Goal: Transaction & Acquisition: Purchase product/service

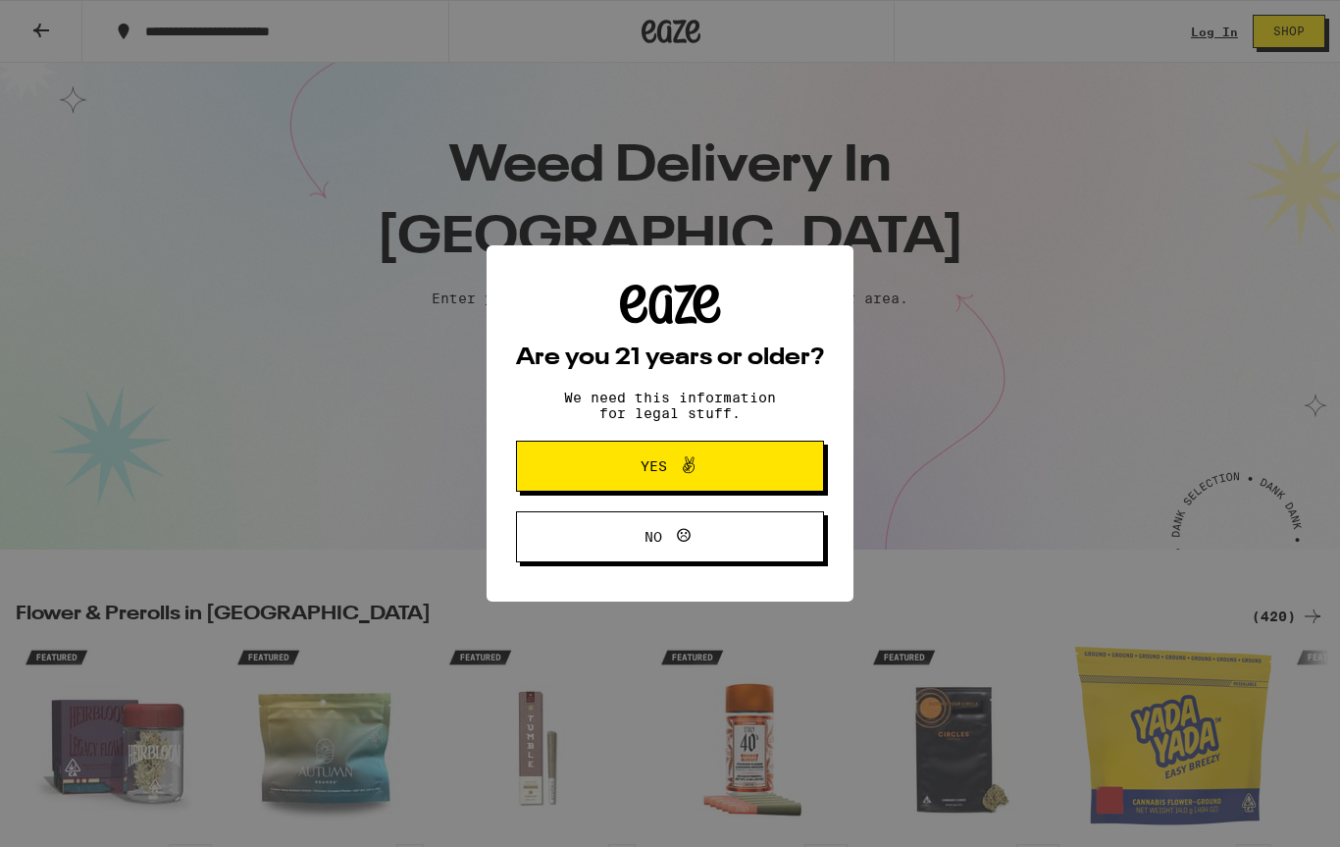
click at [747, 475] on button "Yes" at bounding box center [670, 466] width 308 height 51
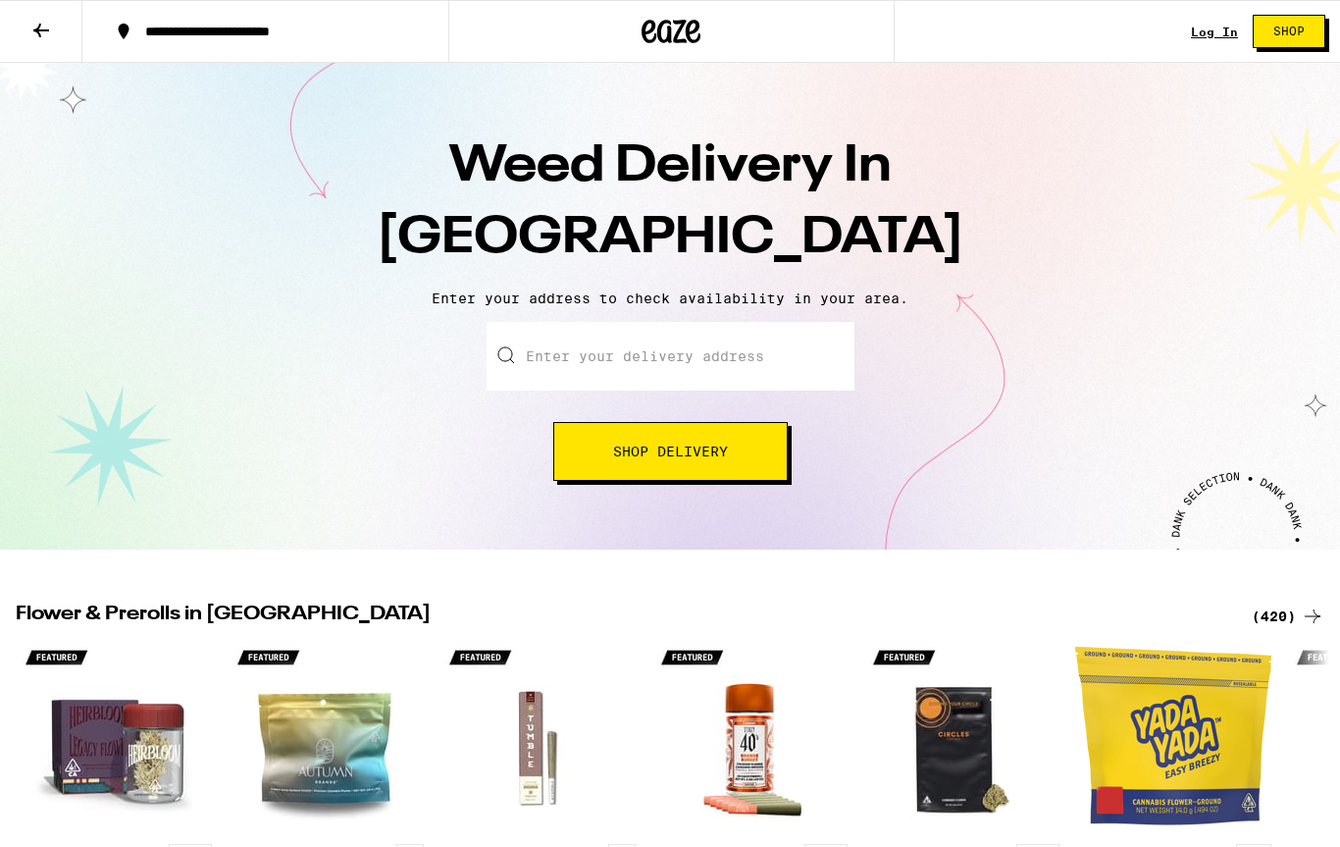
click at [740, 359] on input "Enter your delivery address" at bounding box center [671, 356] width 368 height 69
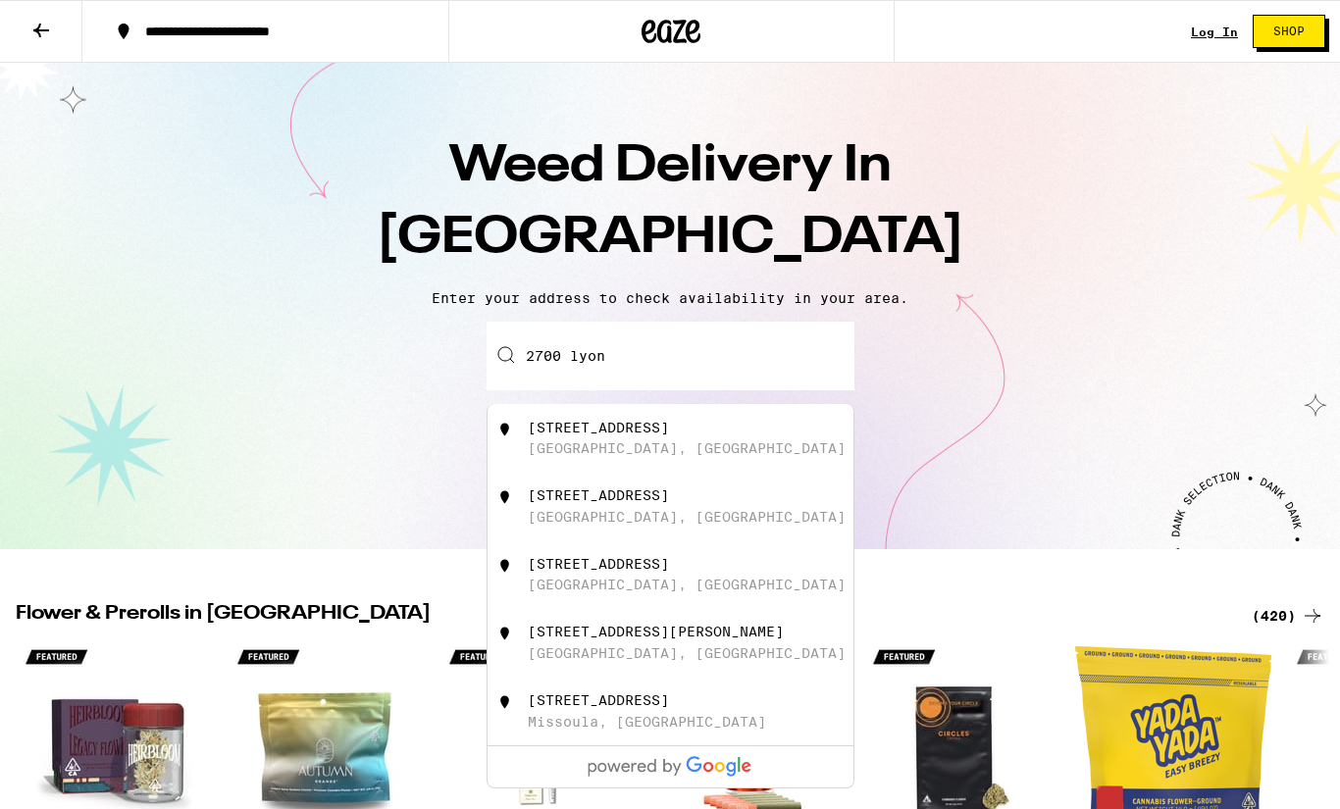
click at [692, 438] on div "[STREET_ADDRESS]" at bounding box center [703, 438] width 350 height 37
type input "[STREET_ADDRESS]"
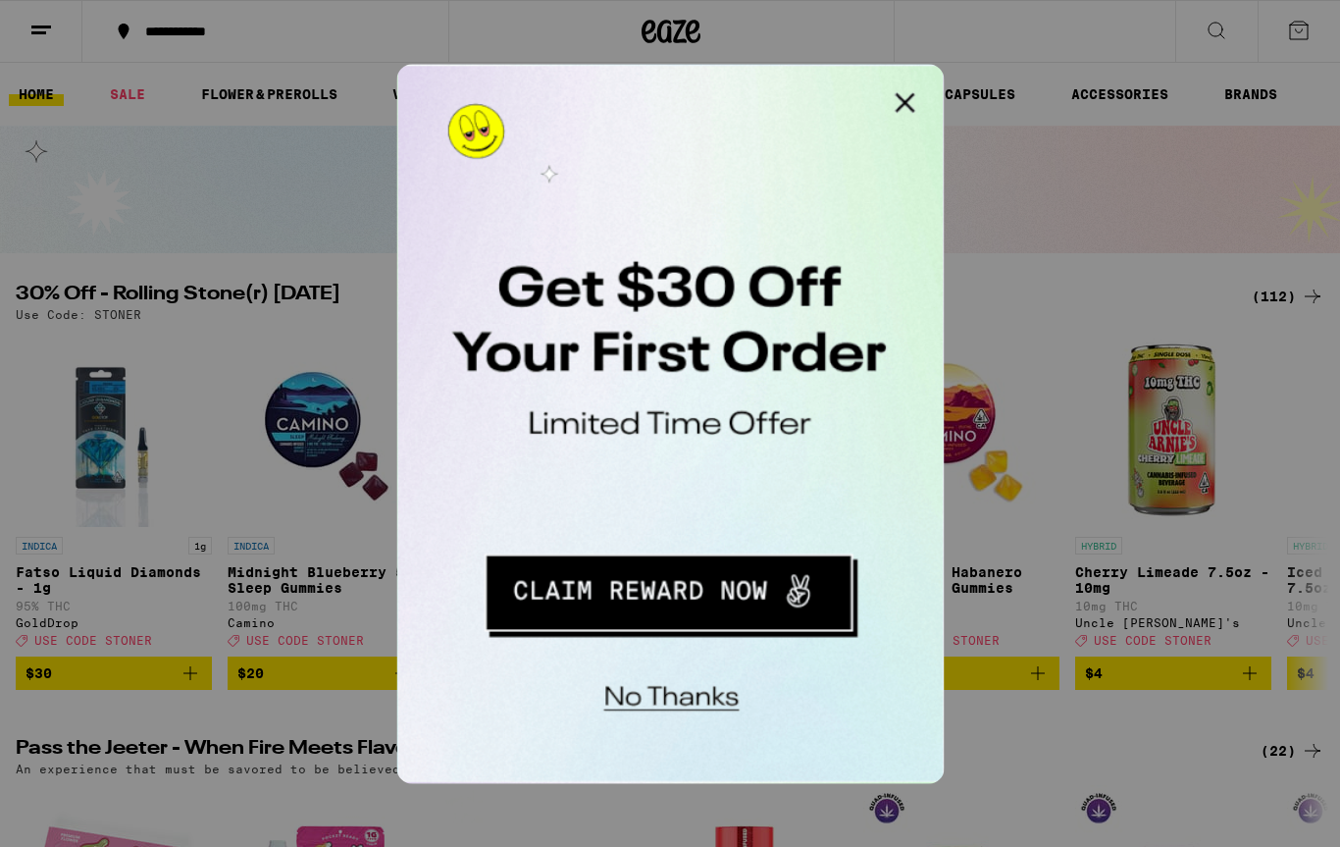
click at [653, 83] on button "Close Modal" at bounding box center [644, 83] width 39 height 39
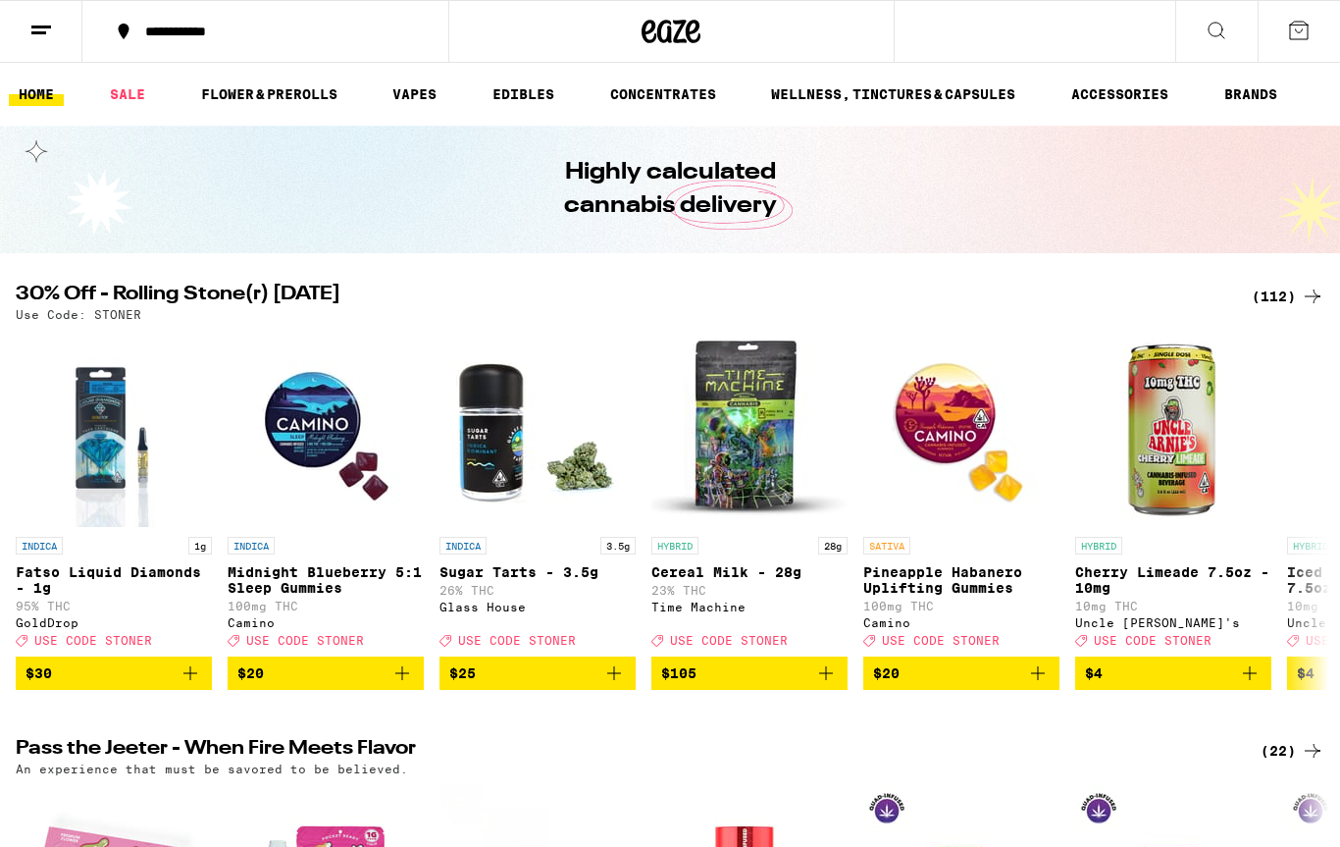
click at [1225, 31] on icon at bounding box center [1217, 31] width 24 height 24
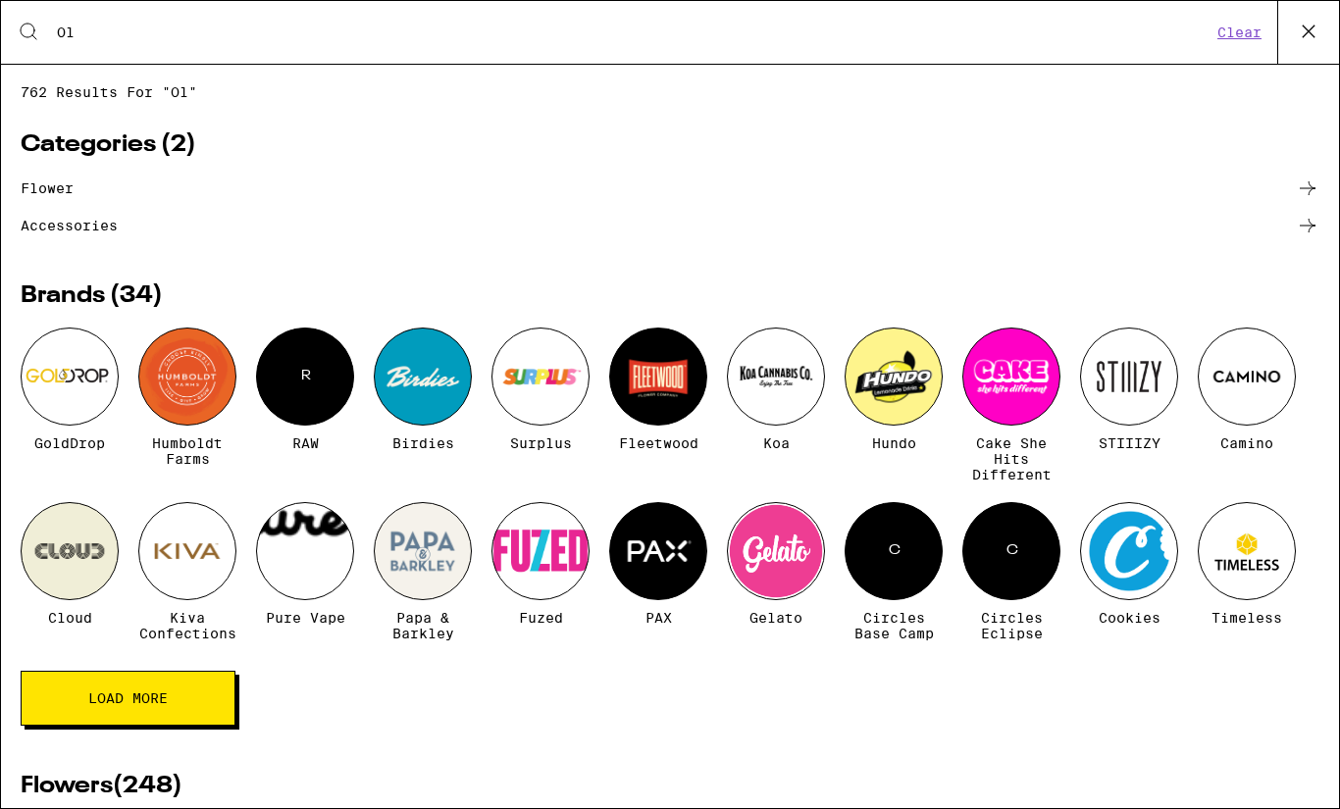
type input "O"
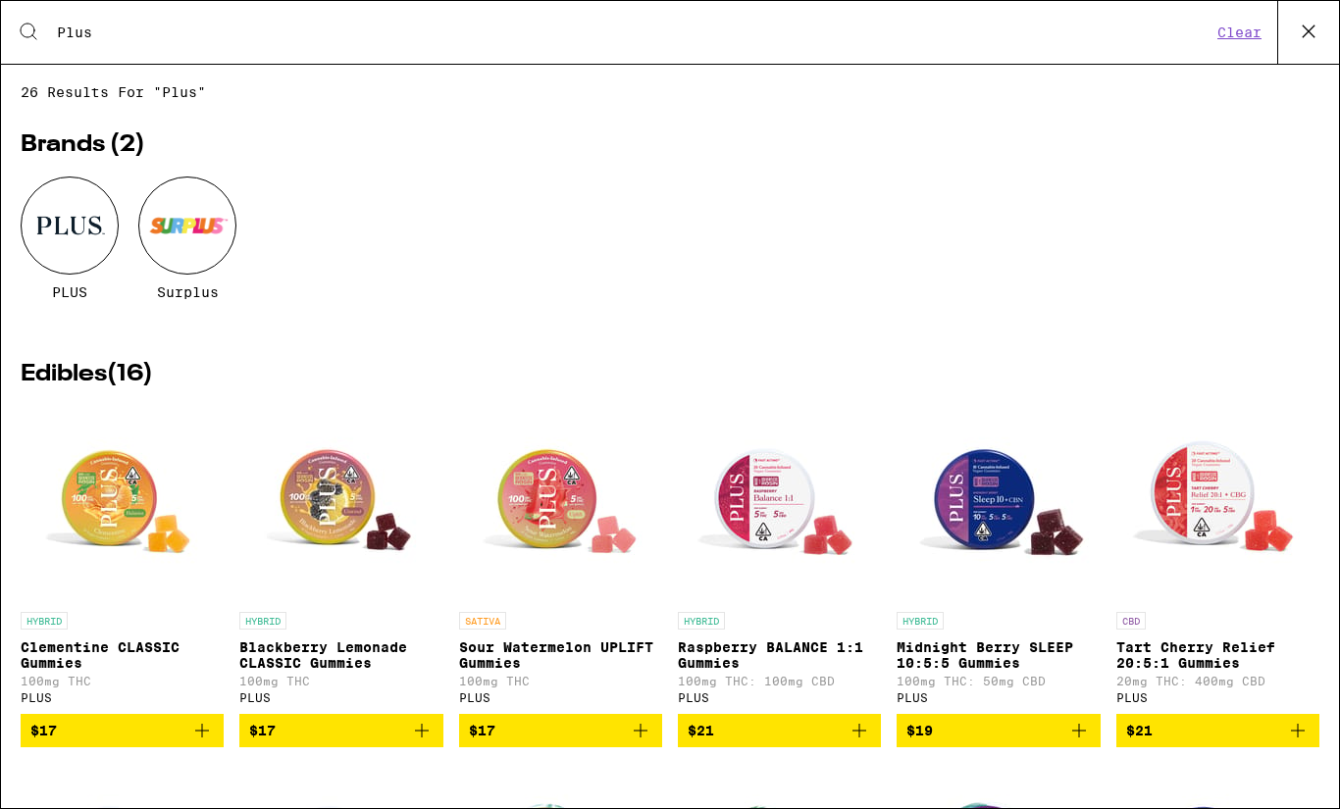
type input "Plus"
click at [1011, 516] on img "Open page for Midnight Berry SLEEP 10:5:5 Gummies from PLUS" at bounding box center [999, 504] width 196 height 196
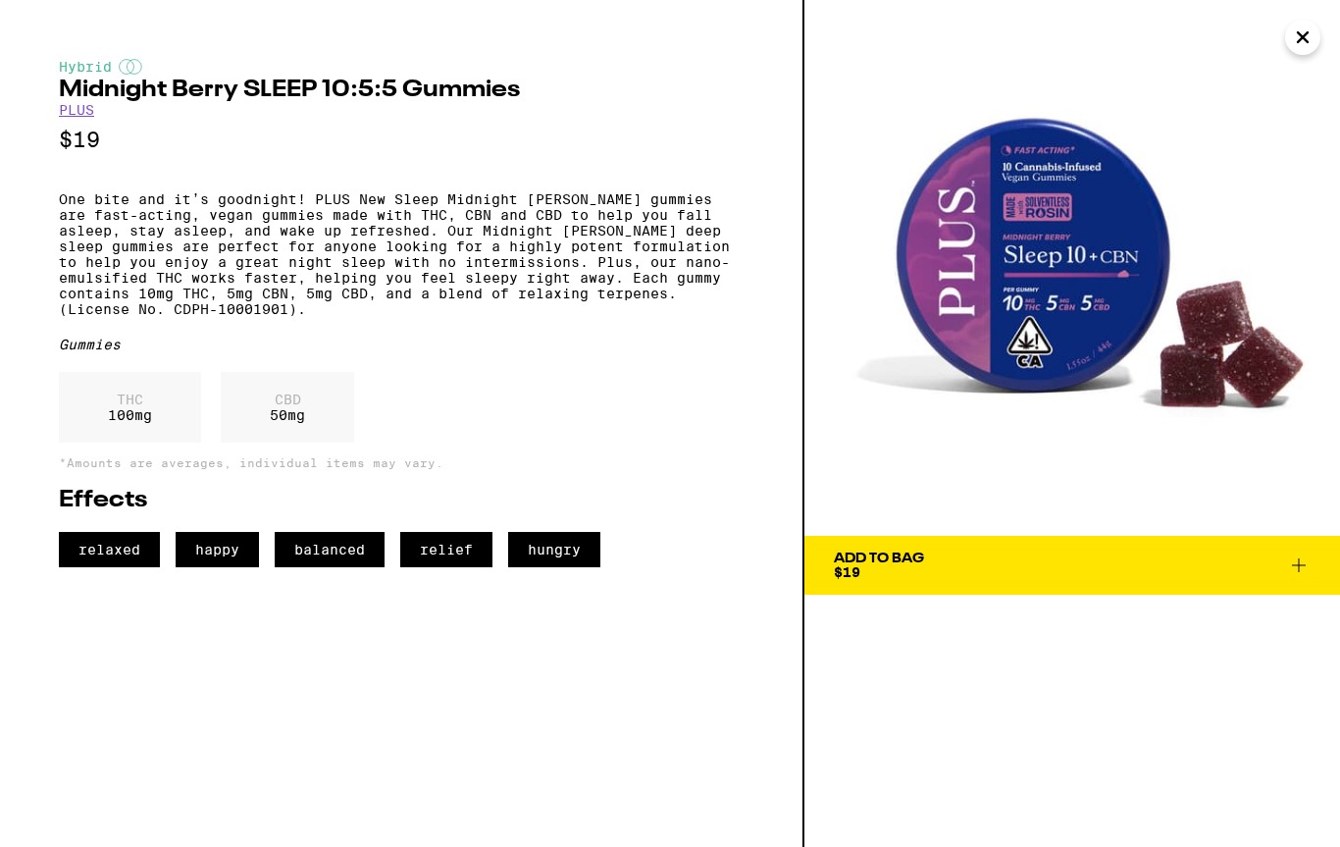
click at [1303, 60] on img at bounding box center [1072, 268] width 536 height 536
click at [1302, 47] on icon "Close" at bounding box center [1303, 37] width 24 height 29
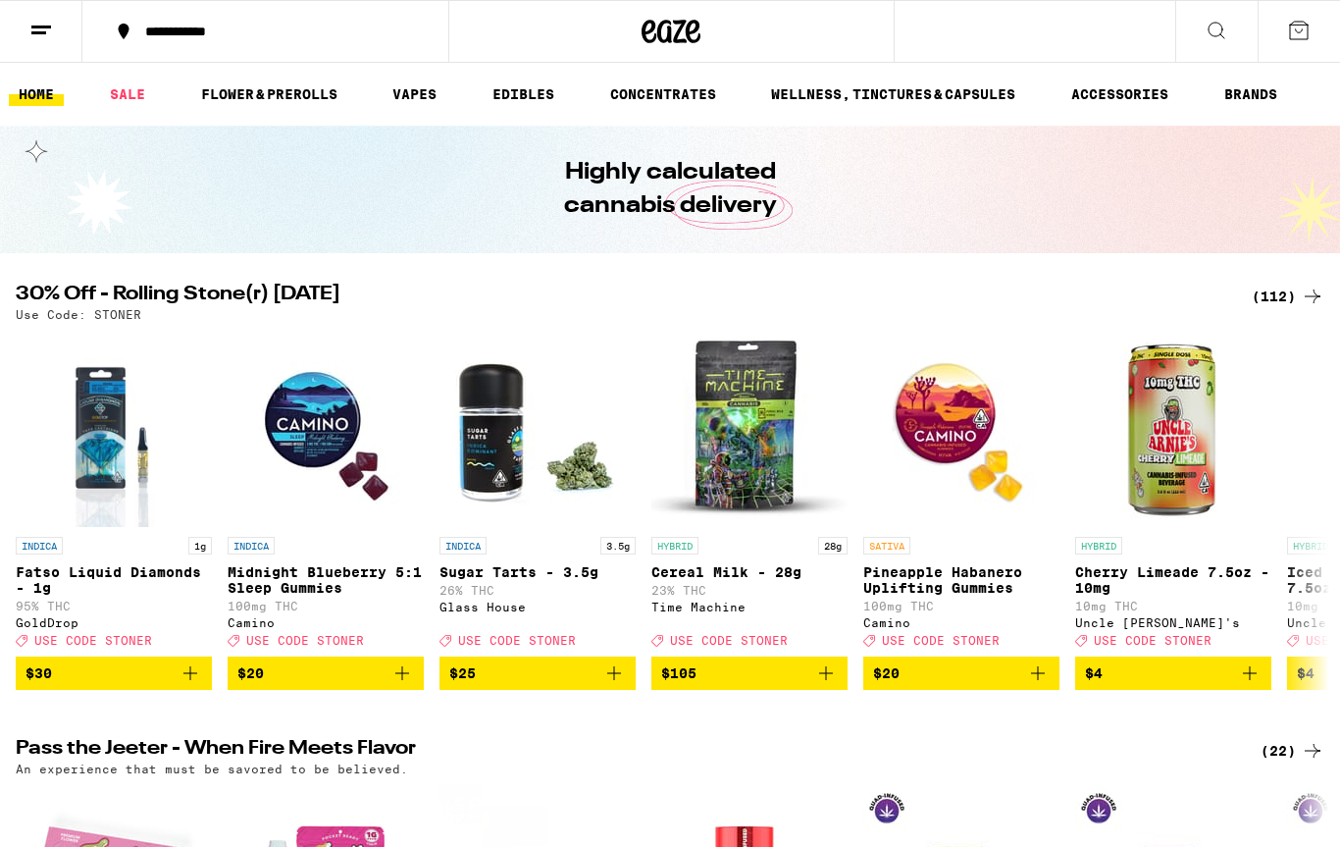
click at [1224, 36] on icon at bounding box center [1217, 31] width 24 height 24
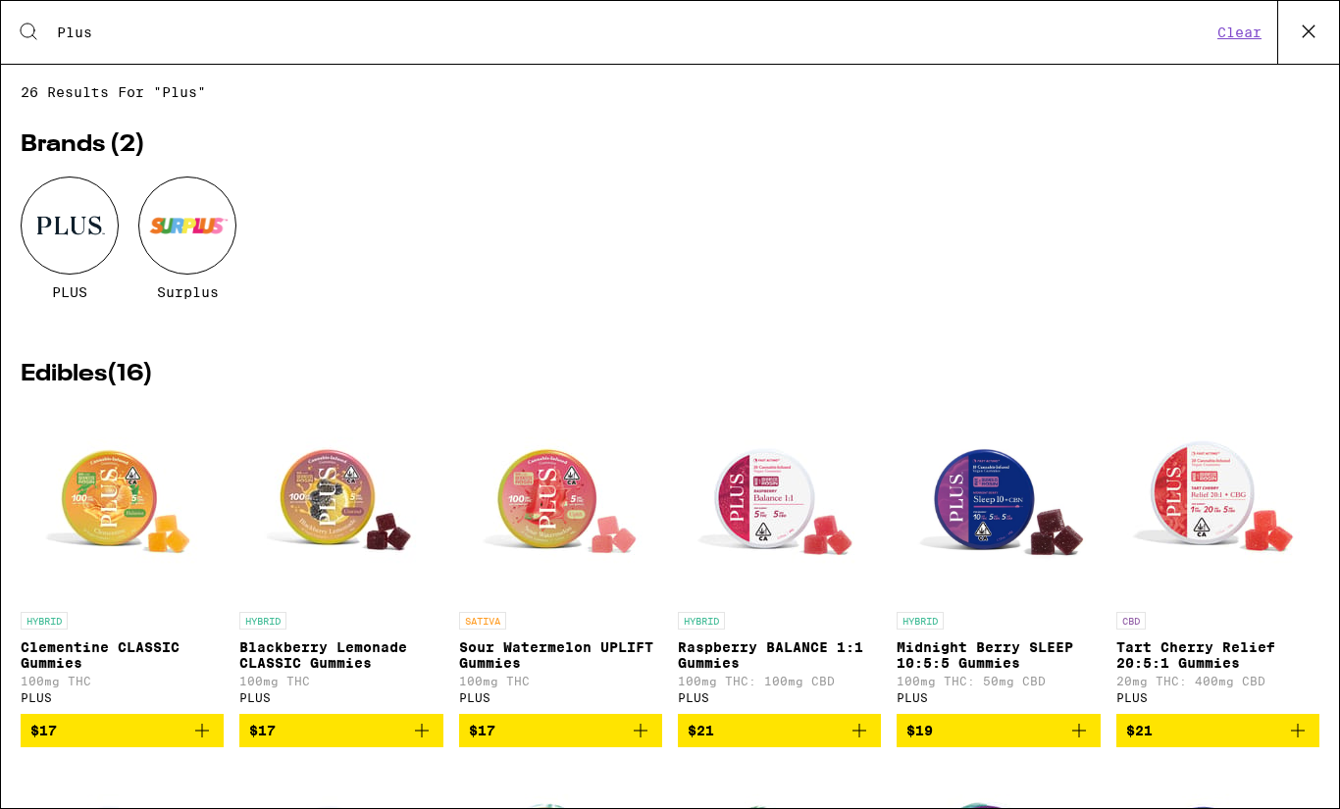
click at [76, 239] on div at bounding box center [70, 226] width 98 height 98
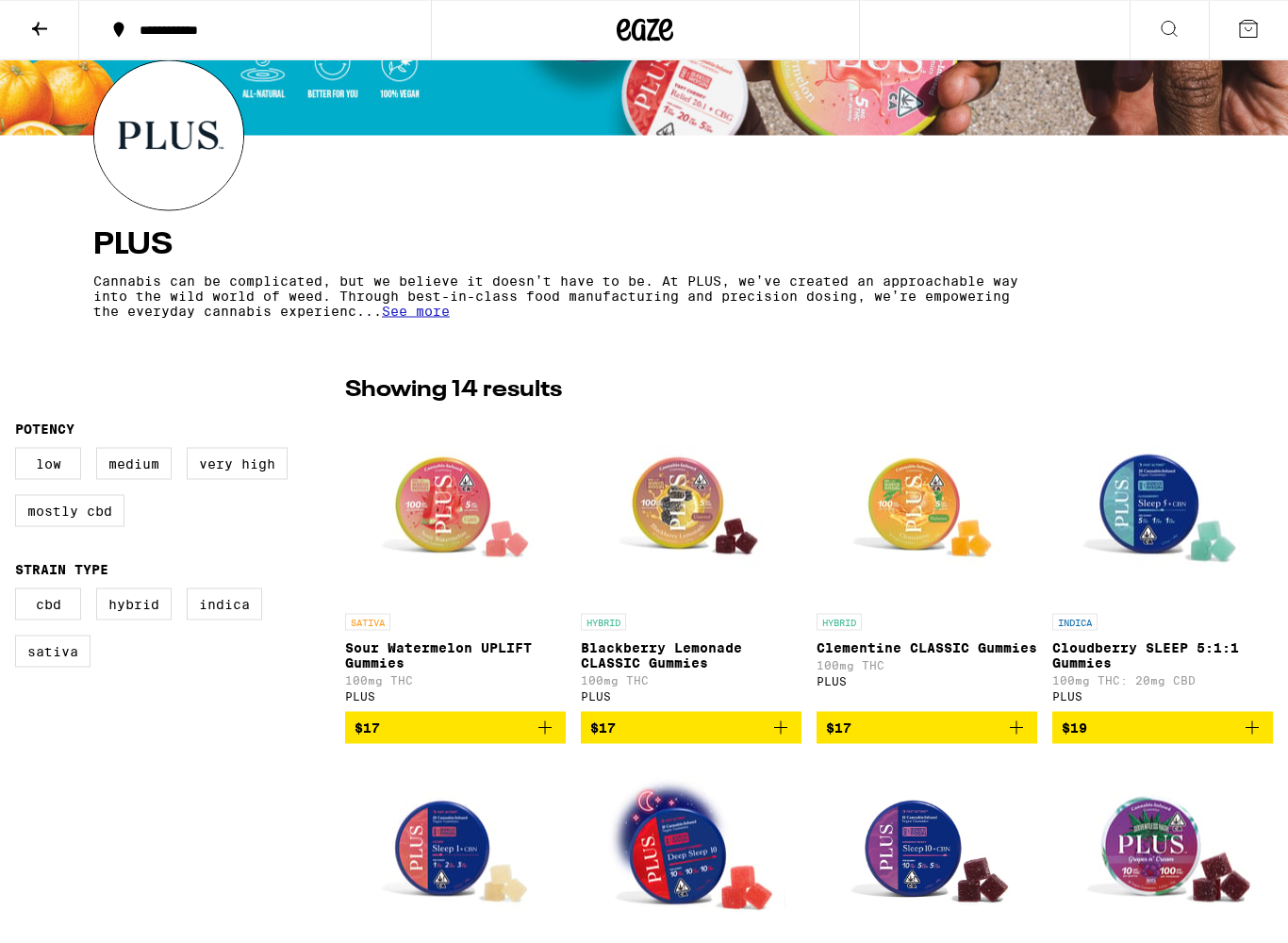
scroll to position [227, 0]
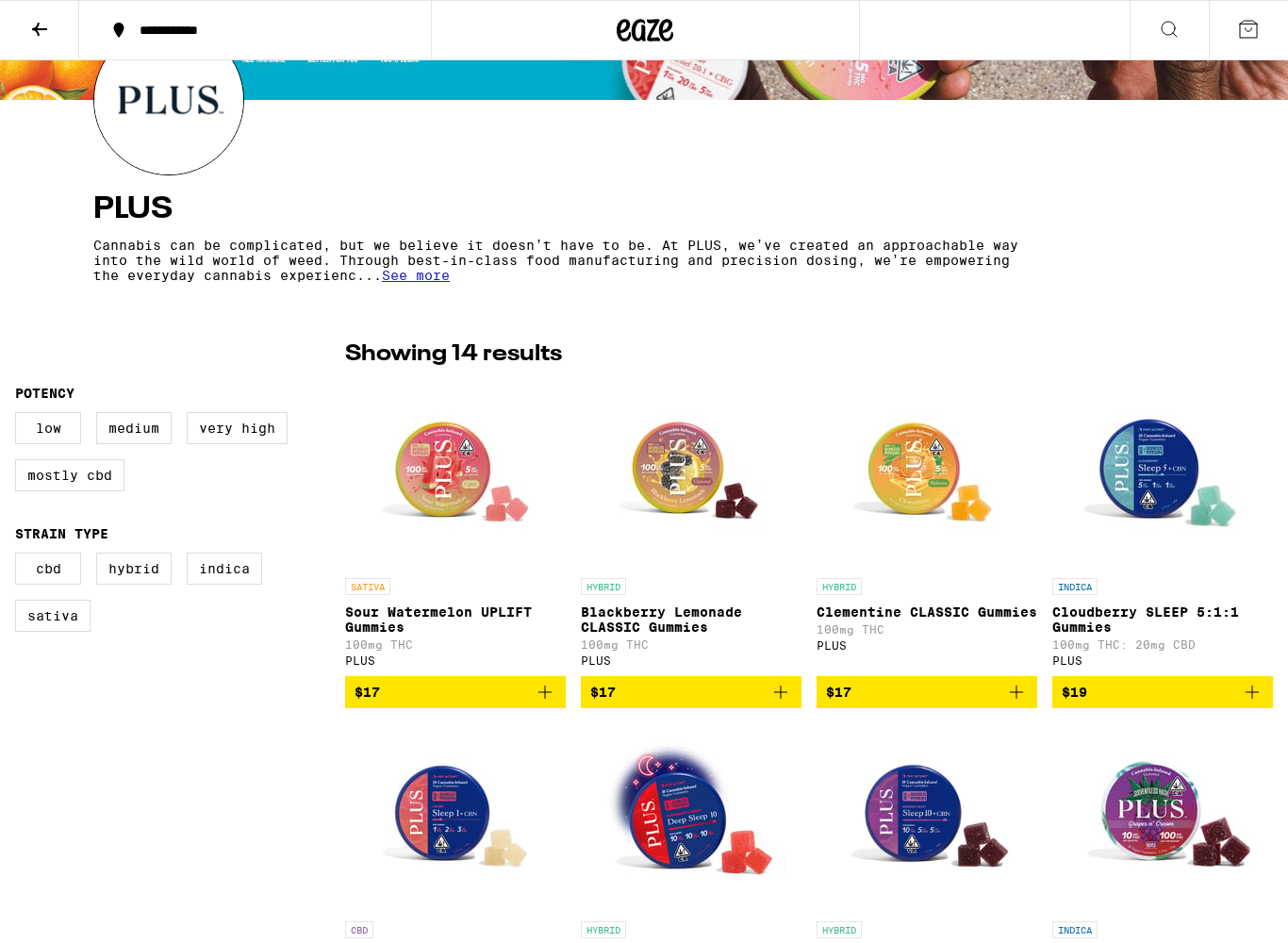
click at [1165, 493] on img "Open page for Cloudberry SLEEP 5:1:1 Gummies from PLUS" at bounding box center [1163, 474] width 188 height 188
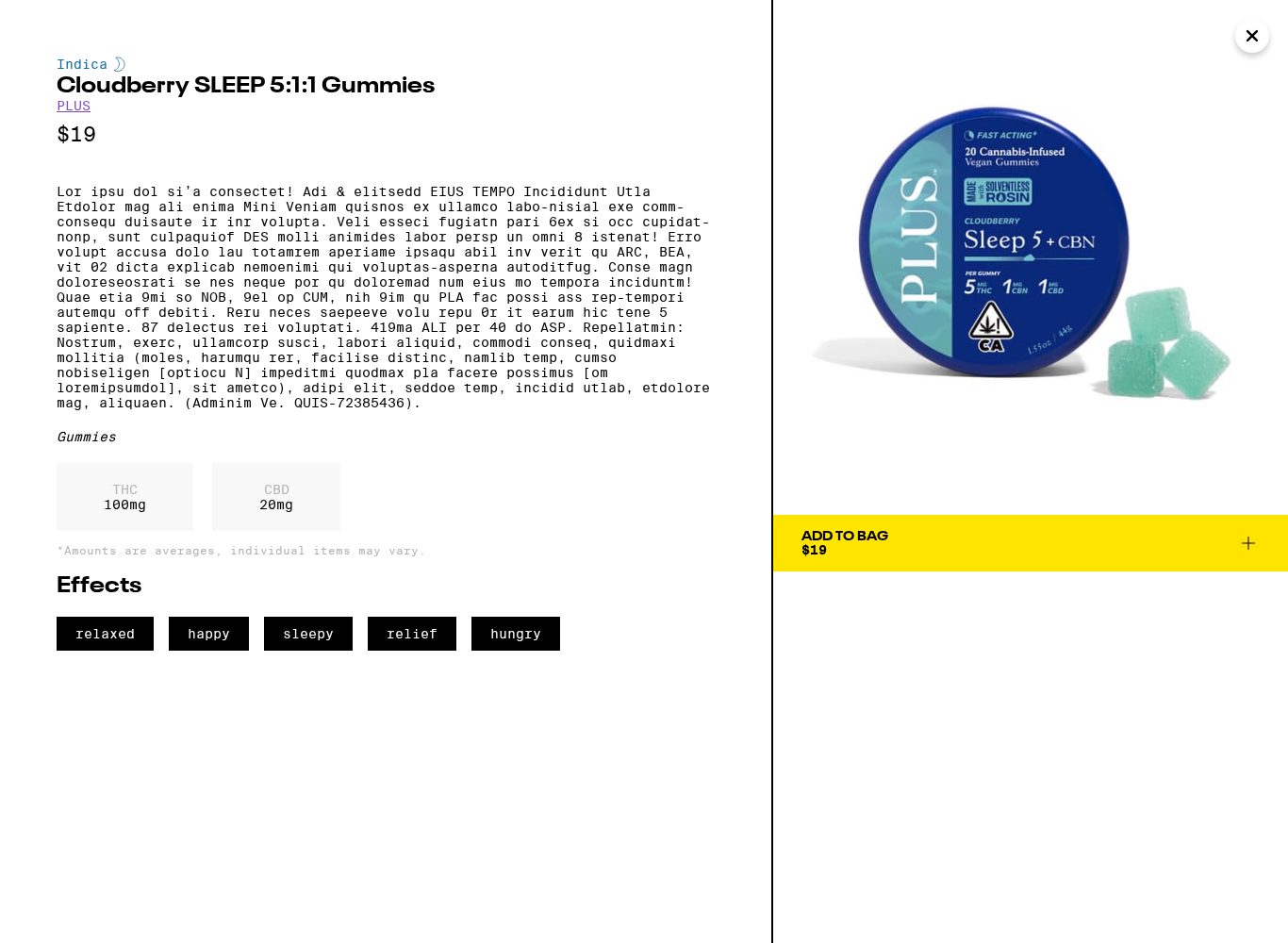
click at [1119, 539] on span "Add To Bag $19" at bounding box center [1030, 542] width 458 height 26
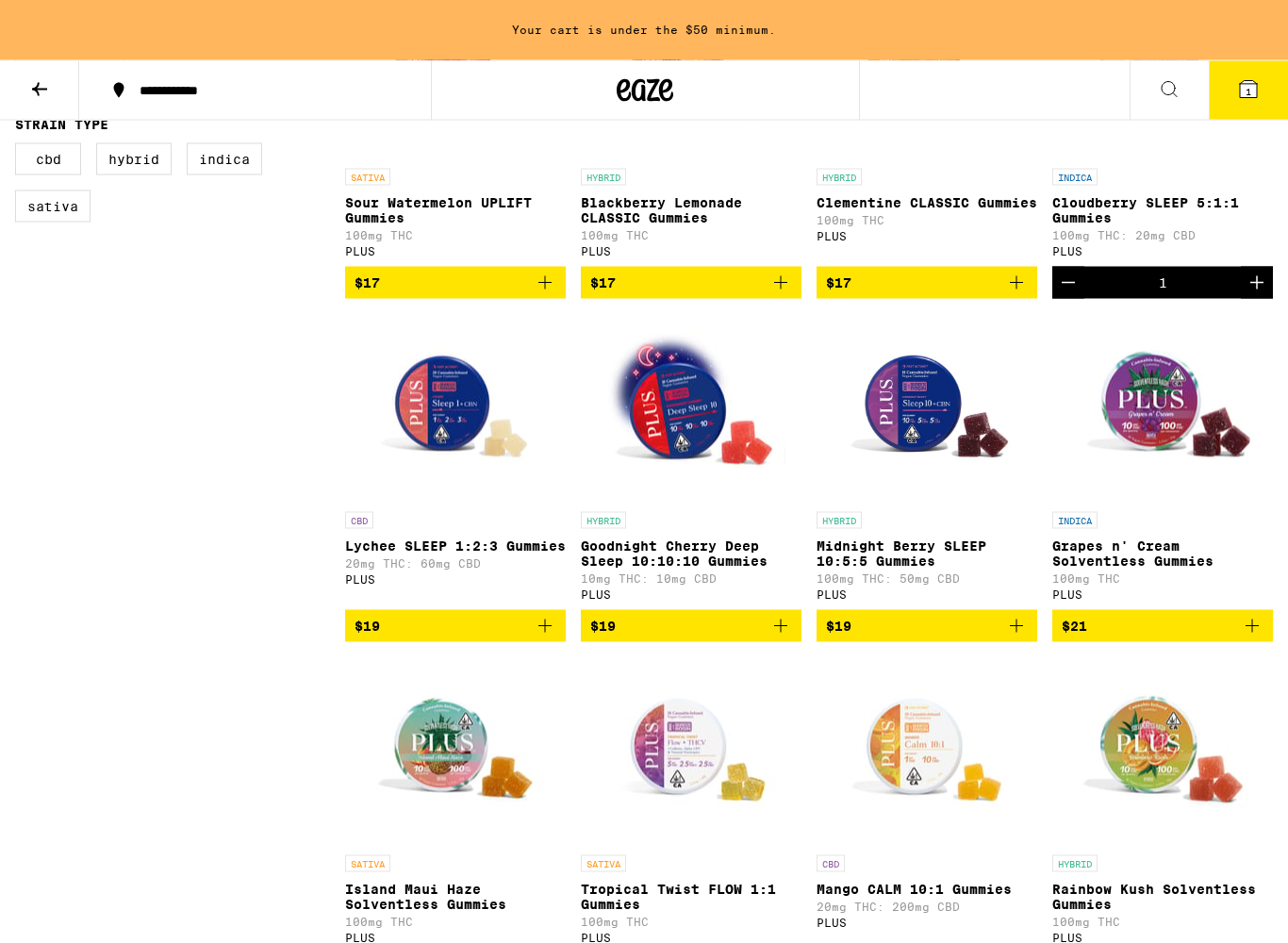
scroll to position [699, 0]
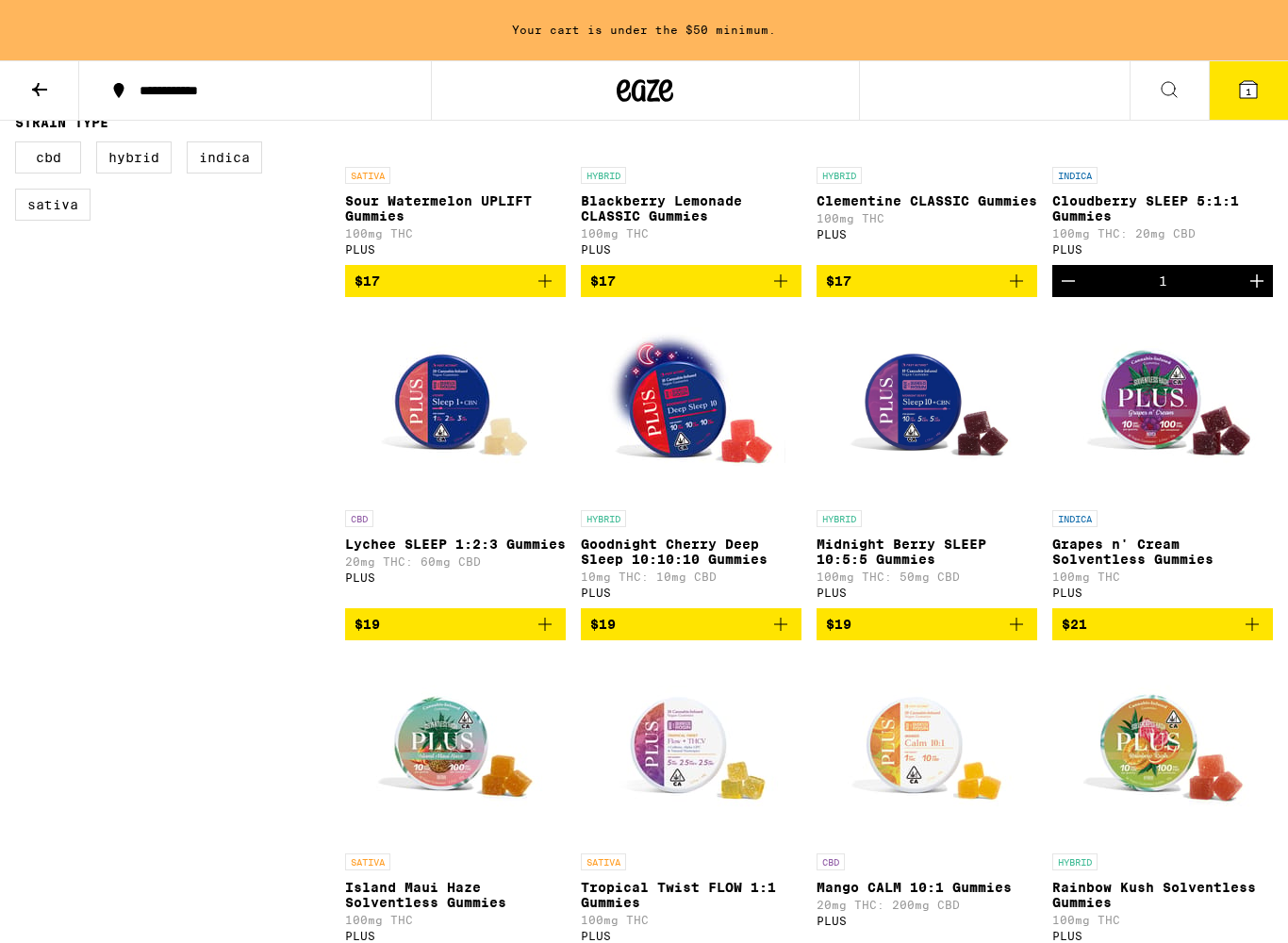
click at [687, 435] on img "Open page for Goodnight Cherry Deep Sleep 10:10:10 Gummies from PLUS" at bounding box center [691, 407] width 188 height 188
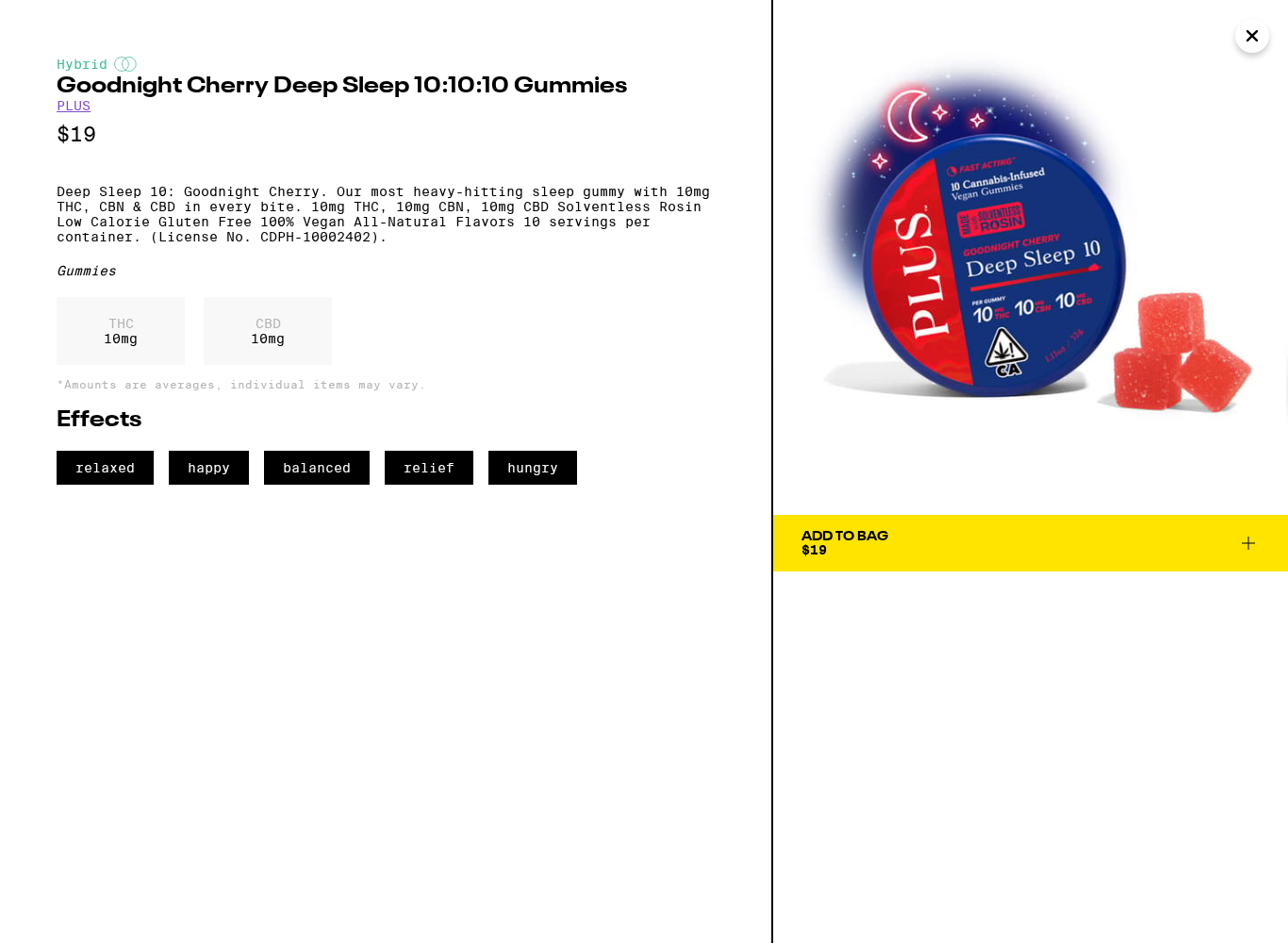
click at [1253, 47] on icon "Close" at bounding box center [1252, 36] width 23 height 28
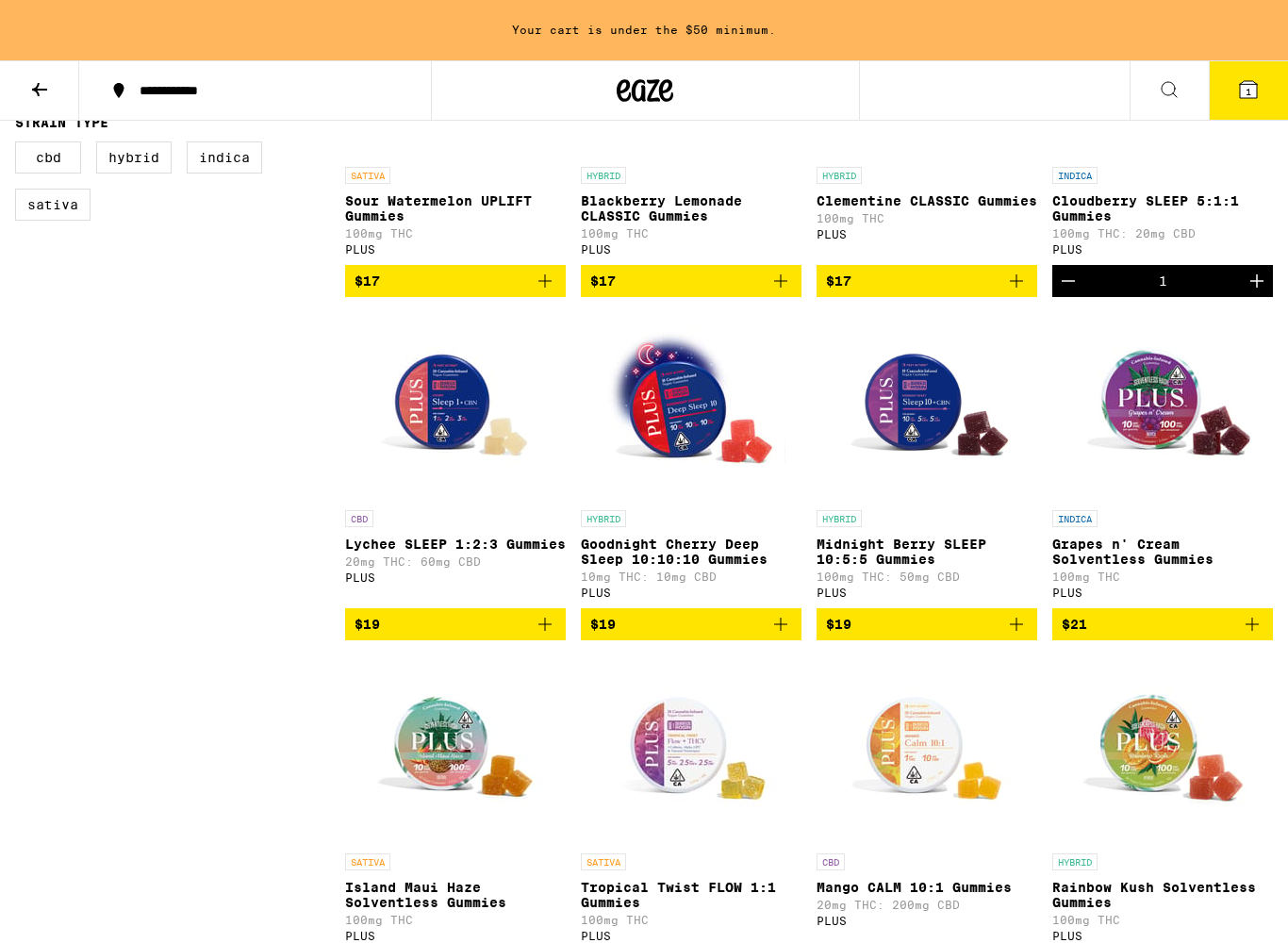
click at [936, 434] on img "Open page for Midnight Berry SLEEP 10:5:5 Gummies from PLUS" at bounding box center [927, 407] width 188 height 188
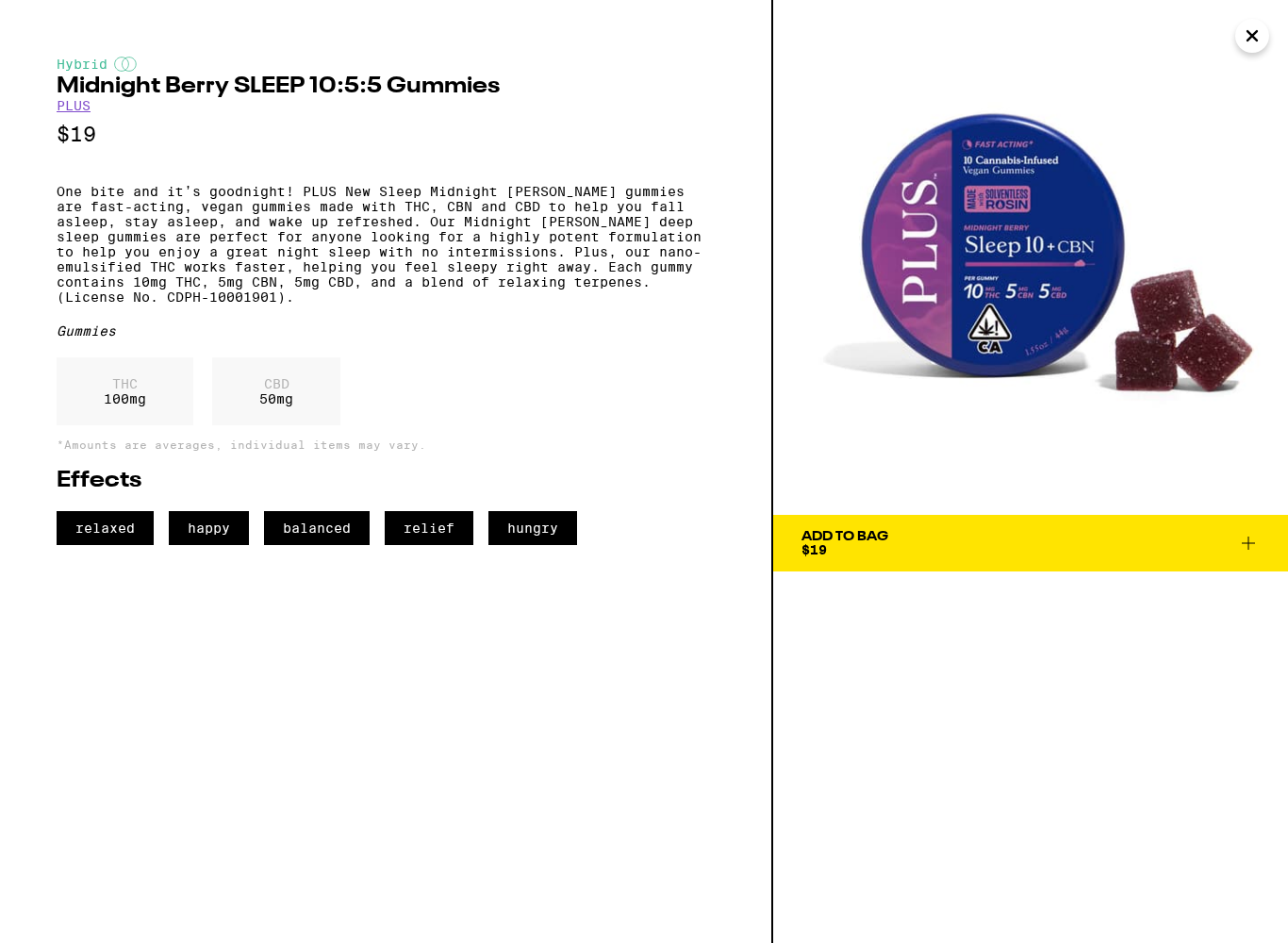
click at [1258, 47] on icon "Close" at bounding box center [1252, 36] width 23 height 28
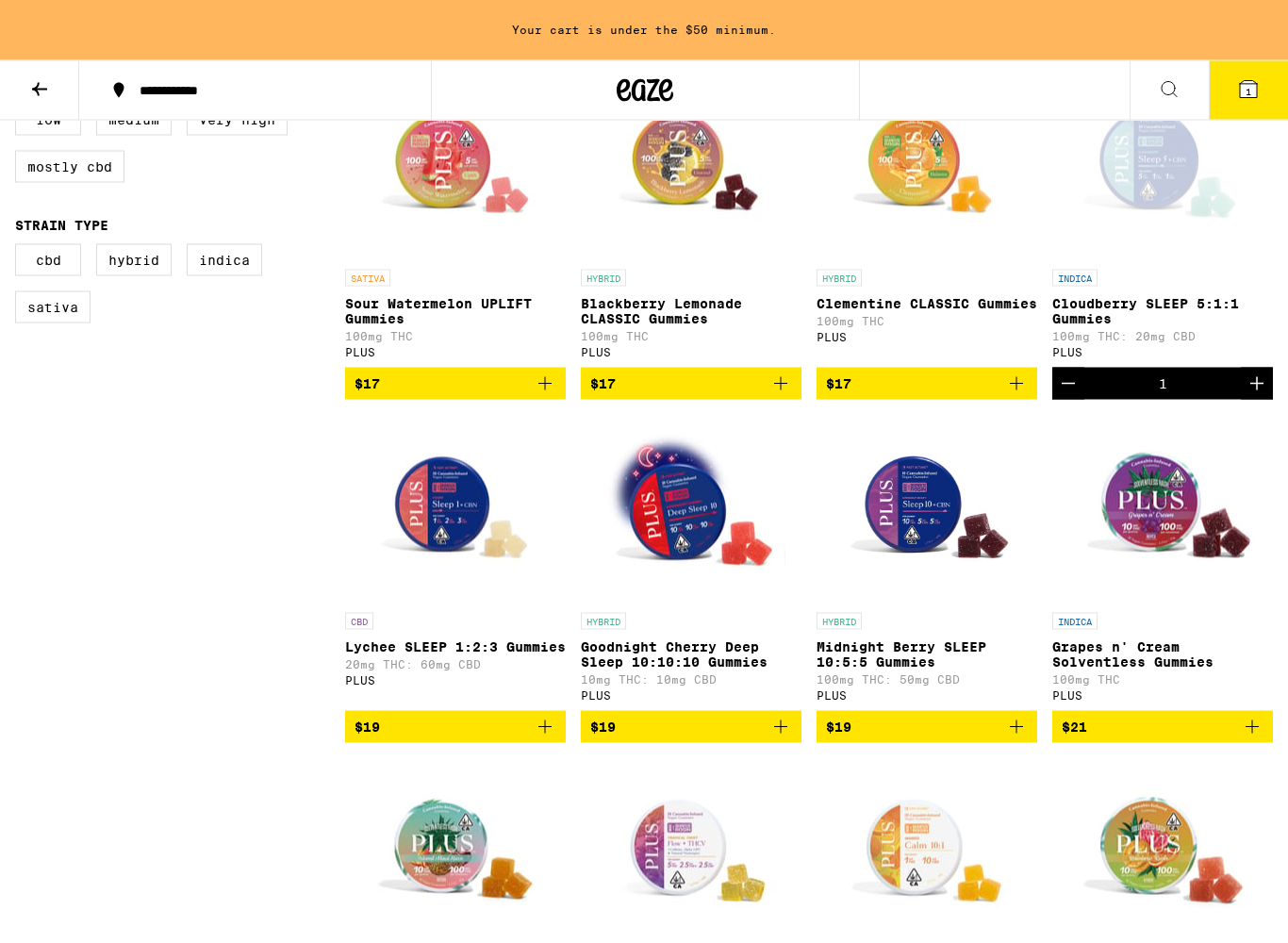
scroll to position [597, 0]
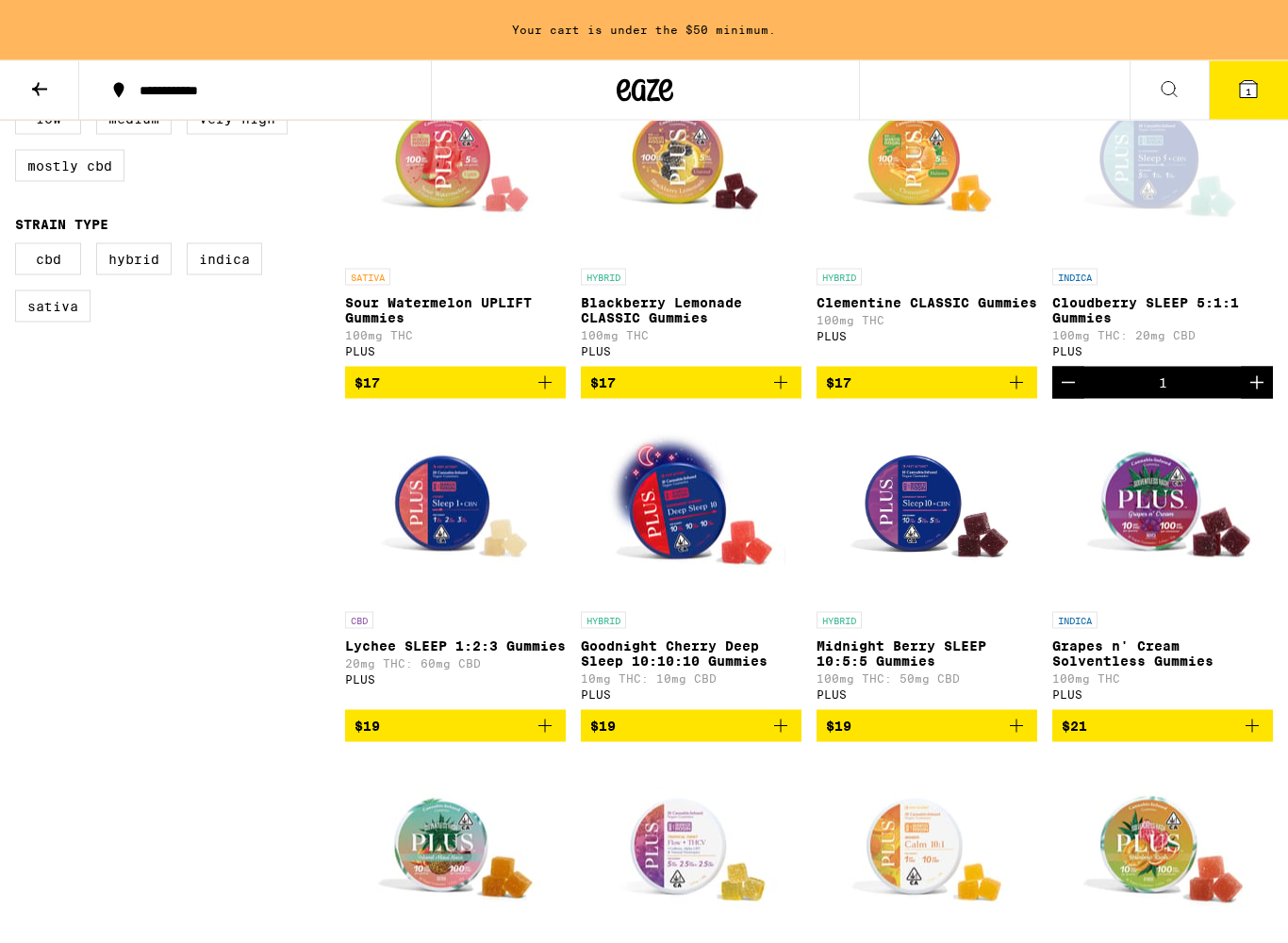
click at [966, 737] on span "$19" at bounding box center [927, 727] width 202 height 23
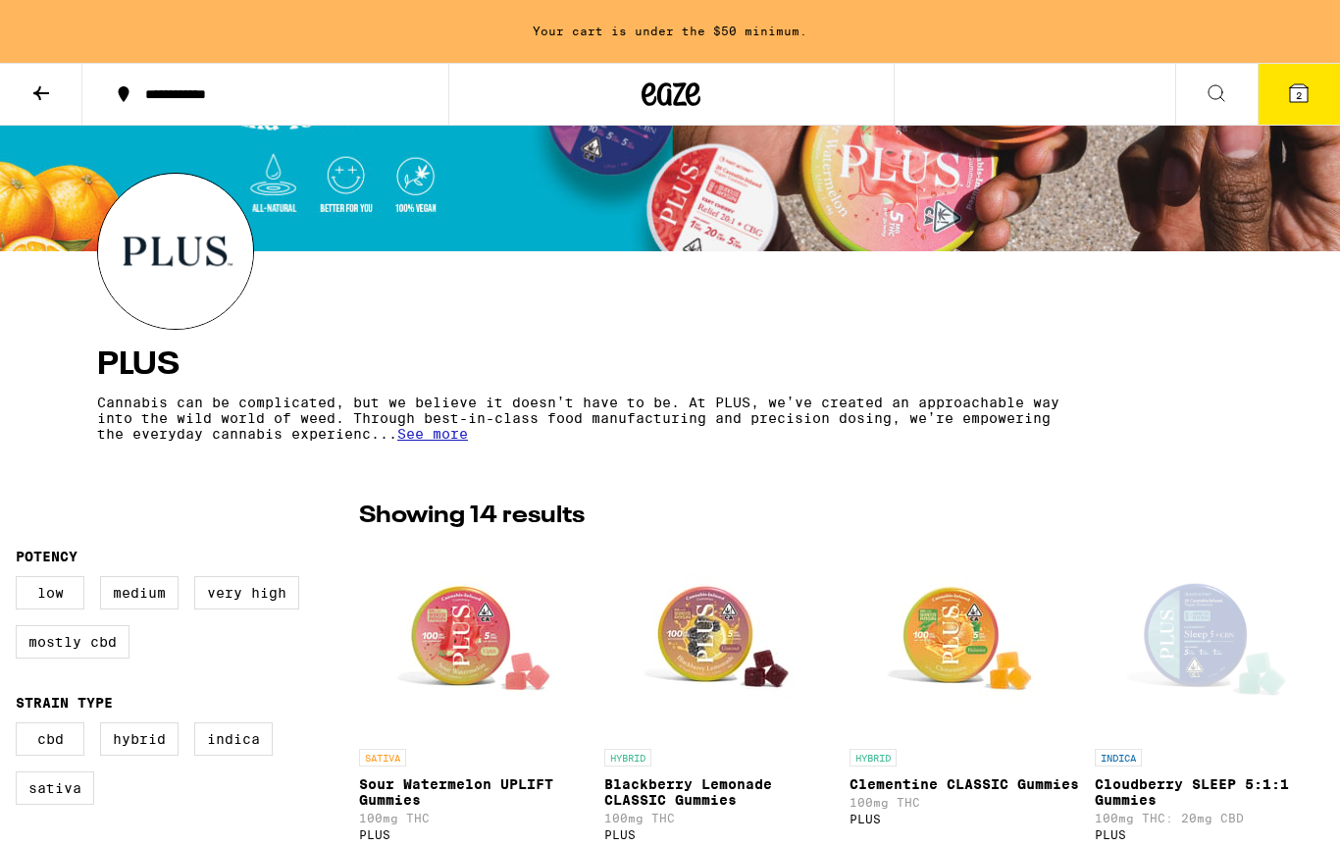
scroll to position [0, 0]
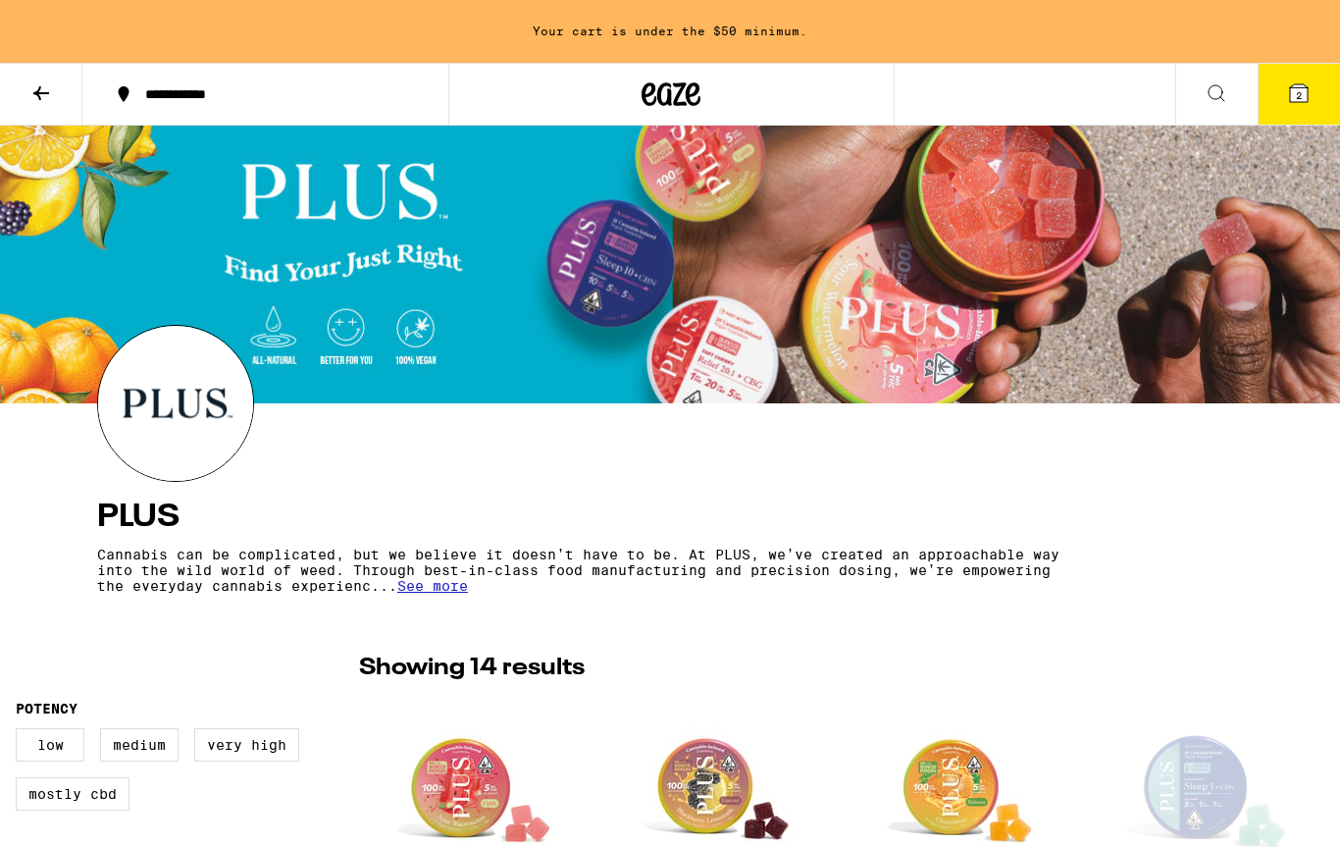
click at [1225, 92] on icon at bounding box center [1217, 93] width 24 height 24
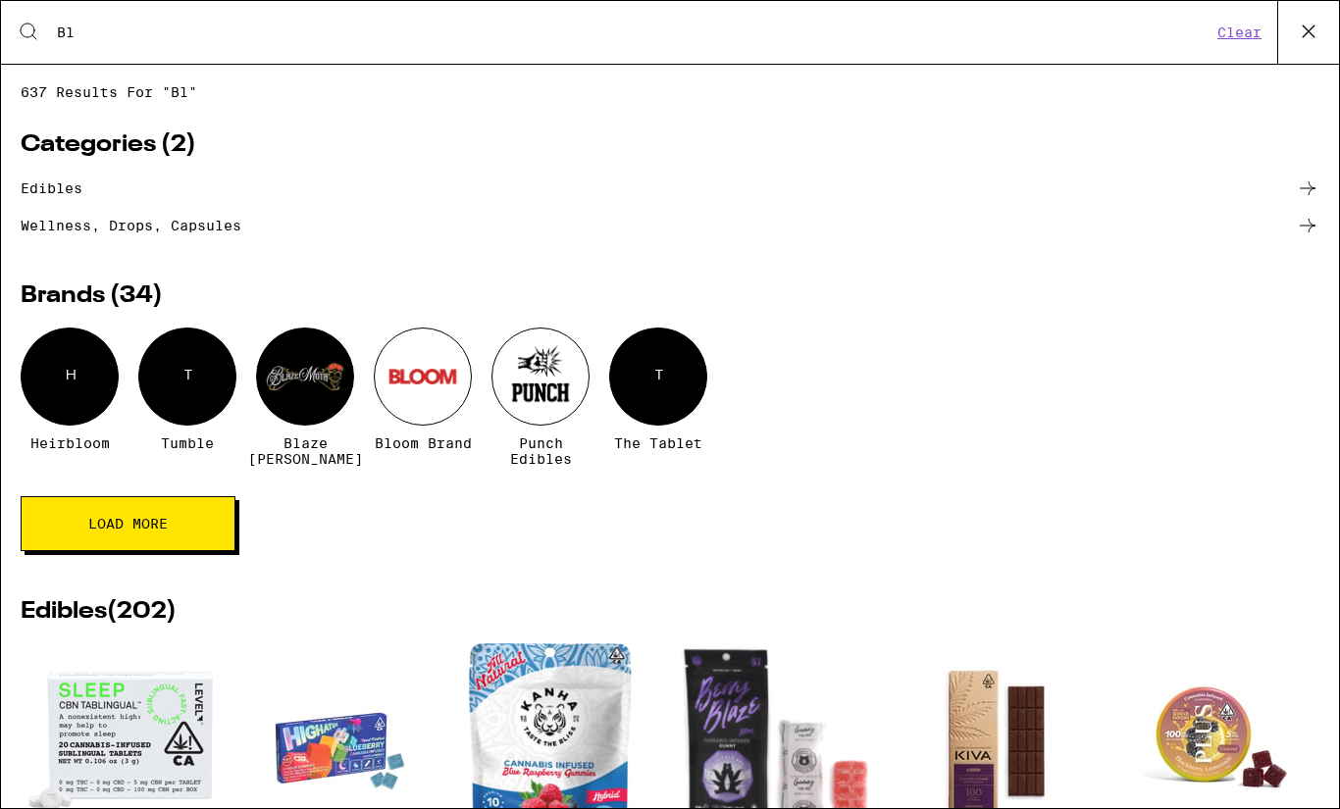
type input "B"
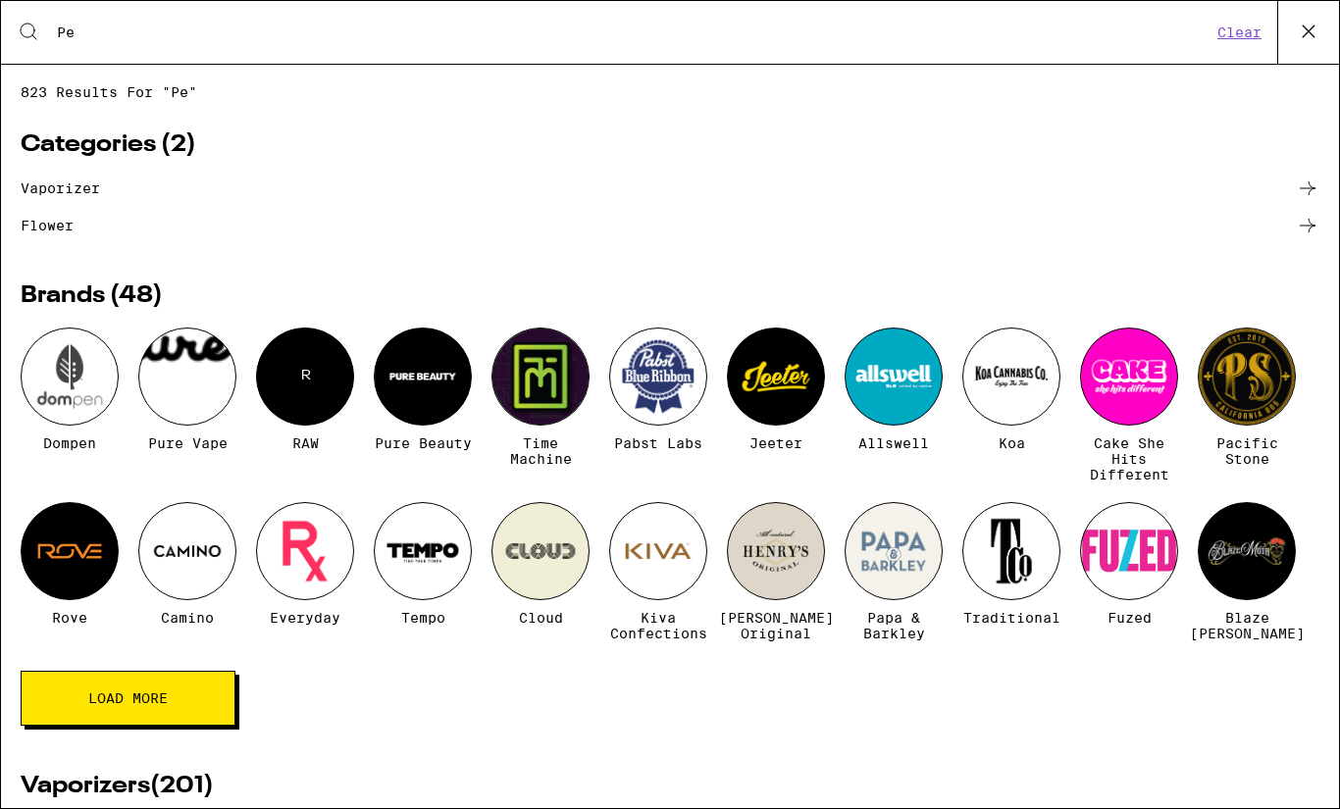
type input "P"
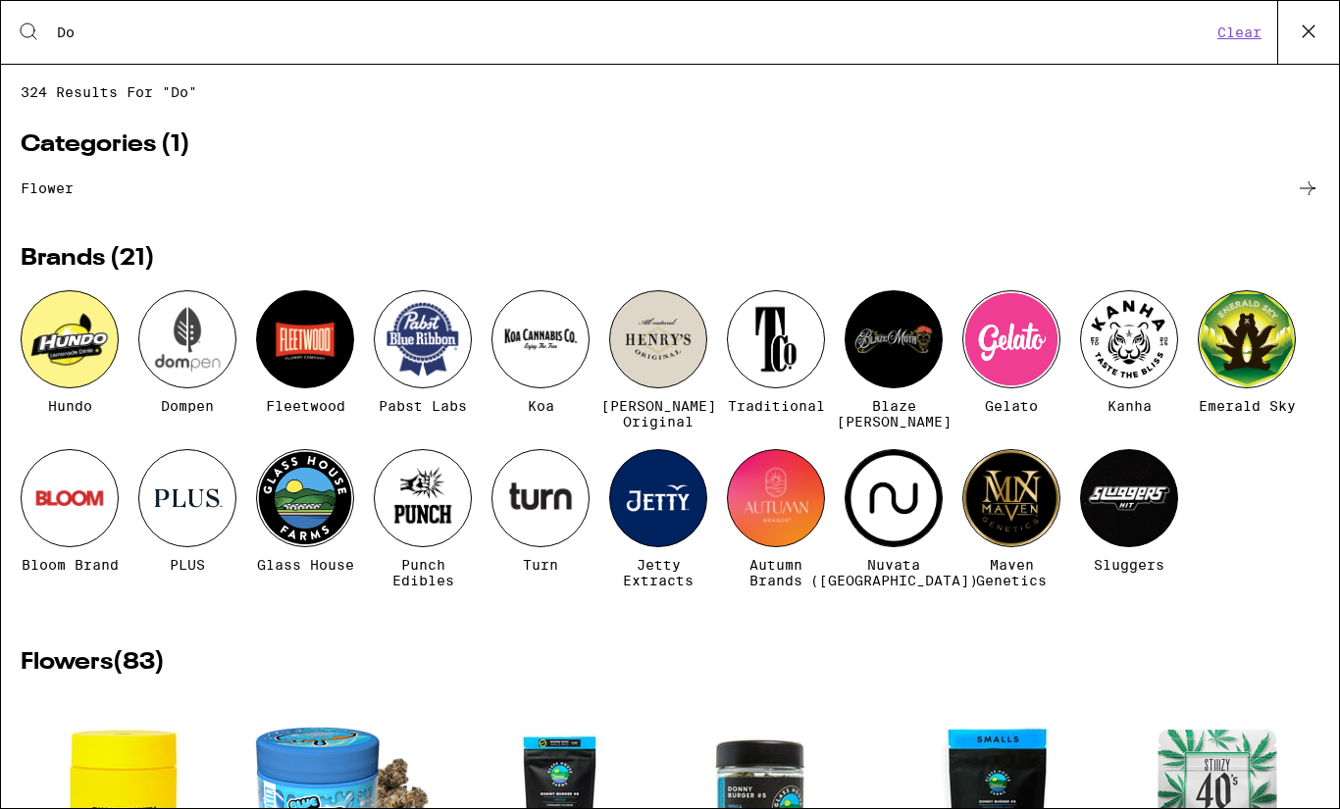
type input "D"
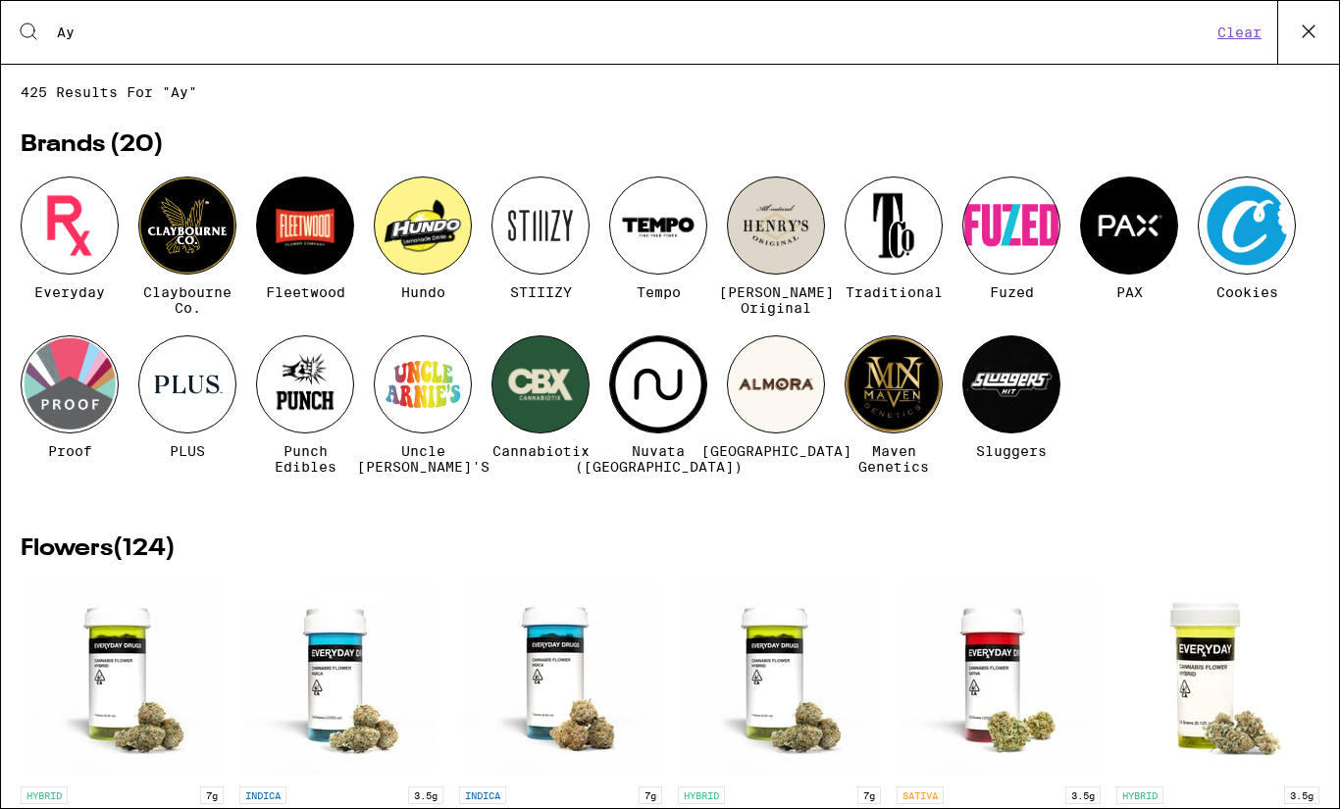
type input "A"
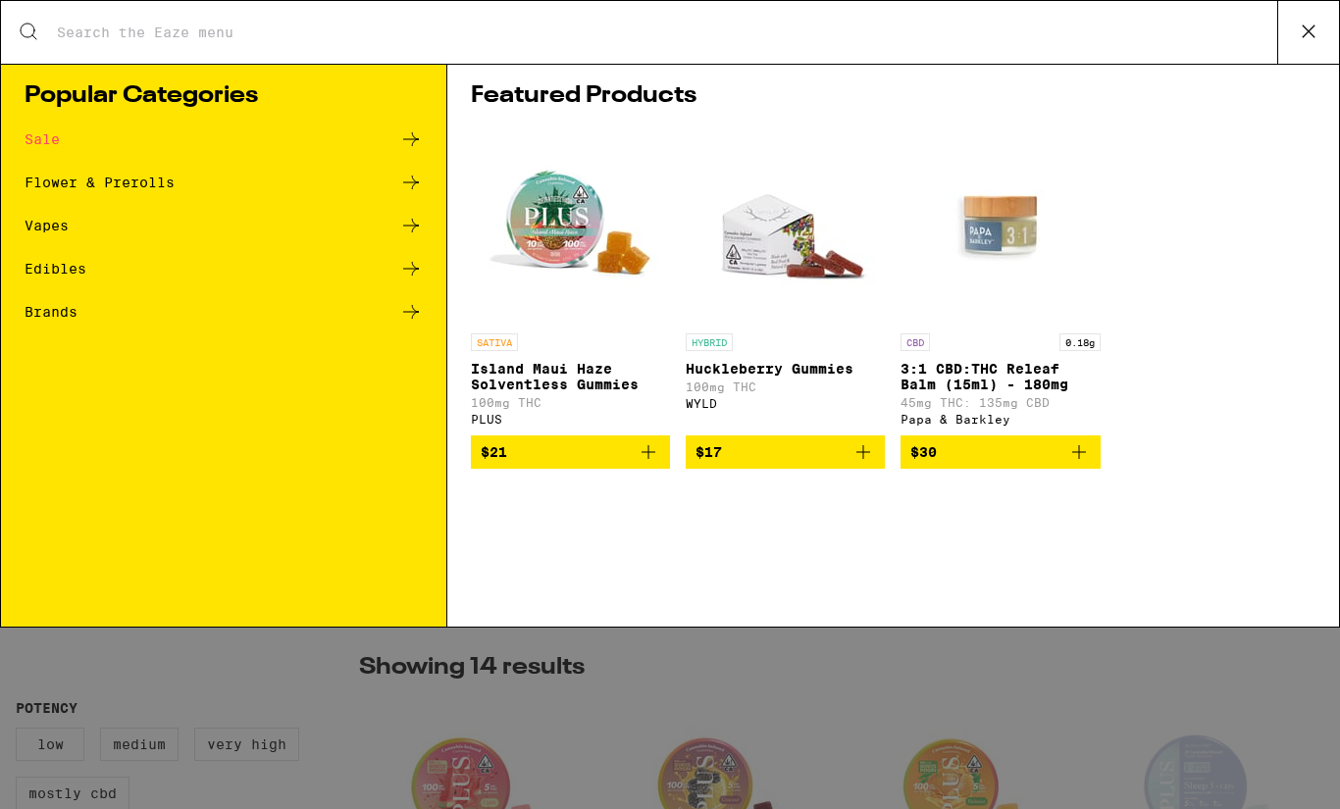
click at [54, 229] on div "Vapes" at bounding box center [47, 226] width 44 height 14
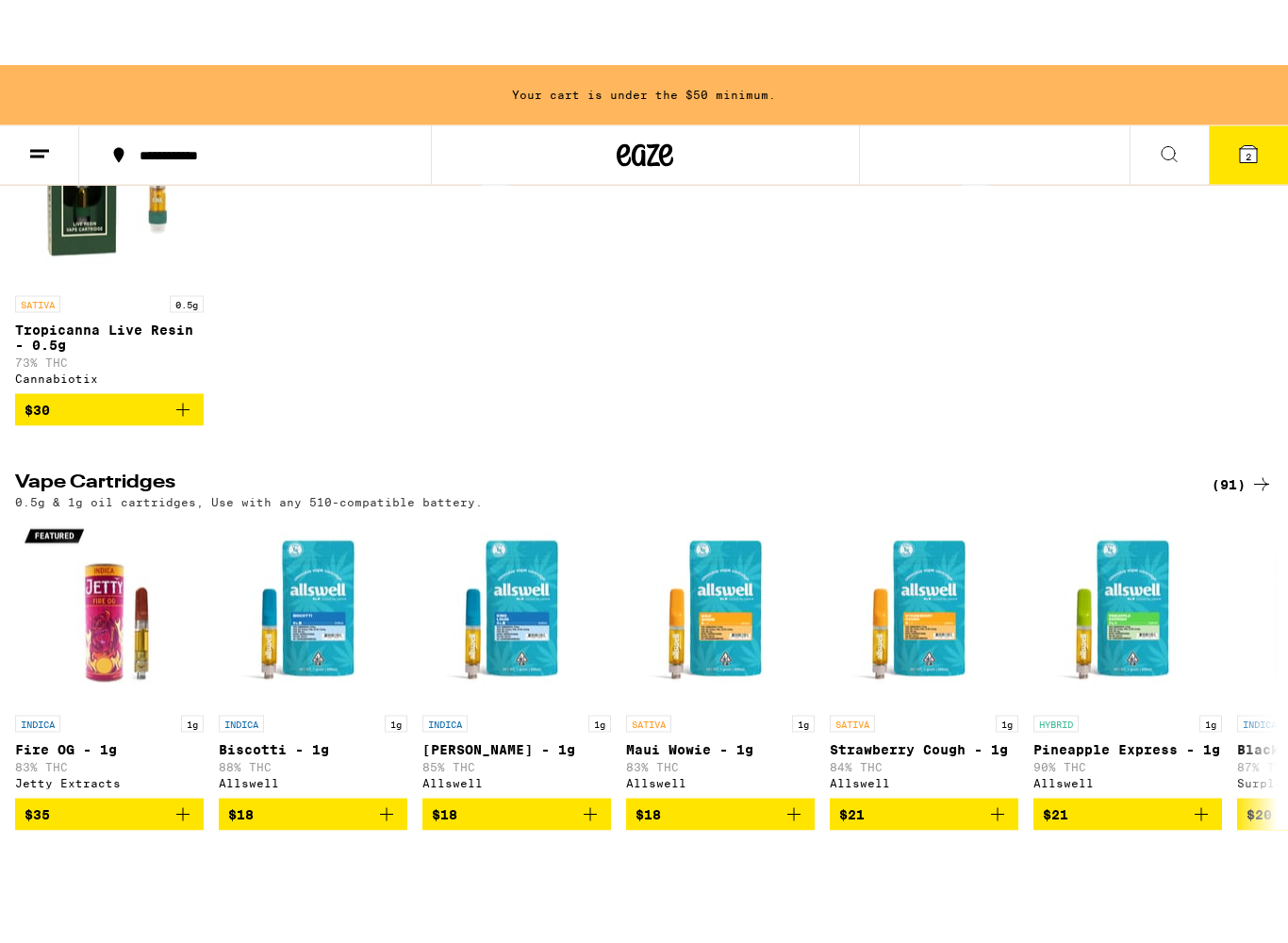
scroll to position [335, 0]
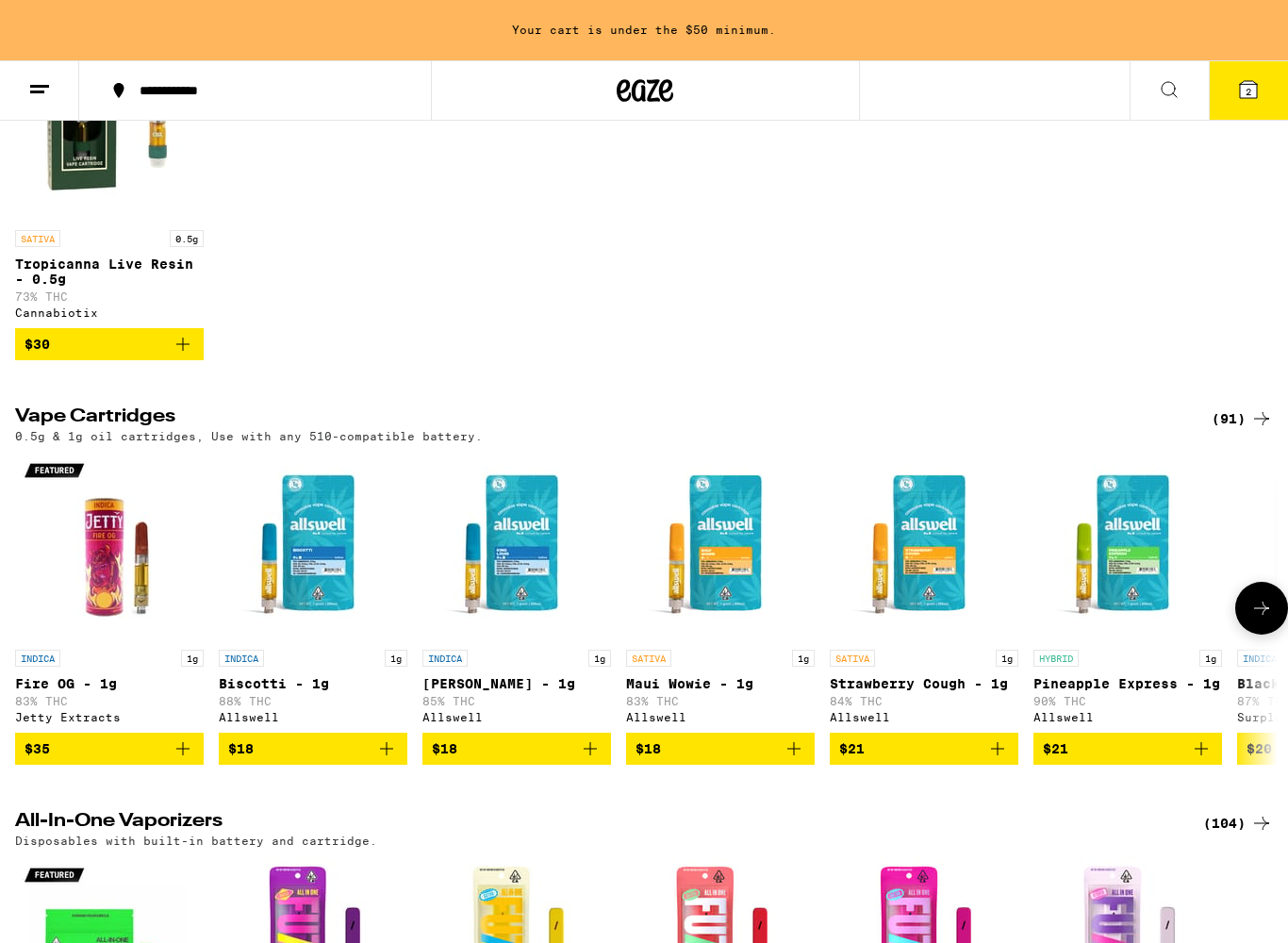
click at [1137, 589] on img "Open page for Pineapple Express - 1g from Allswell" at bounding box center [1127, 546] width 188 height 188
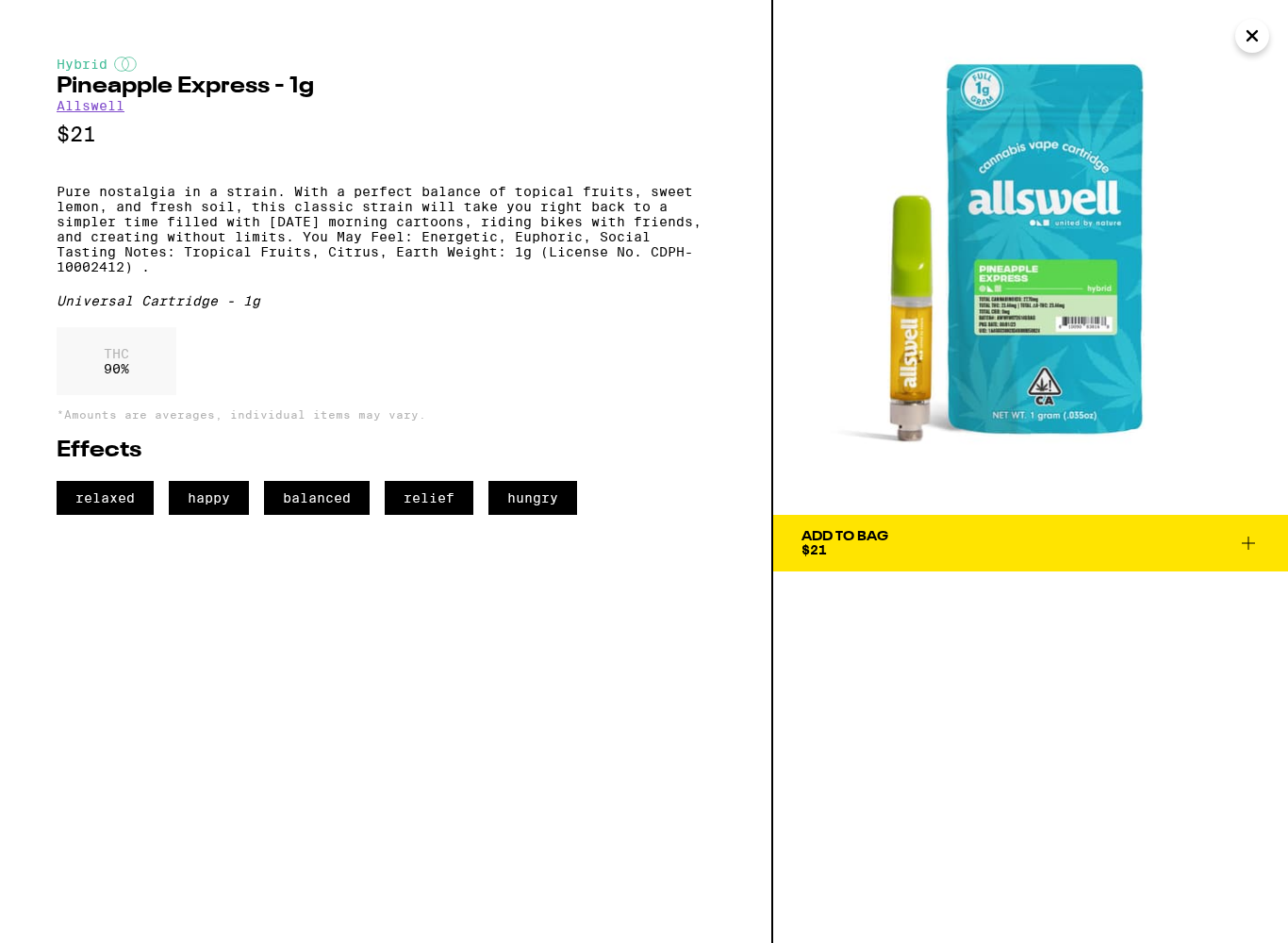
click at [1261, 49] on icon "Close" at bounding box center [1252, 36] width 23 height 28
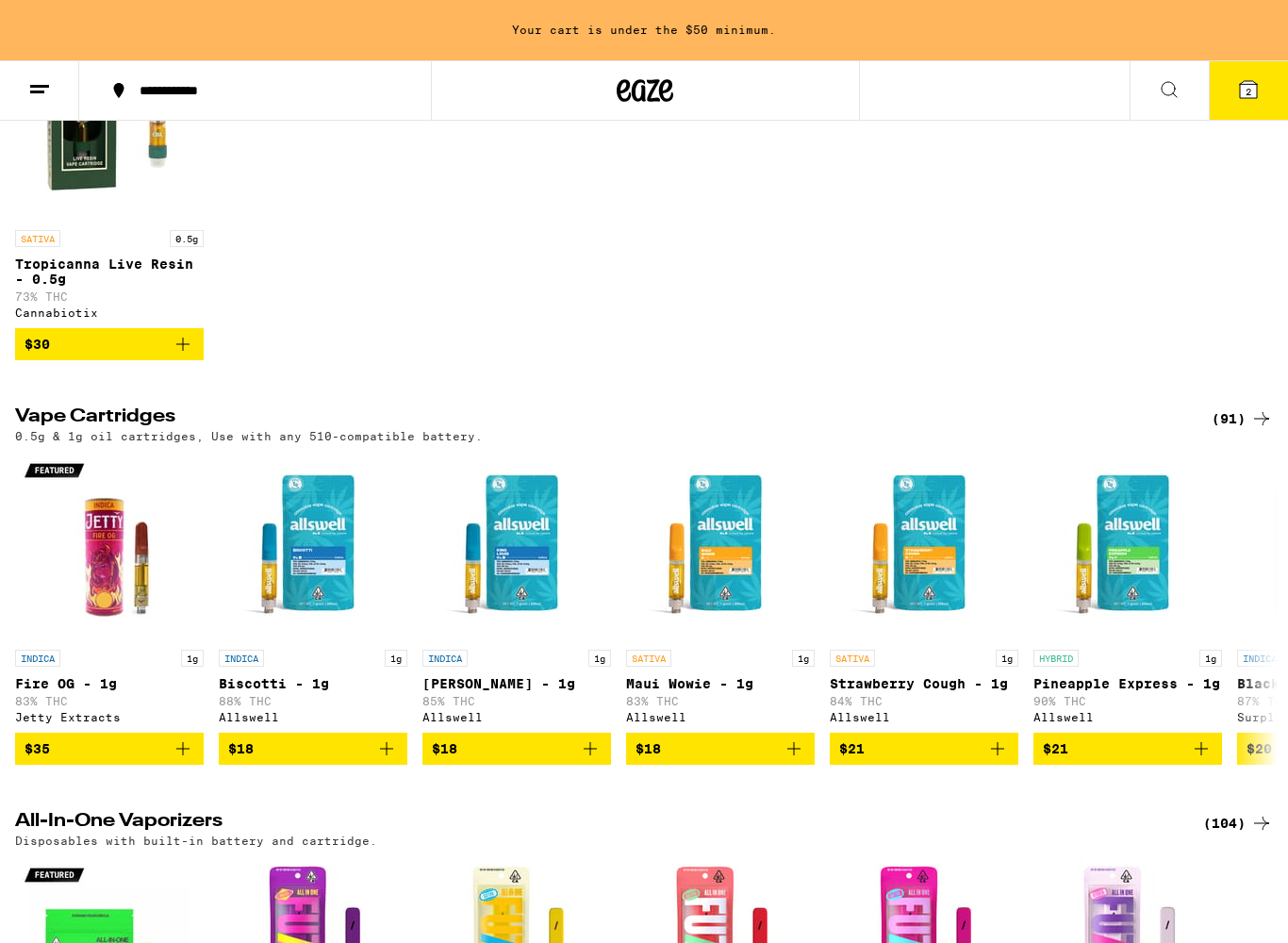
click at [1258, 430] on icon at bounding box center [1262, 419] width 23 height 23
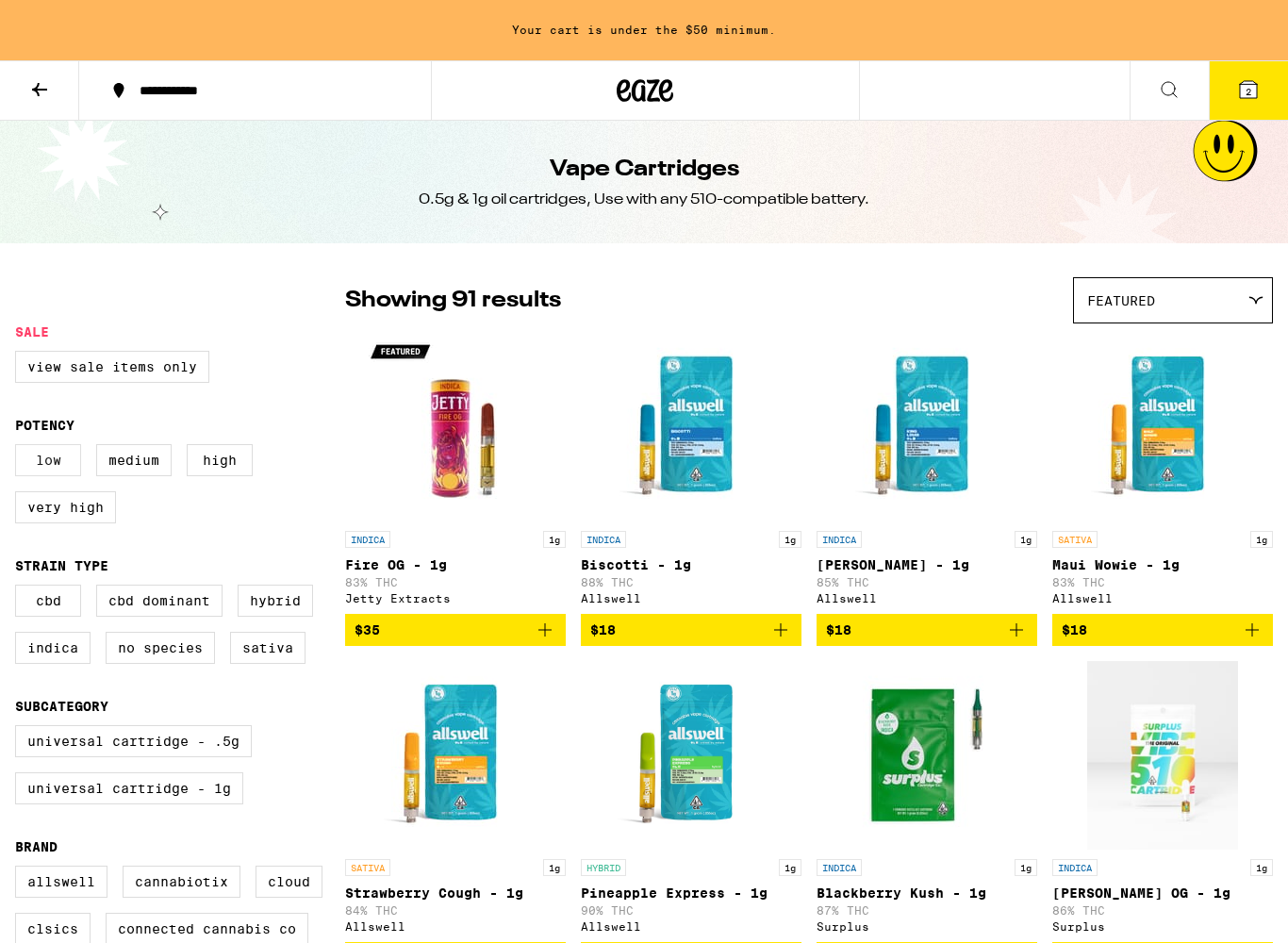
click at [65, 471] on label "Low" at bounding box center [48, 459] width 66 height 32
click at [20, 448] on input "Low" at bounding box center [19, 447] width 1 height 1
checkbox input "true"
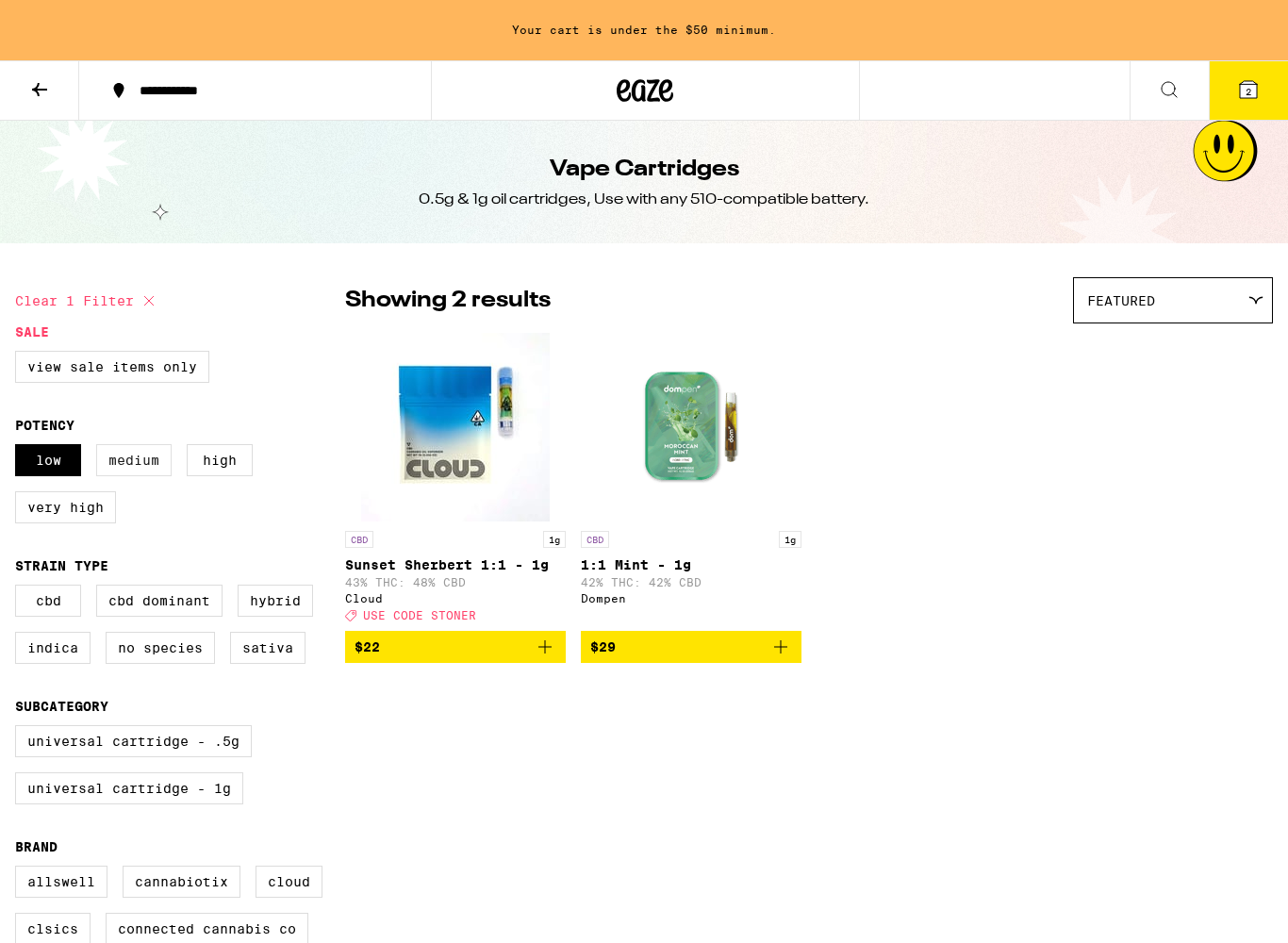
click at [144, 474] on label "Medium" at bounding box center [134, 459] width 75 height 32
click at [20, 448] on input "Medium" at bounding box center [19, 447] width 1 height 1
checkbox input "true"
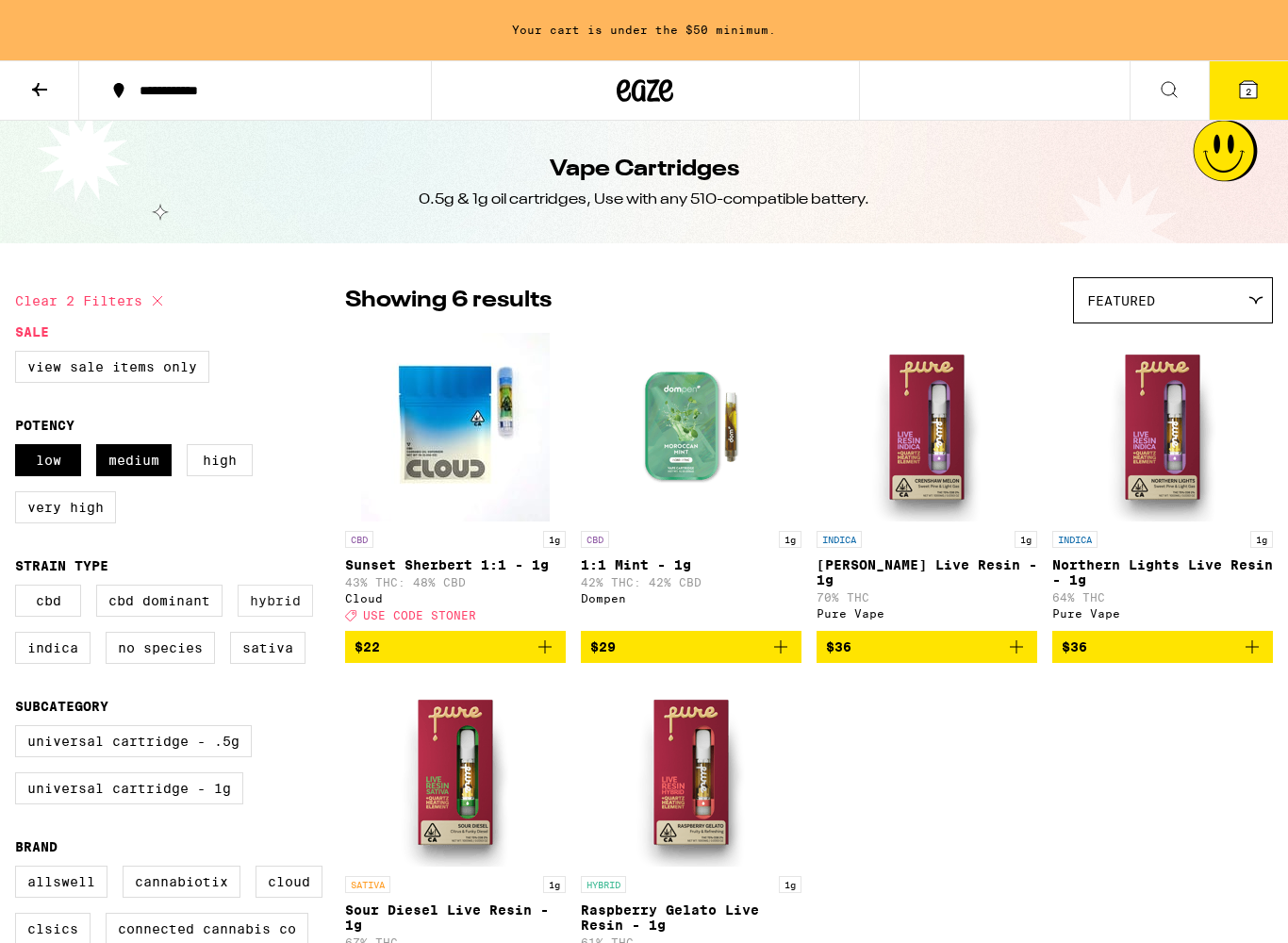
click at [285, 617] on label "Hybrid" at bounding box center [275, 600] width 75 height 32
click at [20, 588] on input "Hybrid" at bounding box center [19, 587] width 1 height 1
checkbox input "true"
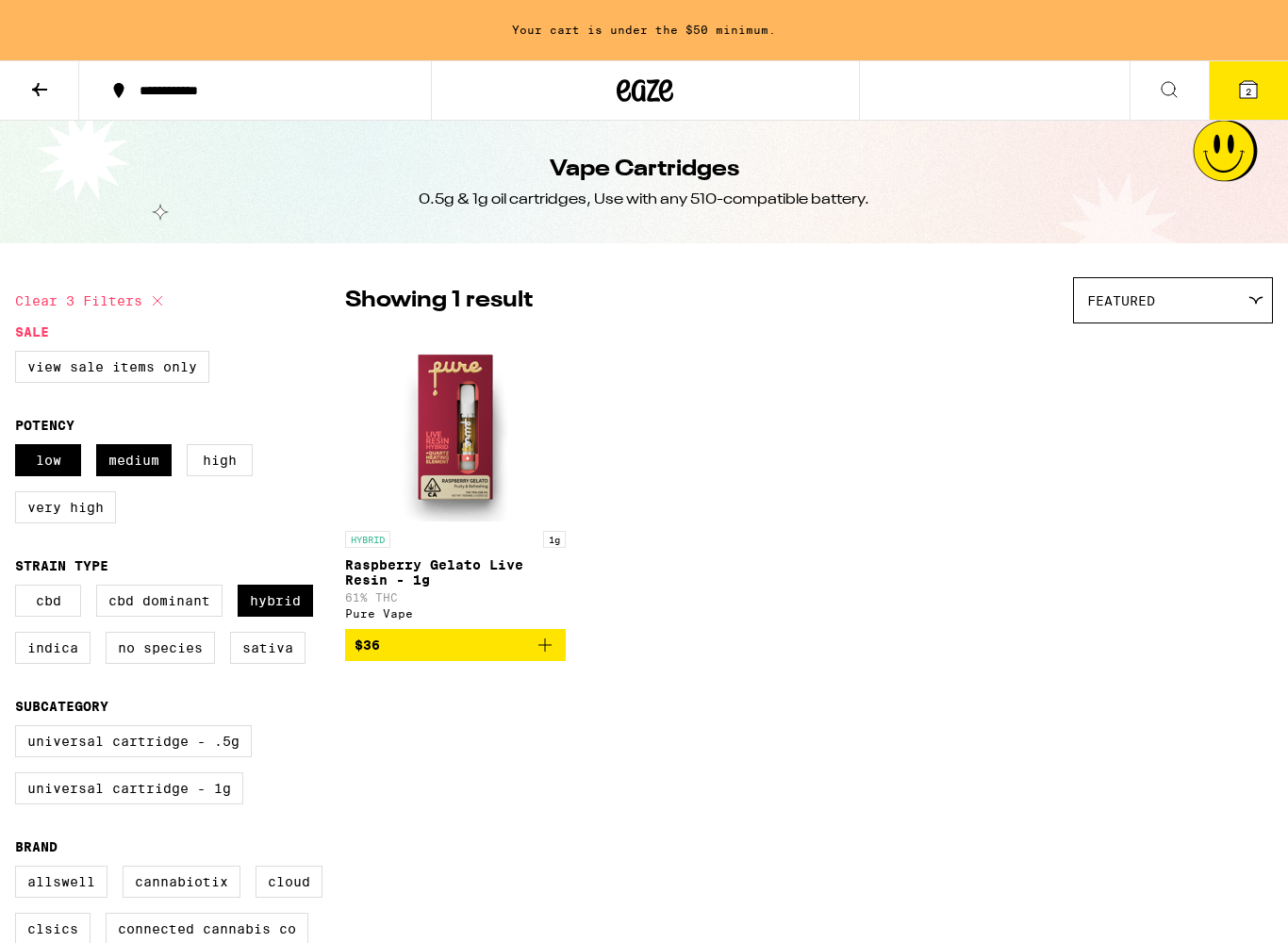
click at [459, 462] on img "Open page for Raspberry Gelato Live Resin - 1g from Pure Vape" at bounding box center [456, 427] width 188 height 188
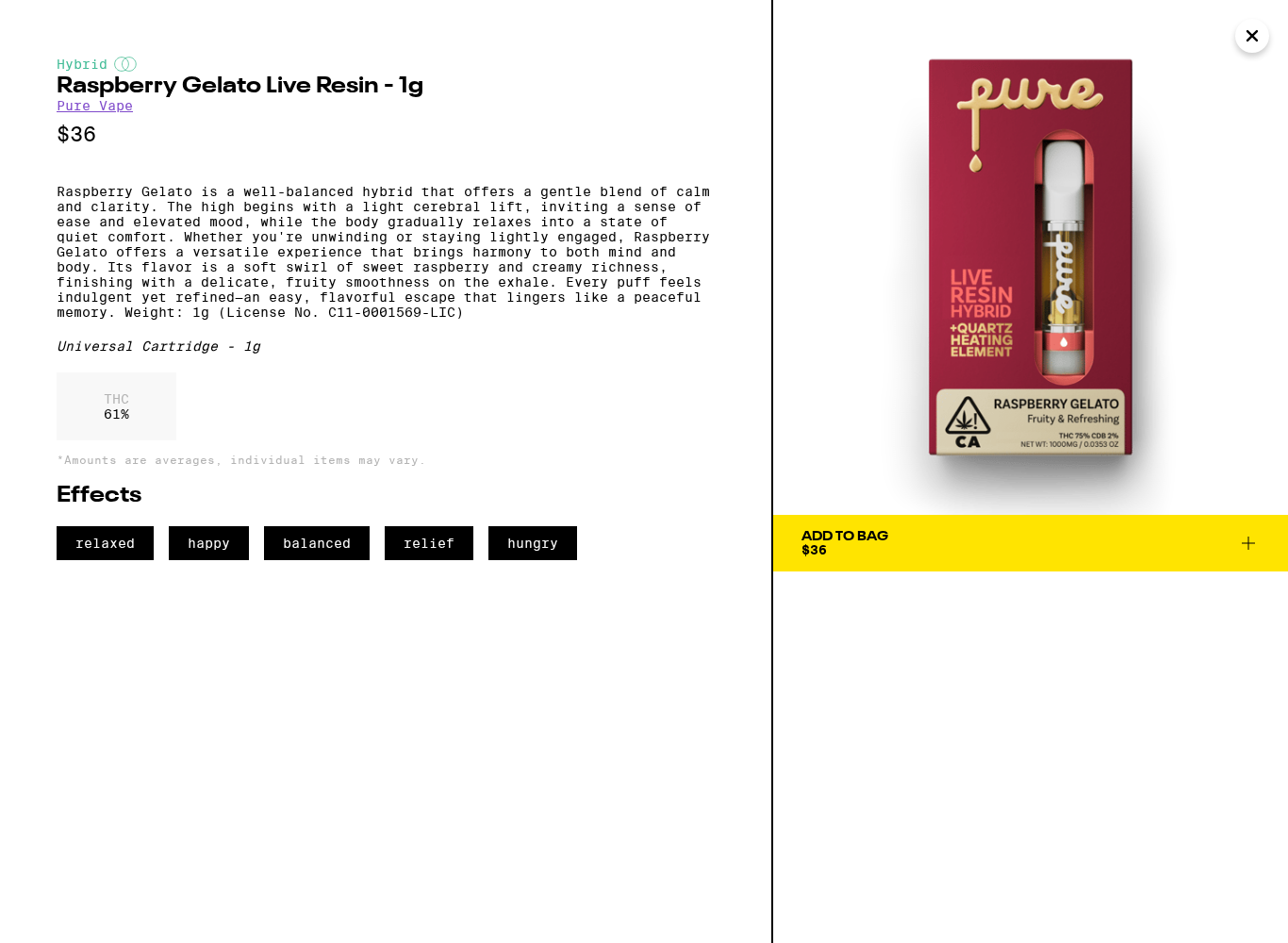
click at [1152, 538] on span "Add To Bag $36" at bounding box center [1030, 542] width 458 height 26
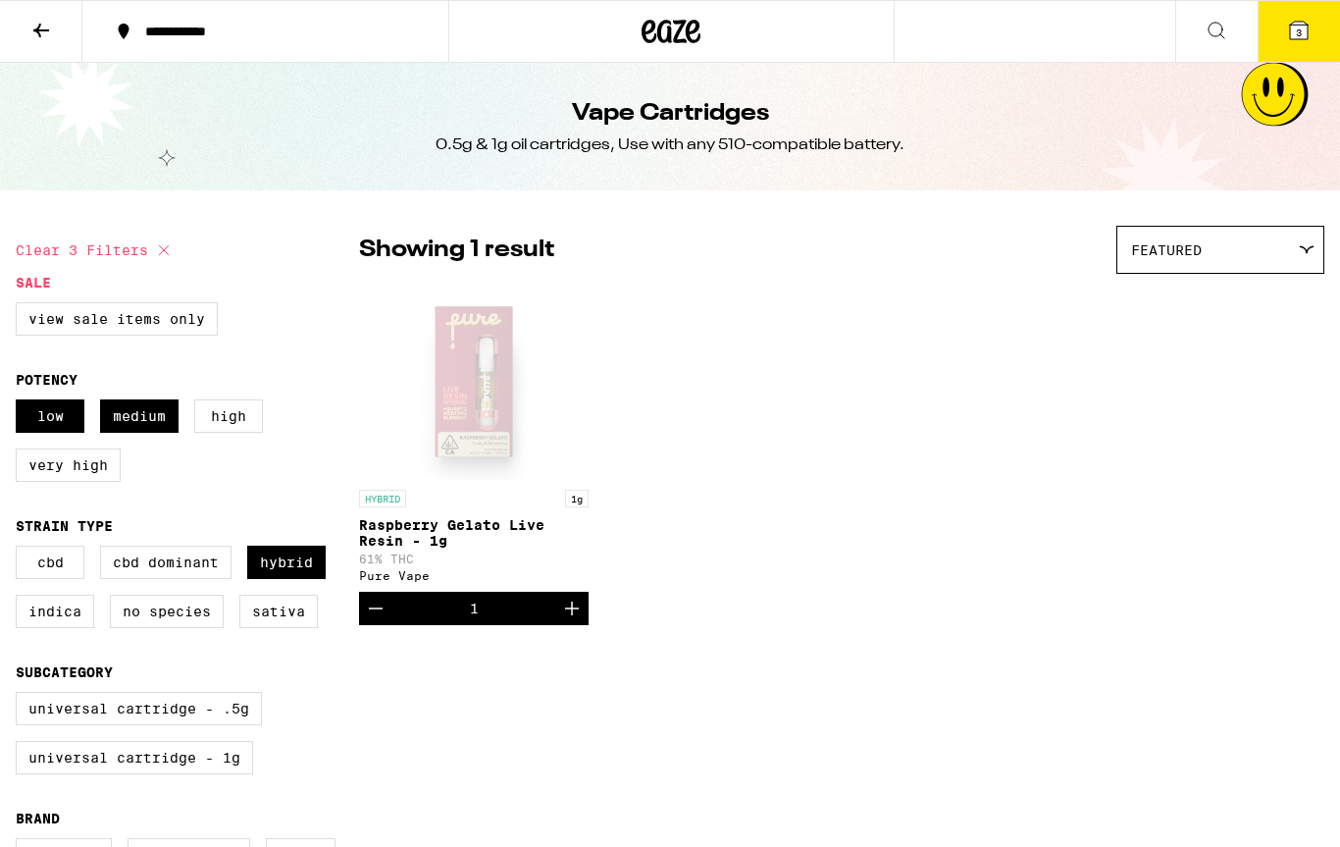
click at [1219, 24] on icon at bounding box center [1217, 31] width 24 height 24
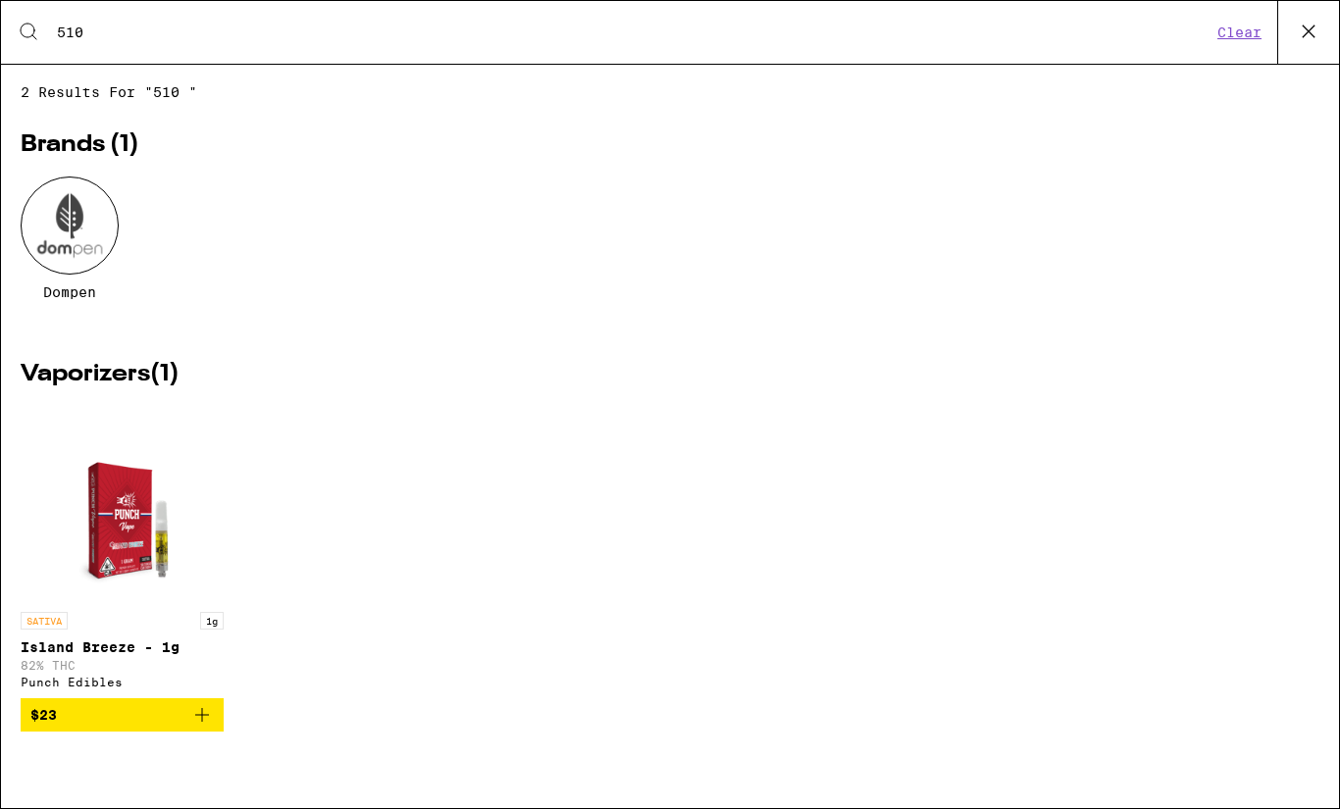
type input "510"
click at [58, 228] on div at bounding box center [70, 226] width 98 height 98
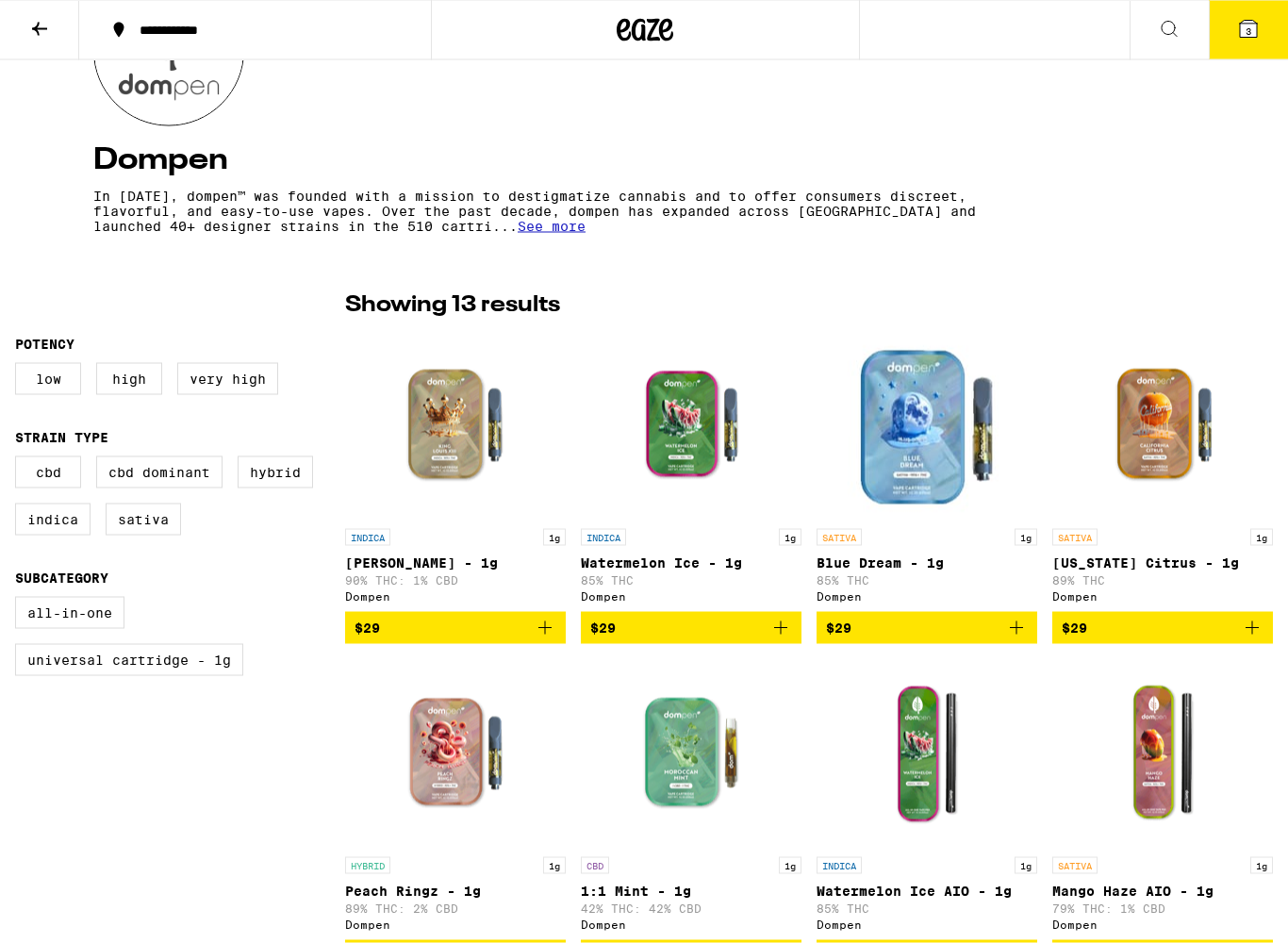
scroll to position [277, 0]
click at [1176, 430] on img "Open page for California Citrus - 1g from Dompen" at bounding box center [1163, 424] width 188 height 188
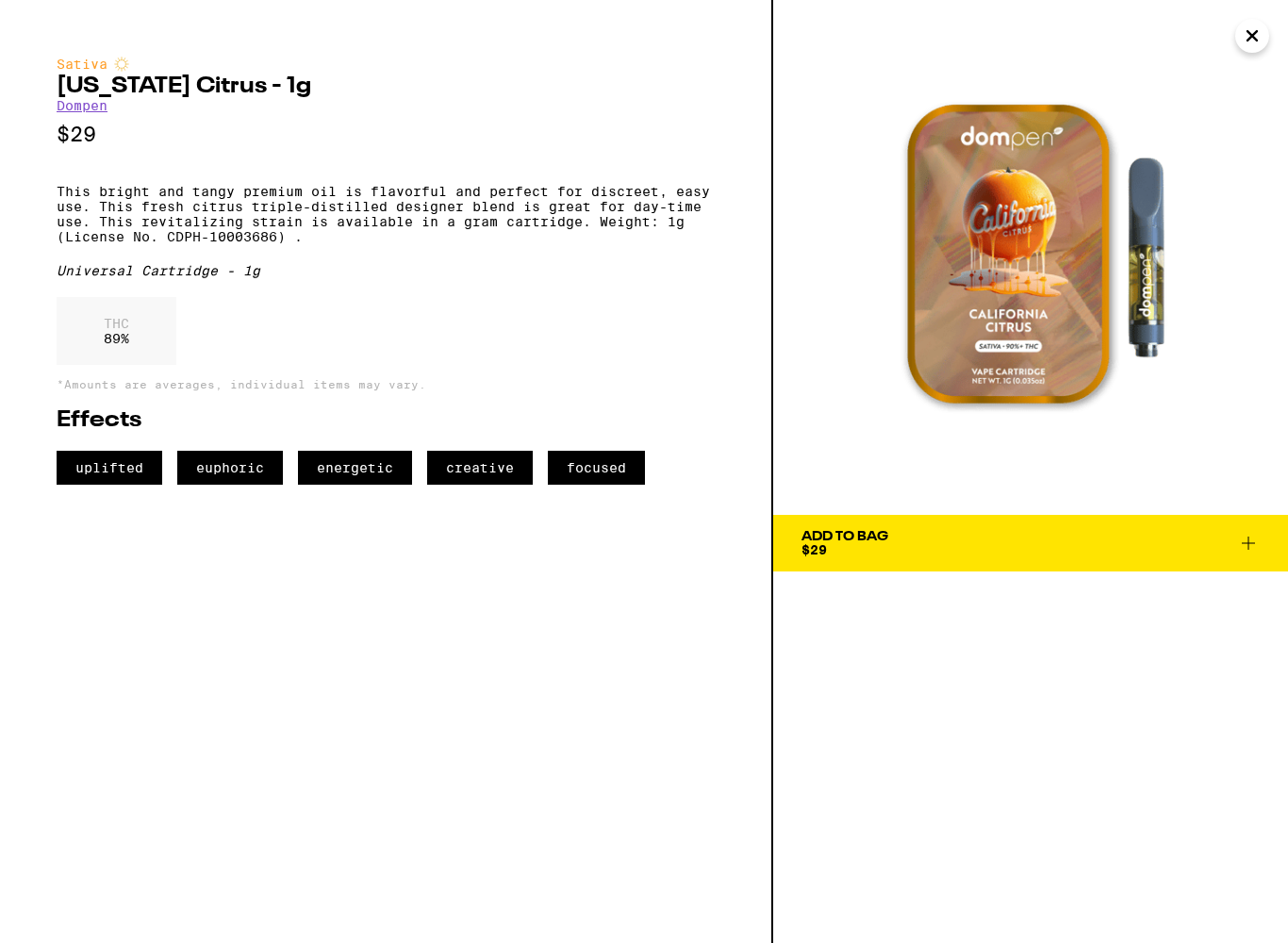
click at [1267, 37] on button "Close" at bounding box center [1251, 36] width 34 height 34
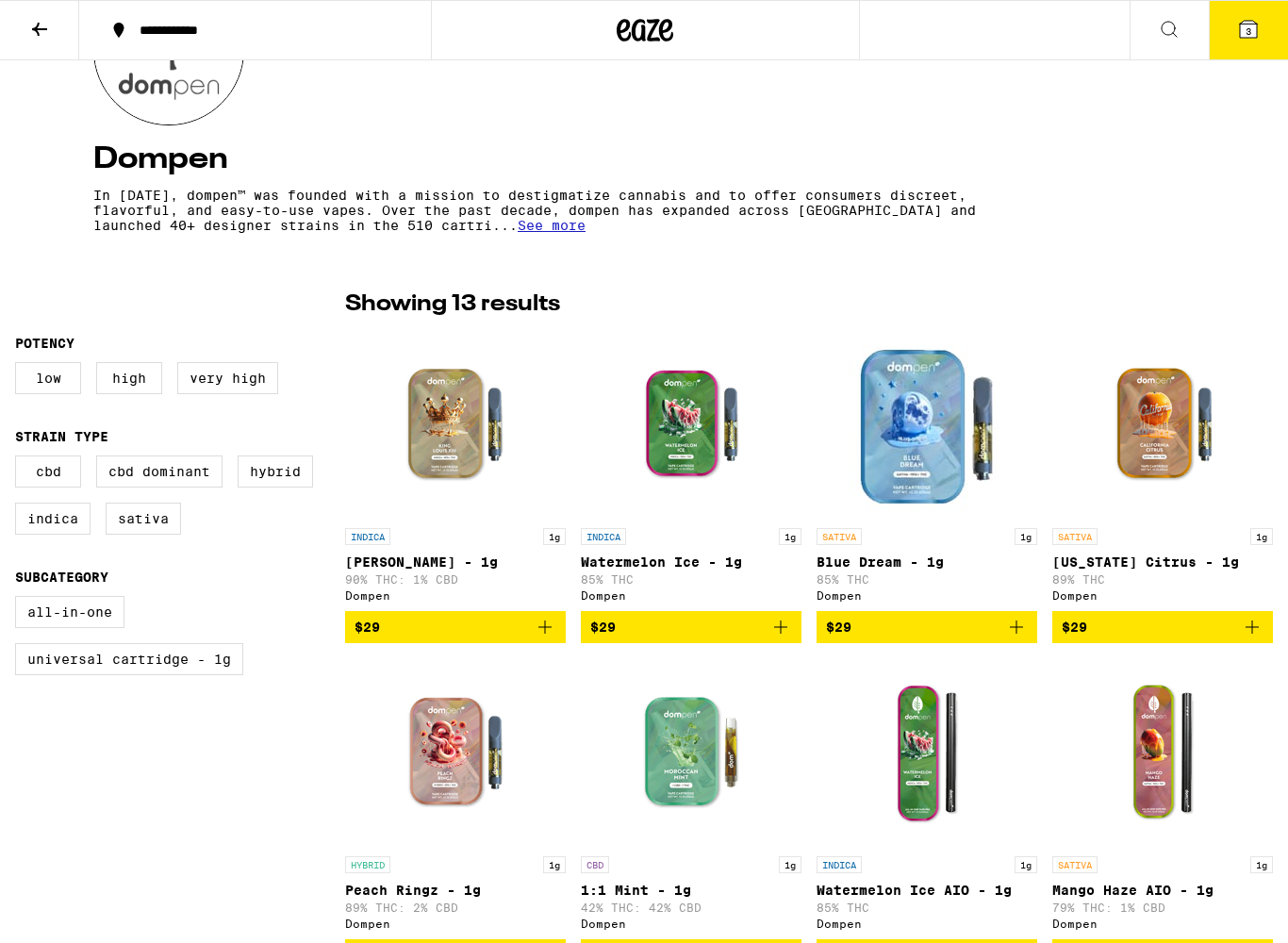
click at [946, 761] on img "Open page for Watermelon Ice AIO - 1g from Dompen" at bounding box center [927, 753] width 188 height 188
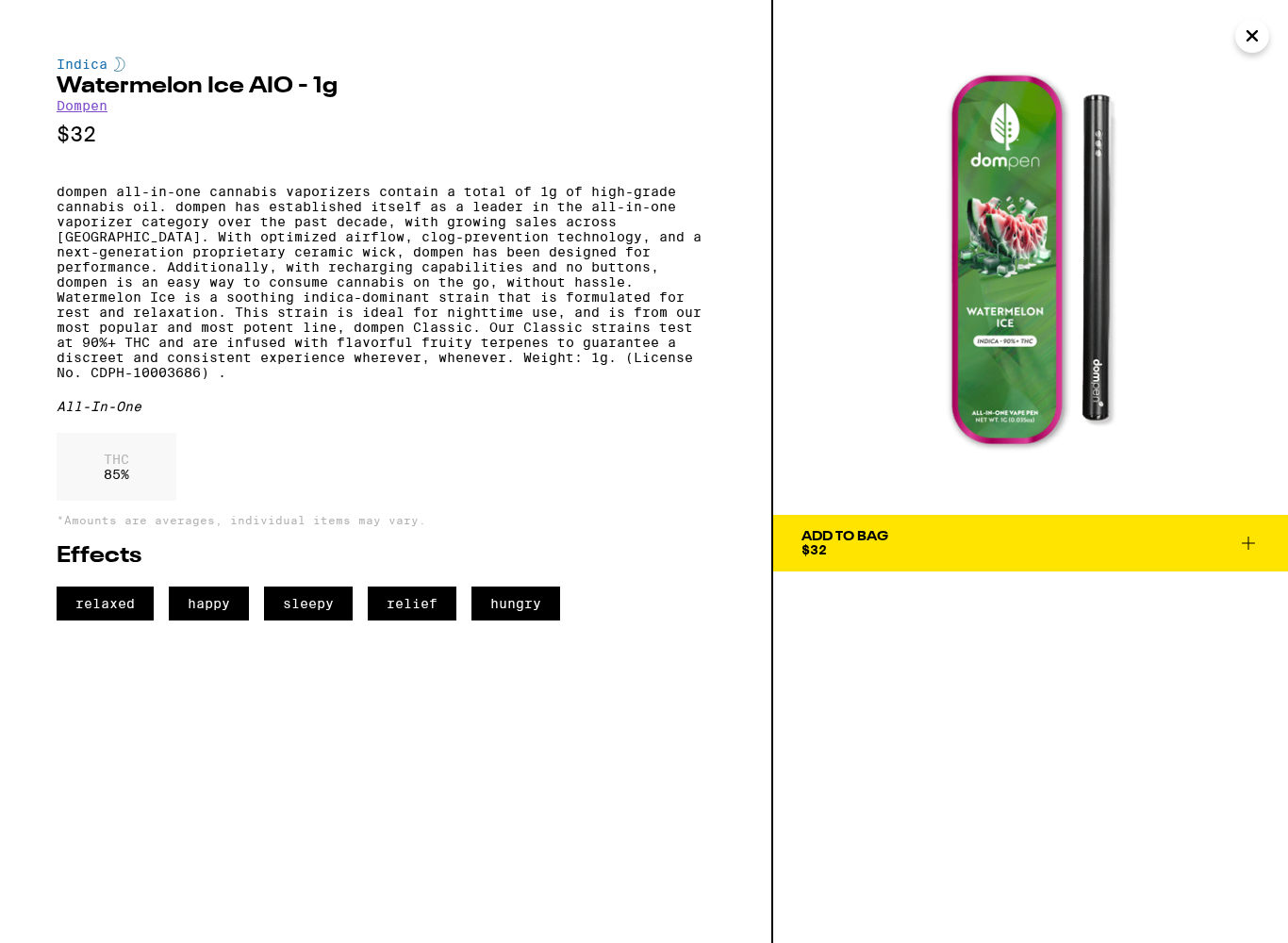
click at [1250, 61] on img at bounding box center [1030, 258] width 515 height 515
click at [1260, 49] on icon "Close" at bounding box center [1252, 36] width 23 height 28
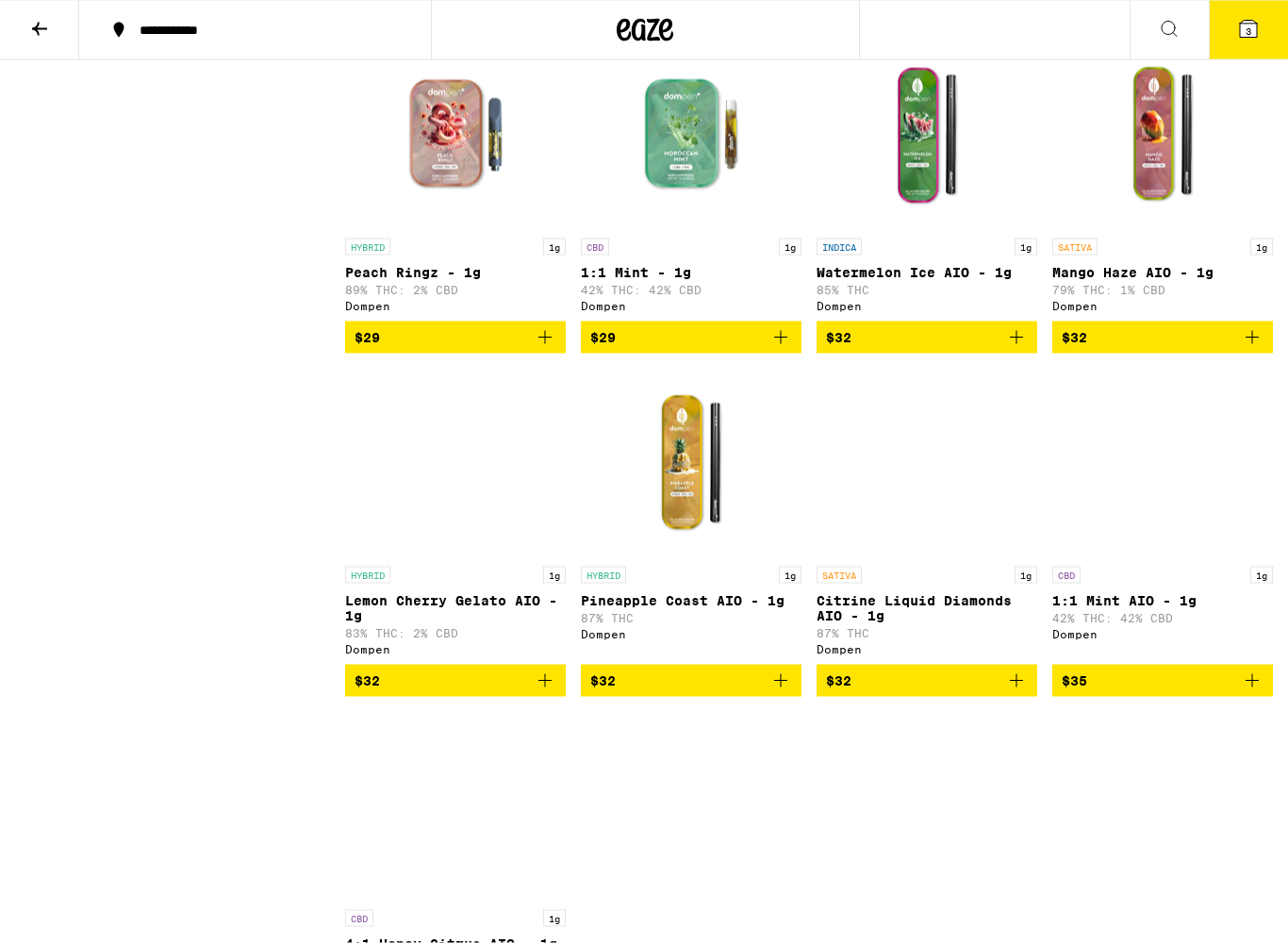
scroll to position [897, 0]
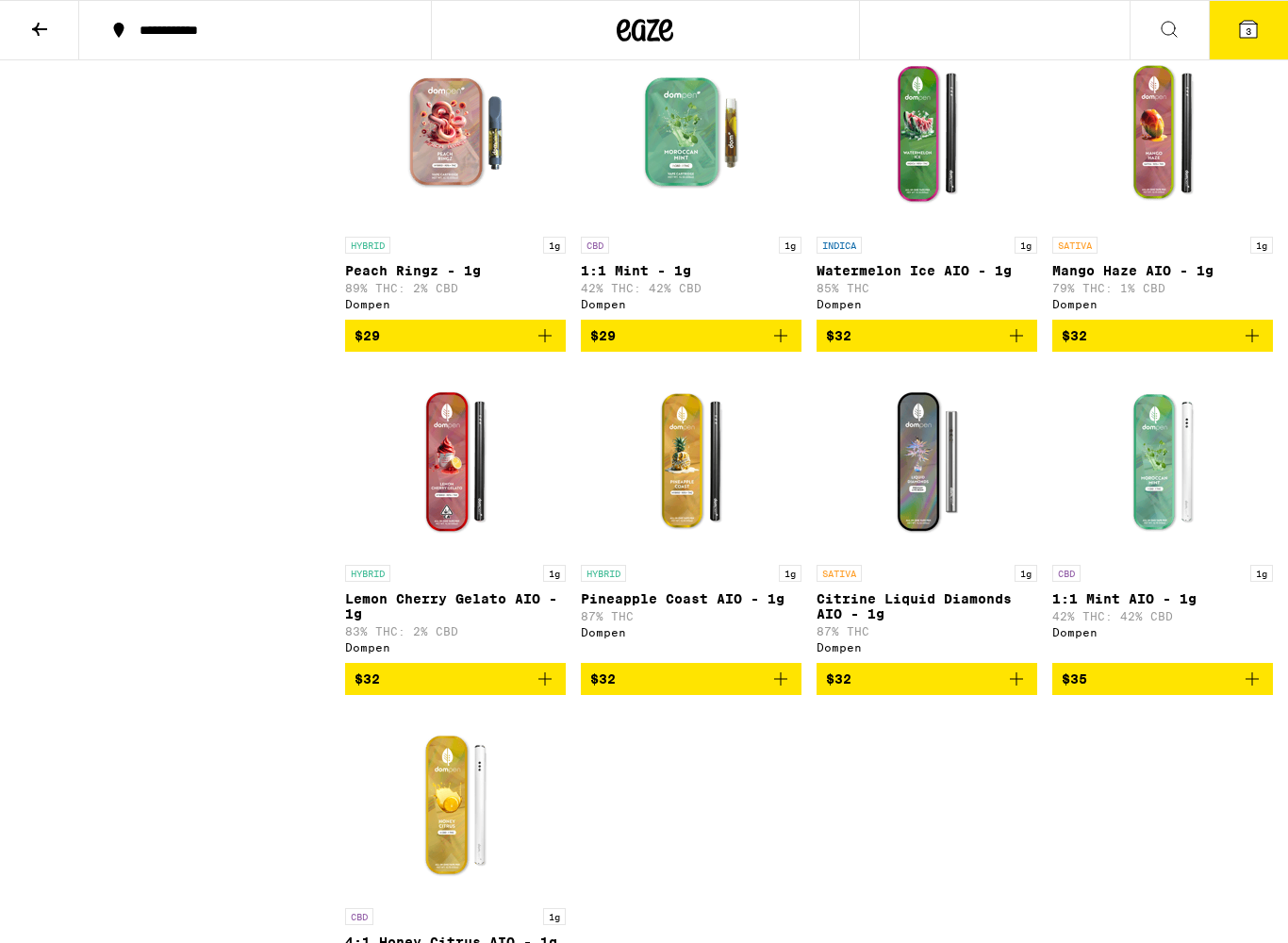
click at [1172, 504] on img "Open page for 1:1 Mint AIO - 1g from Dompen" at bounding box center [1163, 461] width 188 height 188
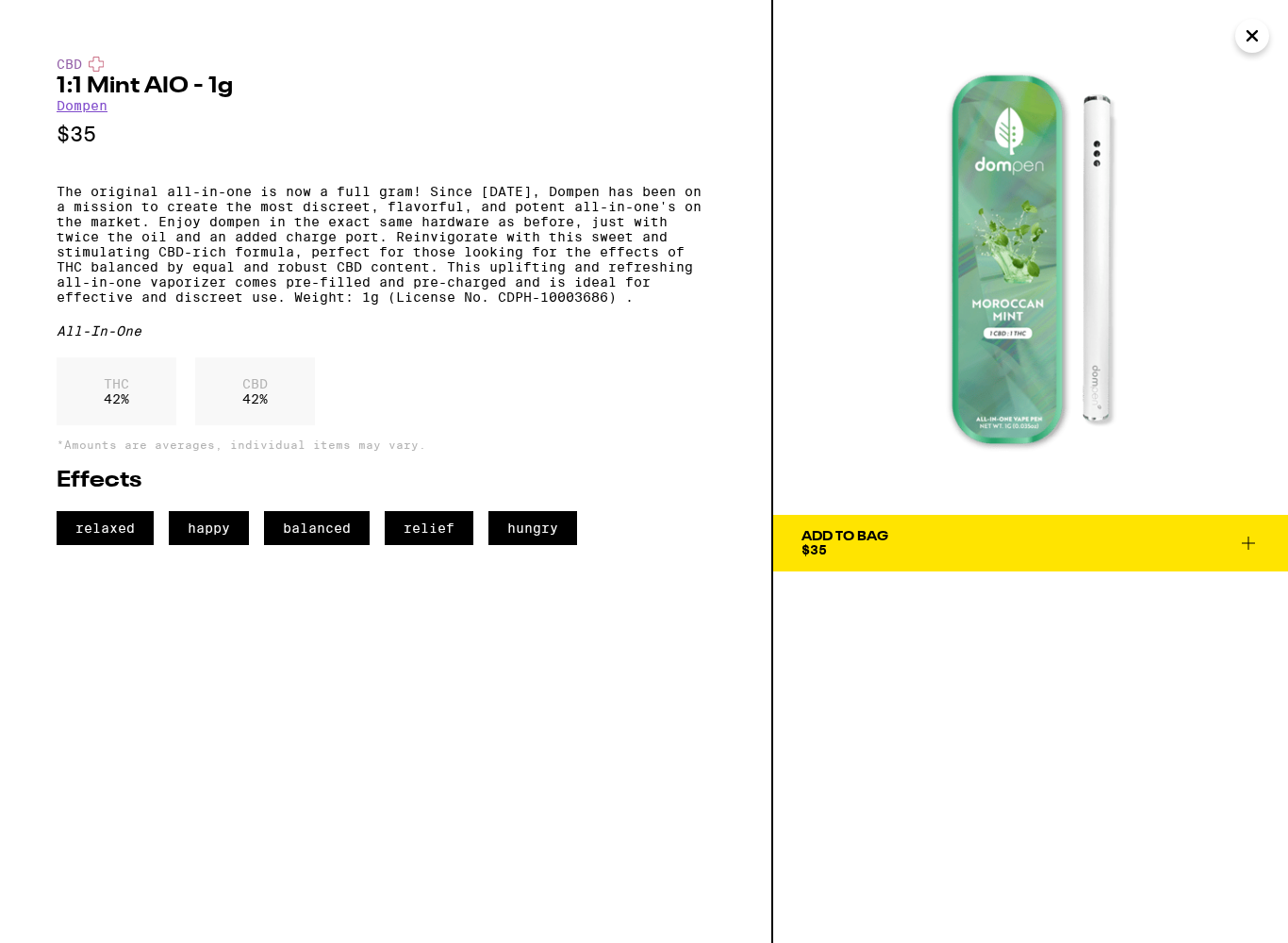
click at [1259, 47] on icon "Close" at bounding box center [1252, 36] width 23 height 28
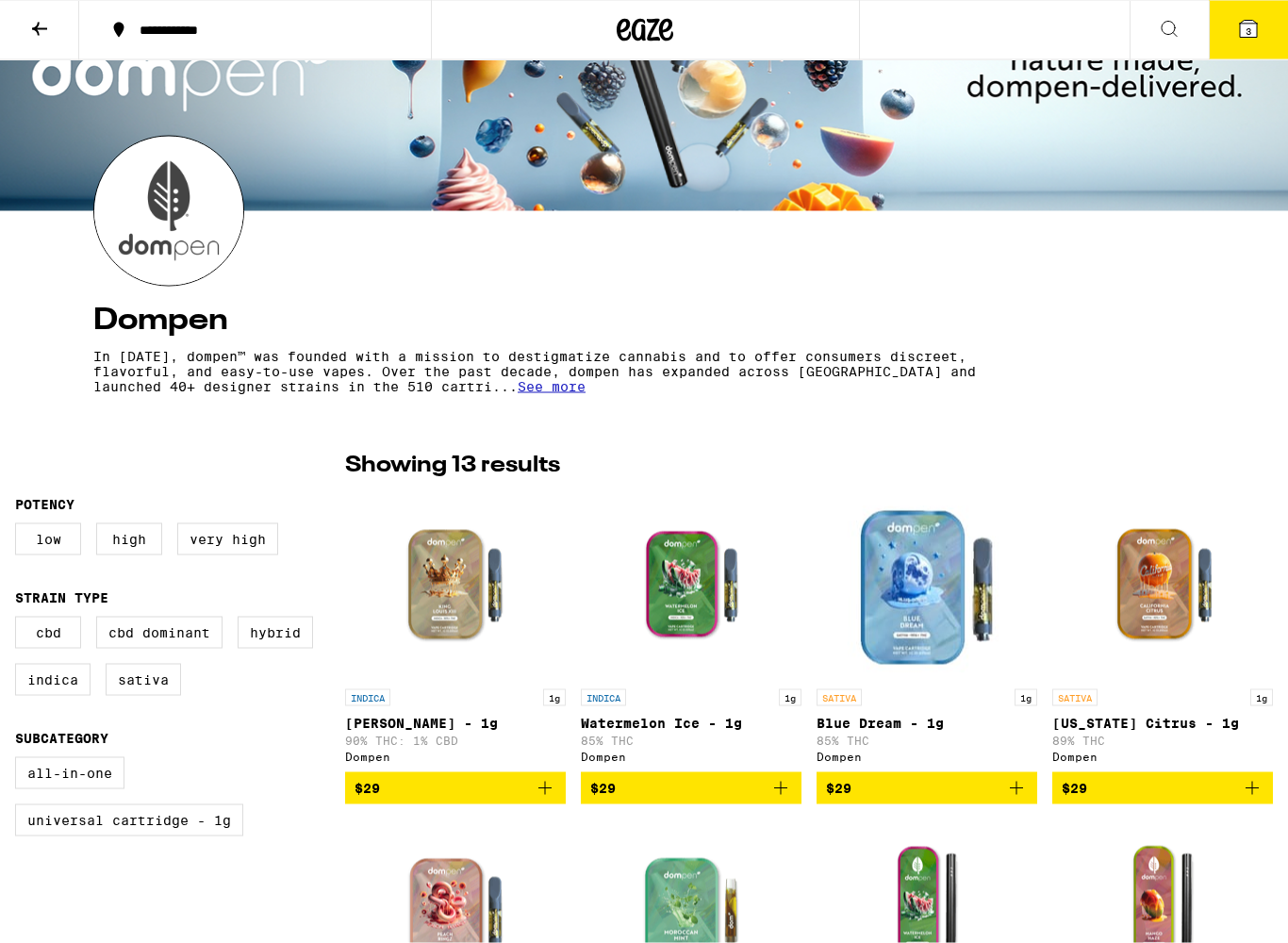
scroll to position [117, 0]
click at [284, 641] on label "Hybrid" at bounding box center [275, 632] width 75 height 32
click at [20, 620] on input "Hybrid" at bounding box center [19, 619] width 1 height 1
checkbox input "true"
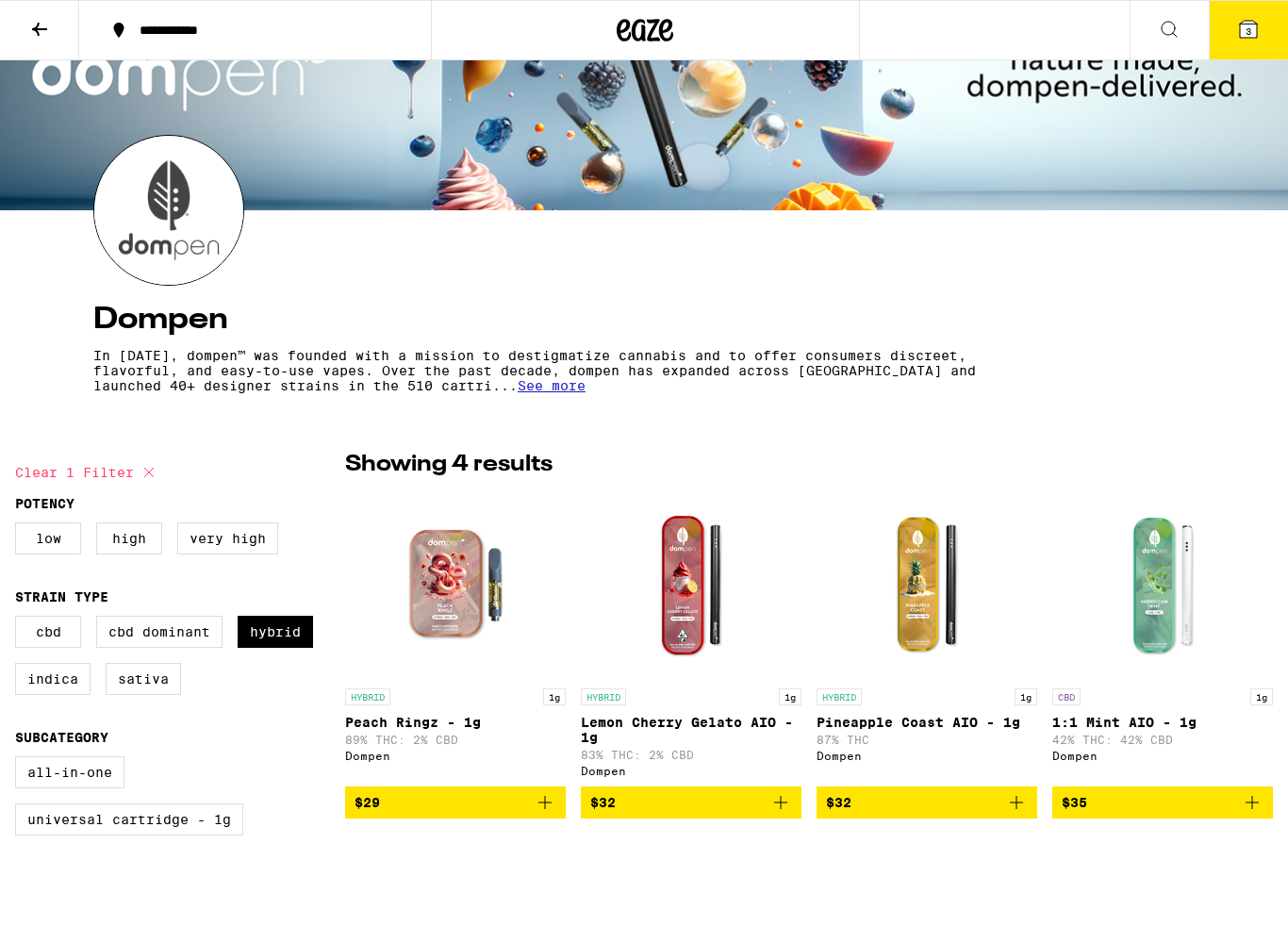
click at [1165, 584] on img "Open page for 1:1 Mint AIO - 1g from Dompen" at bounding box center [1163, 584] width 188 height 188
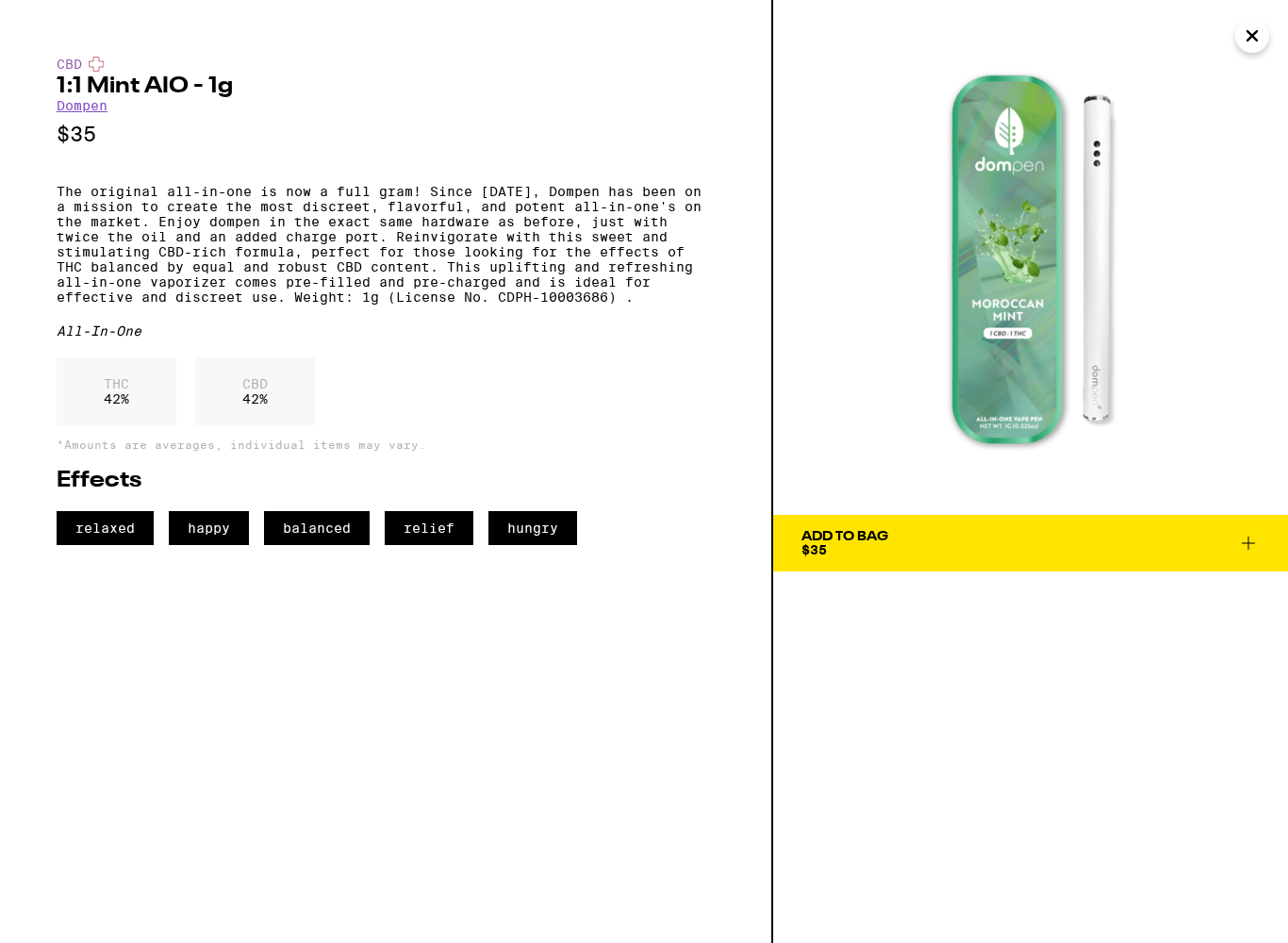
click at [1269, 44] on img at bounding box center [1030, 258] width 515 height 515
click at [1254, 49] on icon "Close" at bounding box center [1252, 36] width 23 height 28
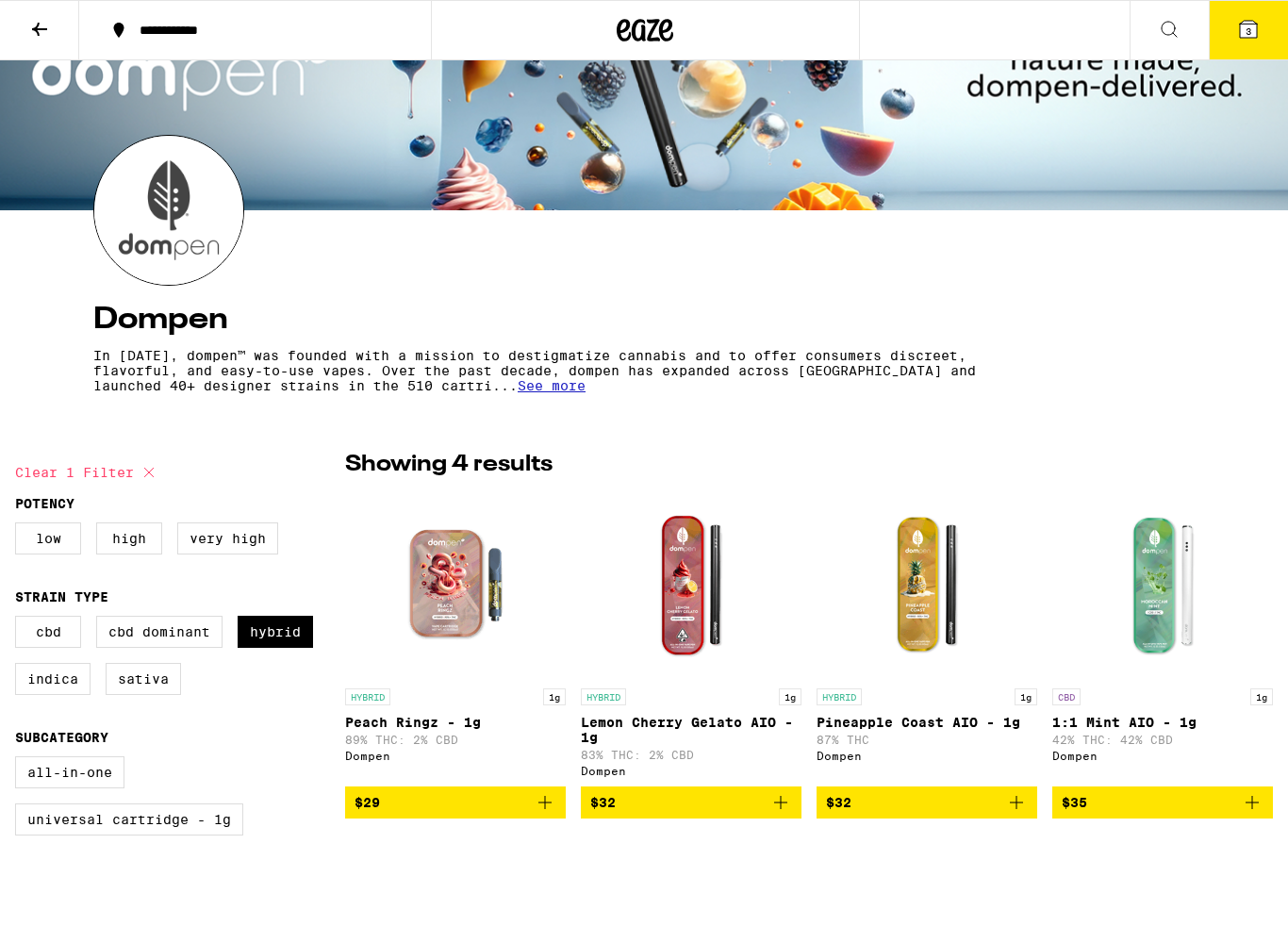
click at [682, 619] on img "Open page for Lemon Cherry Gelato AIO - 1g from Dompen" at bounding box center [691, 584] width 188 height 188
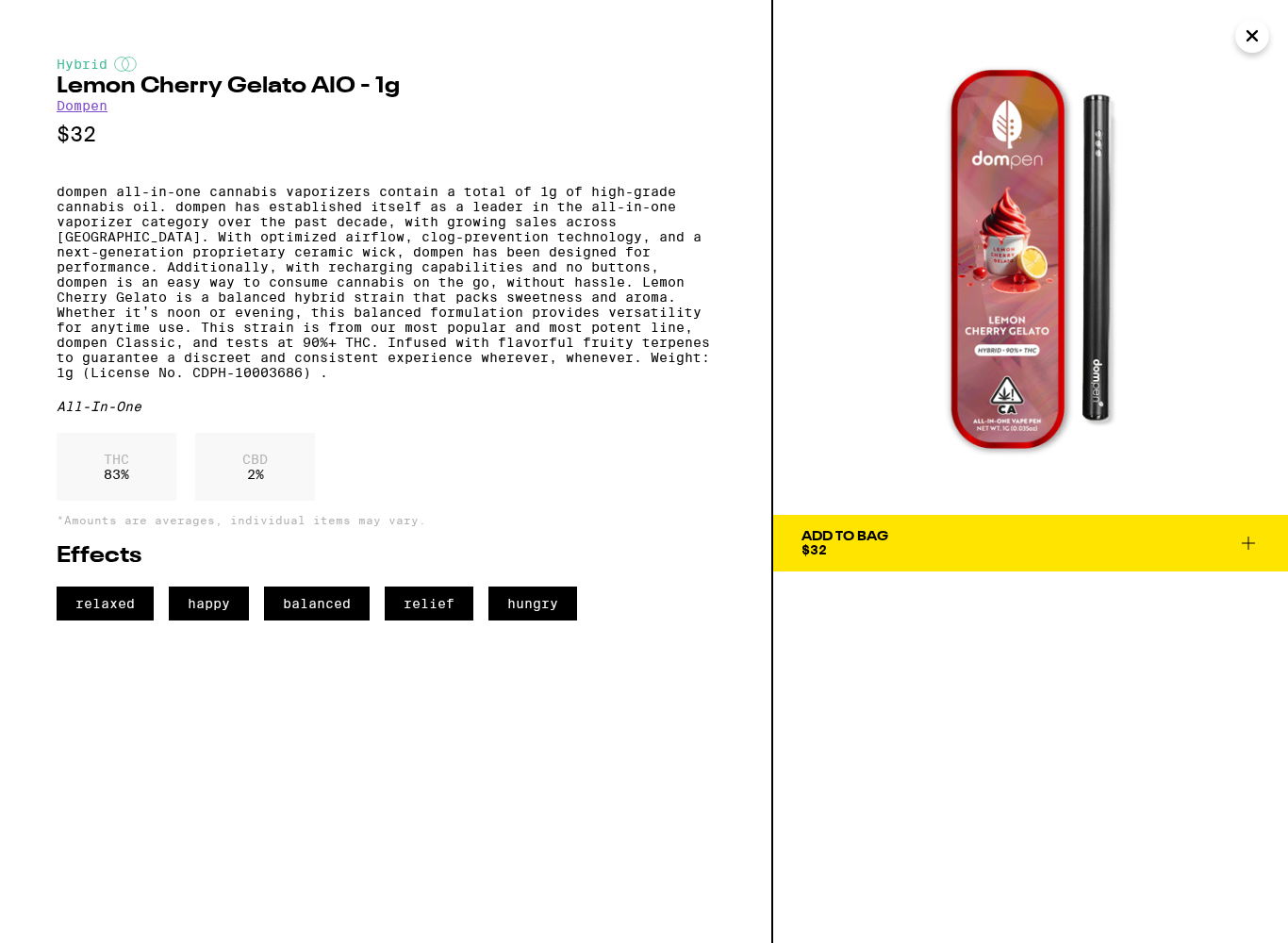
click at [1264, 50] on img at bounding box center [1030, 258] width 515 height 515
click at [1259, 49] on icon "Close" at bounding box center [1252, 36] width 23 height 28
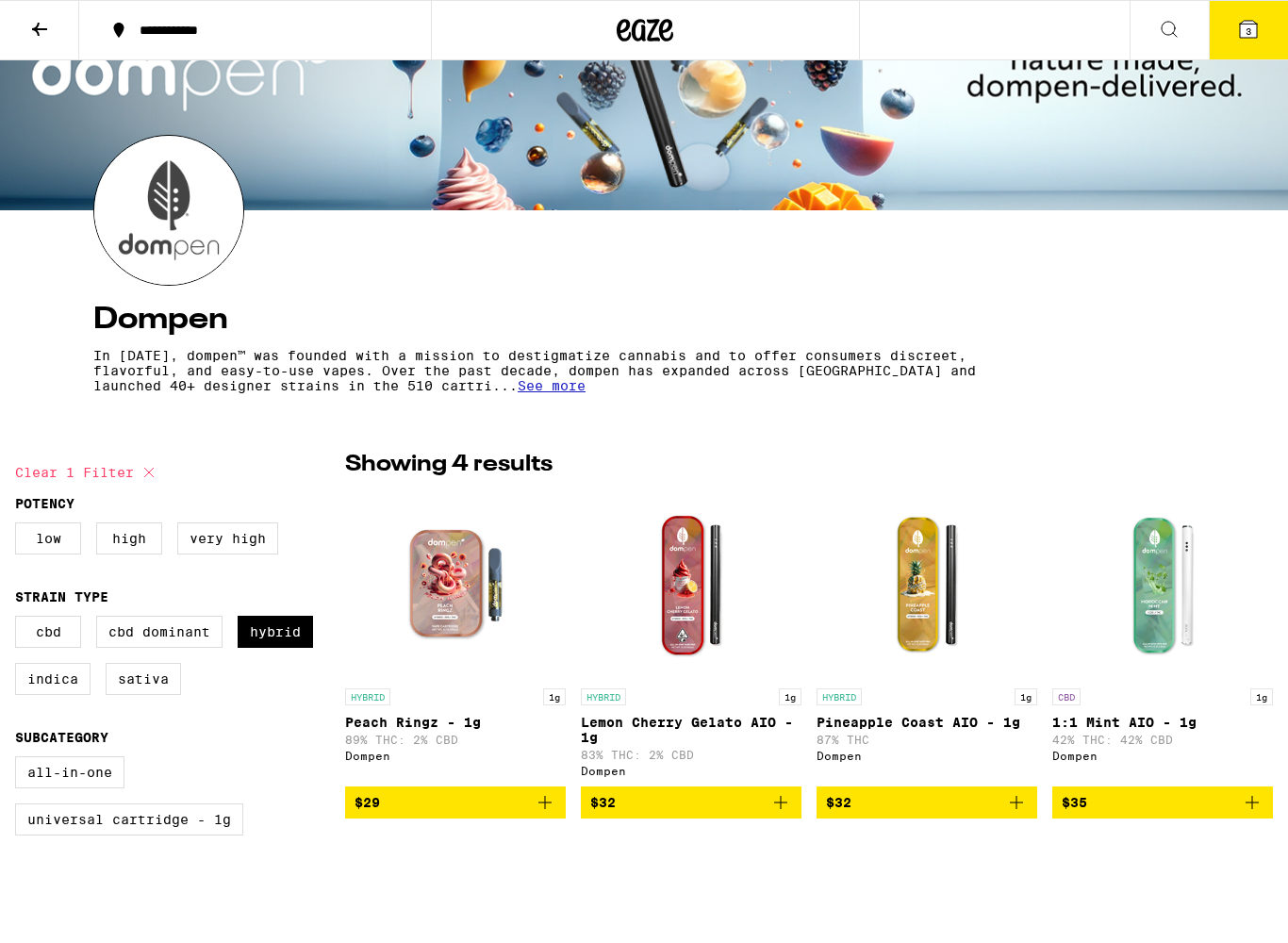
click at [453, 571] on img "Open page for Peach Ringz - 1g from Dompen" at bounding box center [456, 584] width 188 height 188
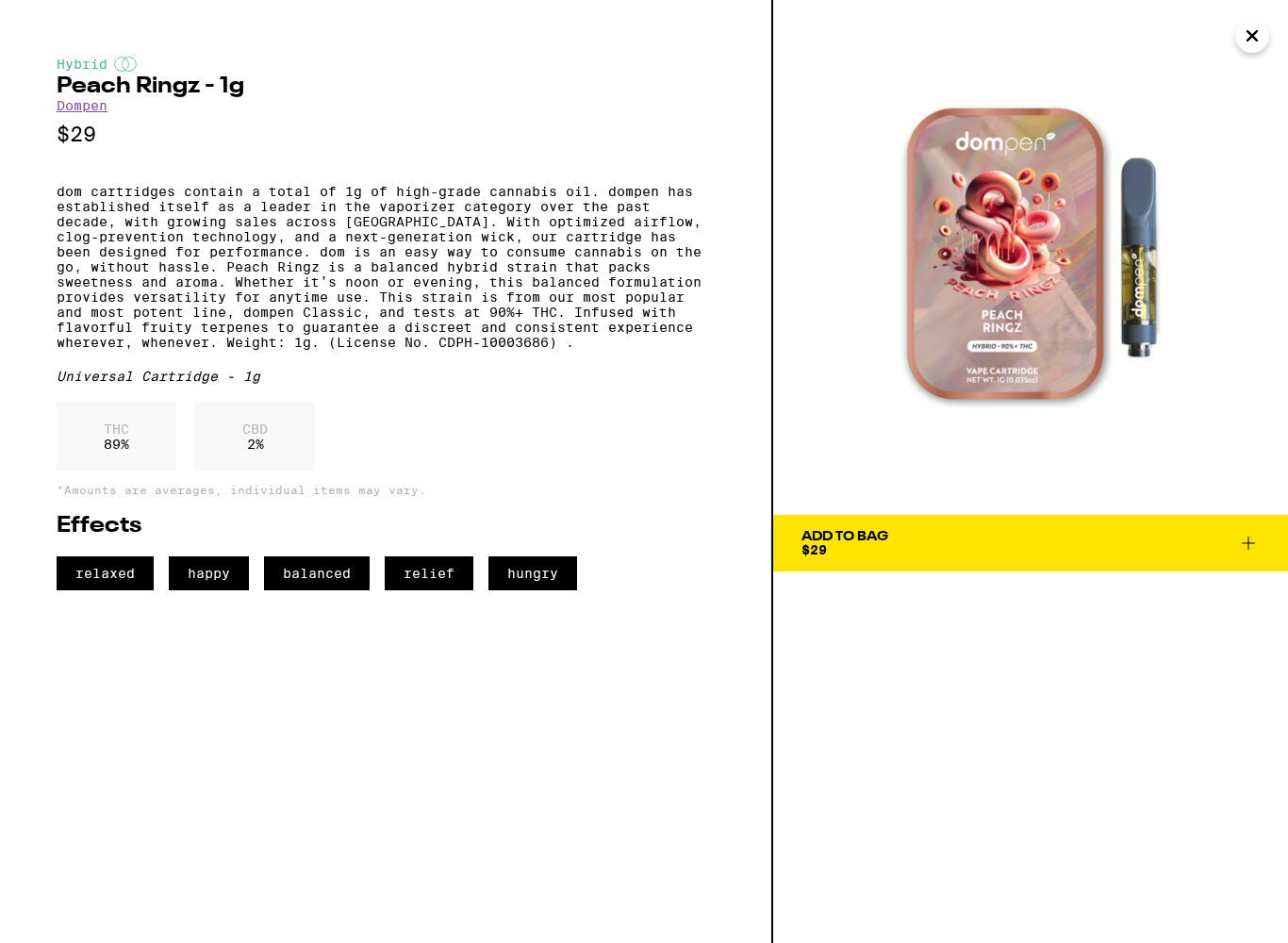
click at [1255, 53] on img at bounding box center [1030, 258] width 515 height 515
click at [1265, 46] on button "Close" at bounding box center [1251, 36] width 34 height 34
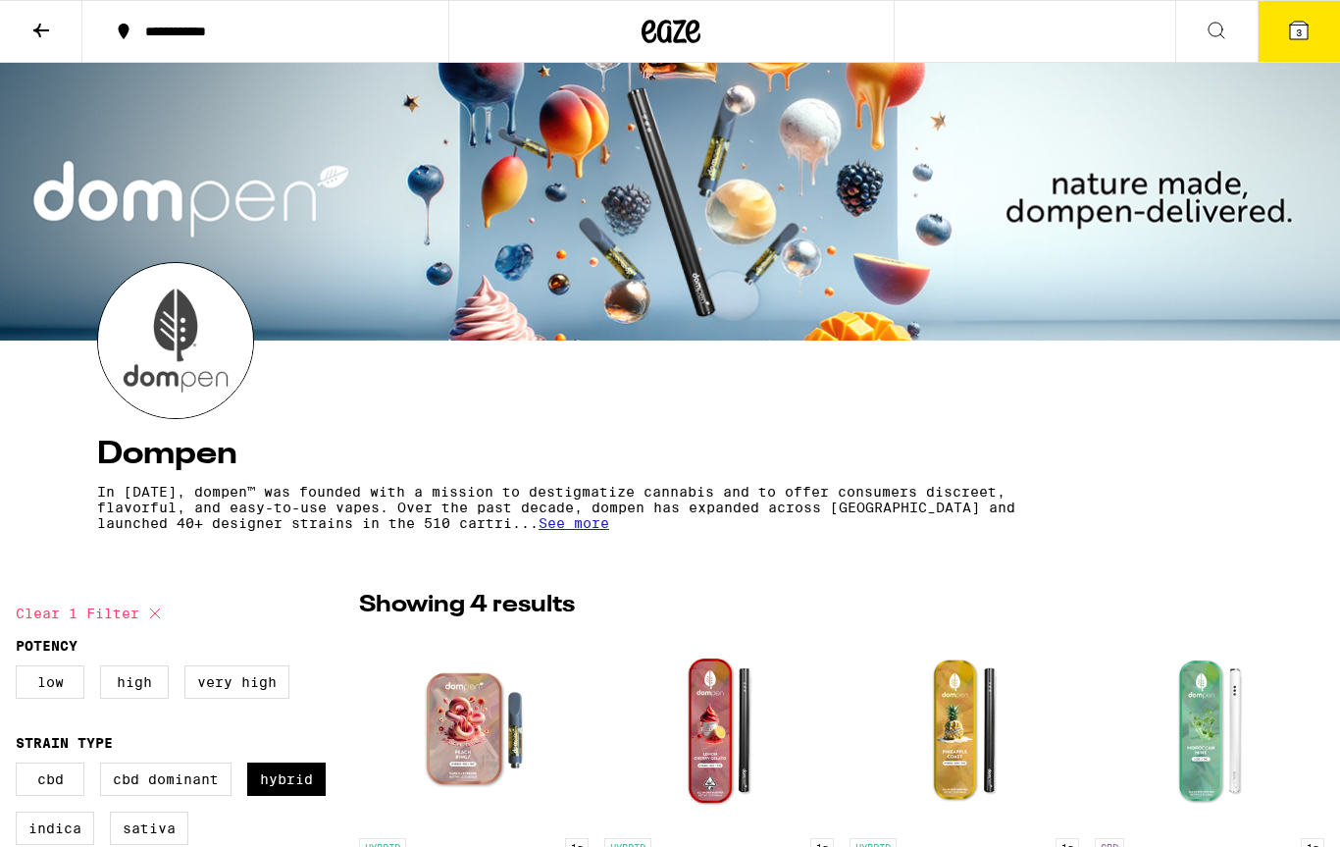
click at [54, 33] on button at bounding box center [41, 32] width 82 height 62
click at [1307, 45] on button "3" at bounding box center [1299, 31] width 82 height 61
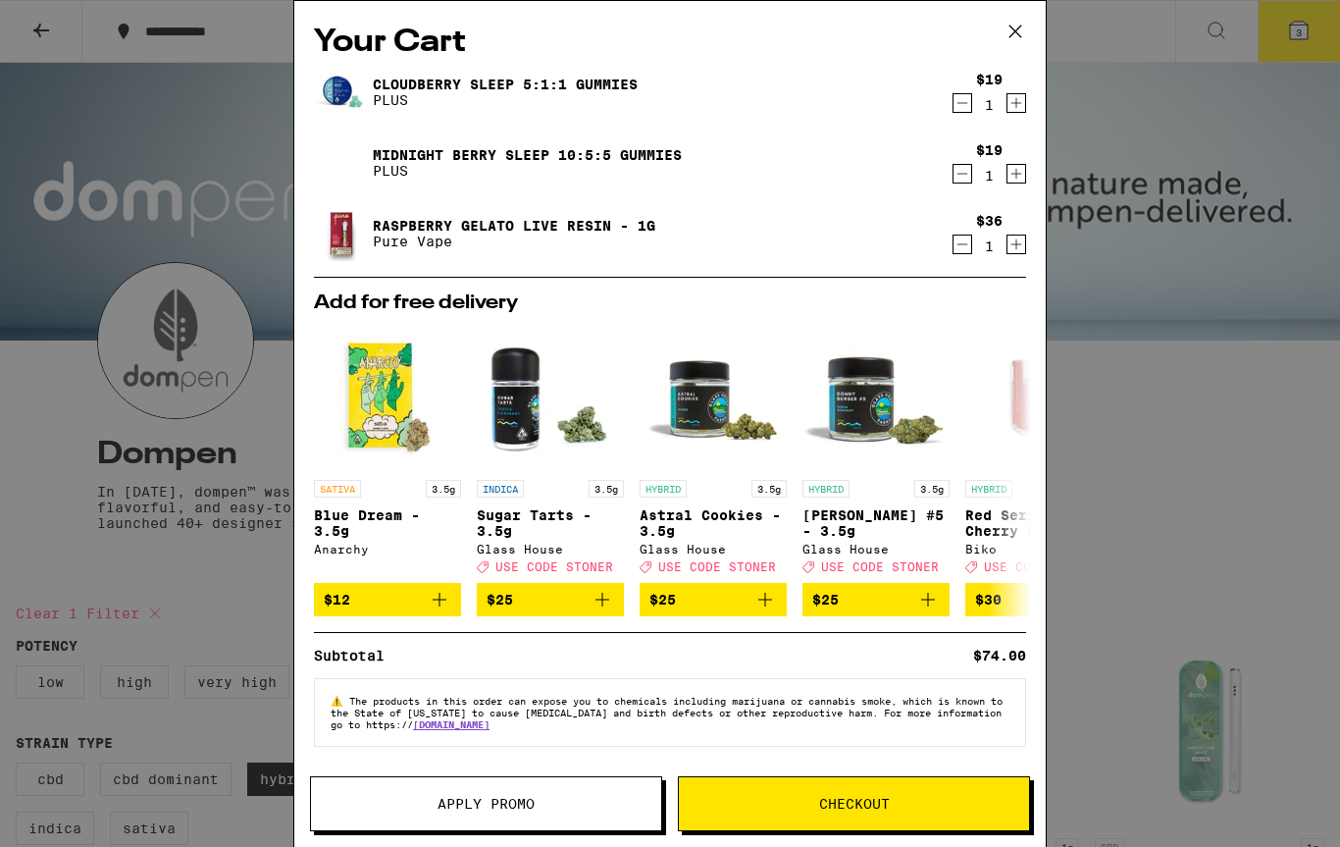
click at [544, 218] on link "Raspberry Gelato Live Resin - 1g" at bounding box center [514, 226] width 283 height 16
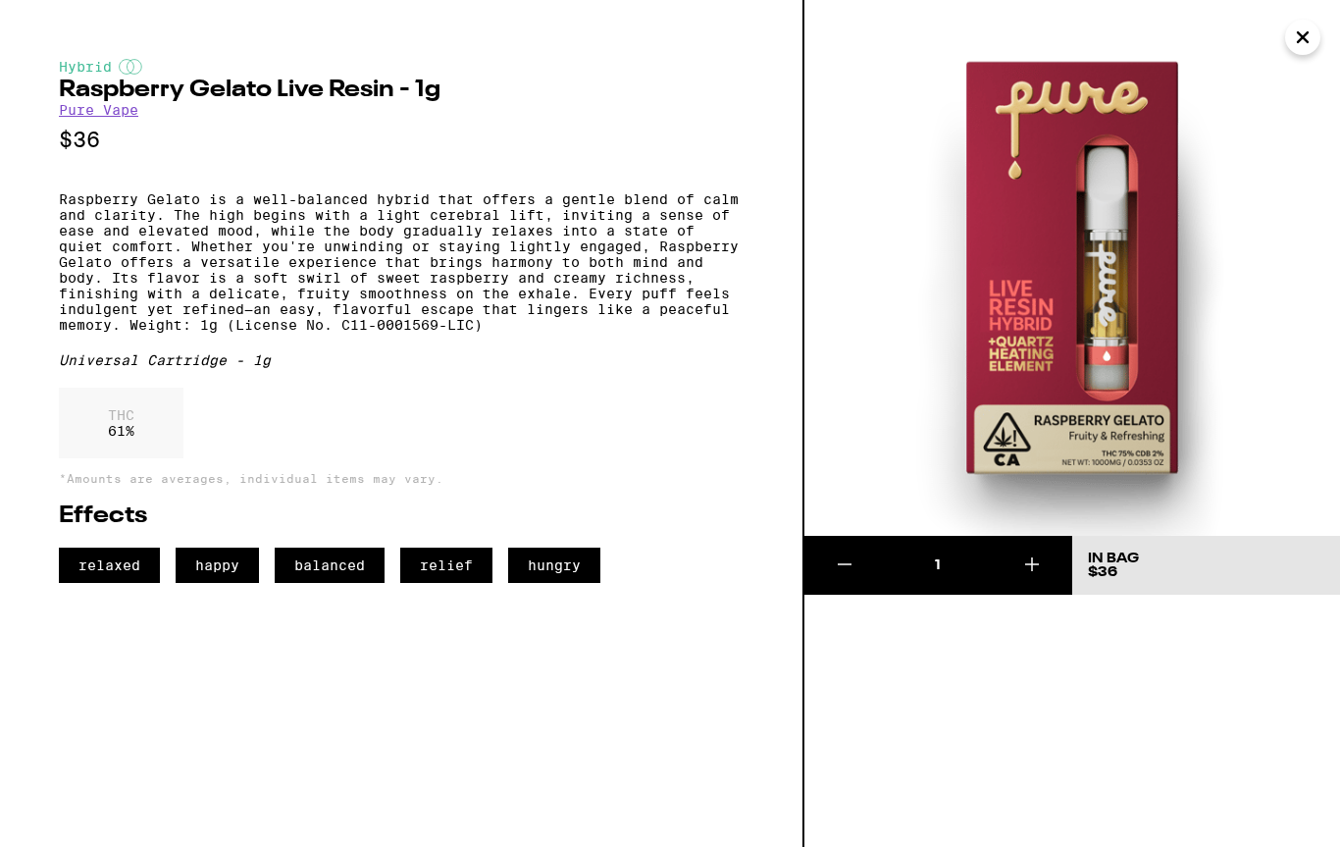
click at [1313, 44] on icon "Close" at bounding box center [1303, 37] width 24 height 29
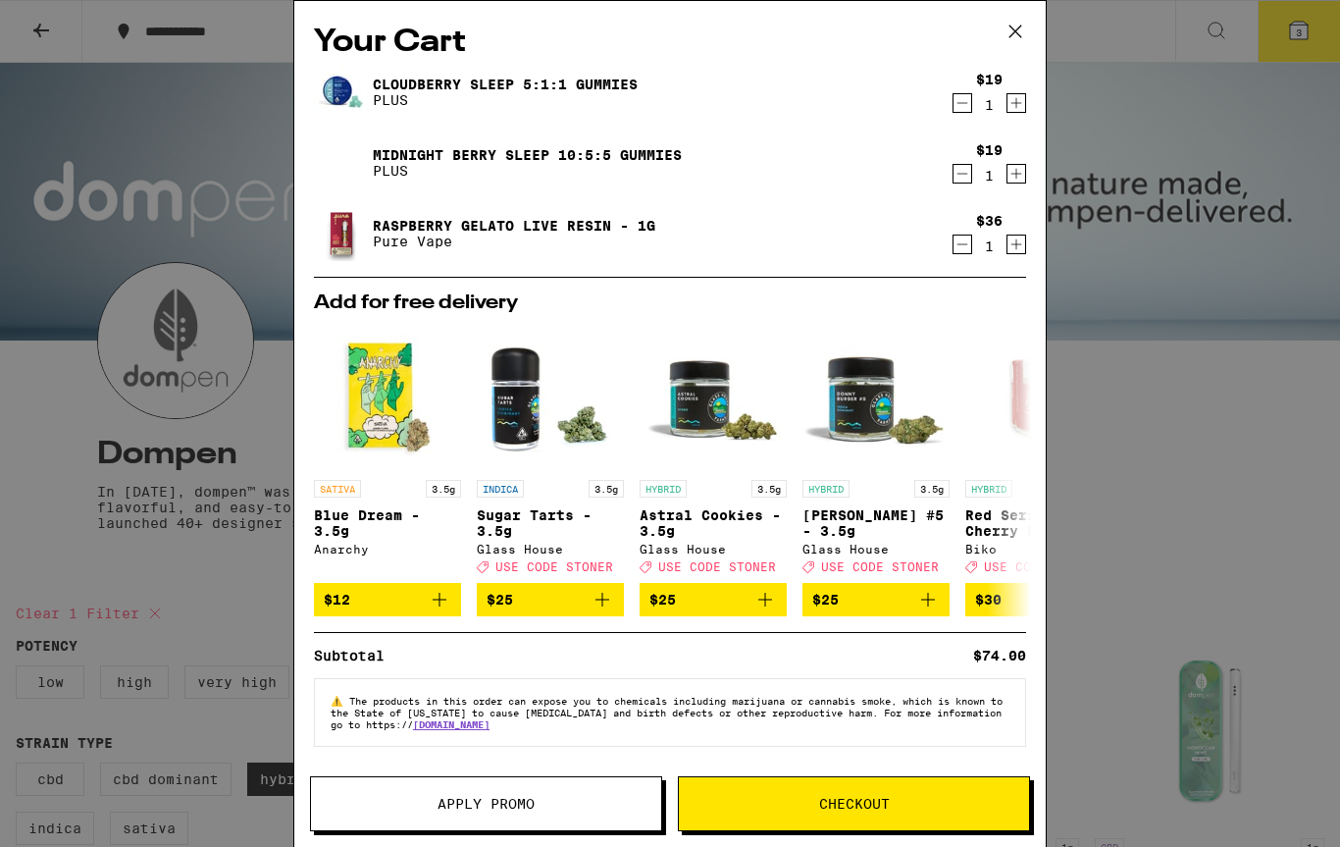
click at [970, 254] on icon "Decrement" at bounding box center [963, 245] width 18 height 24
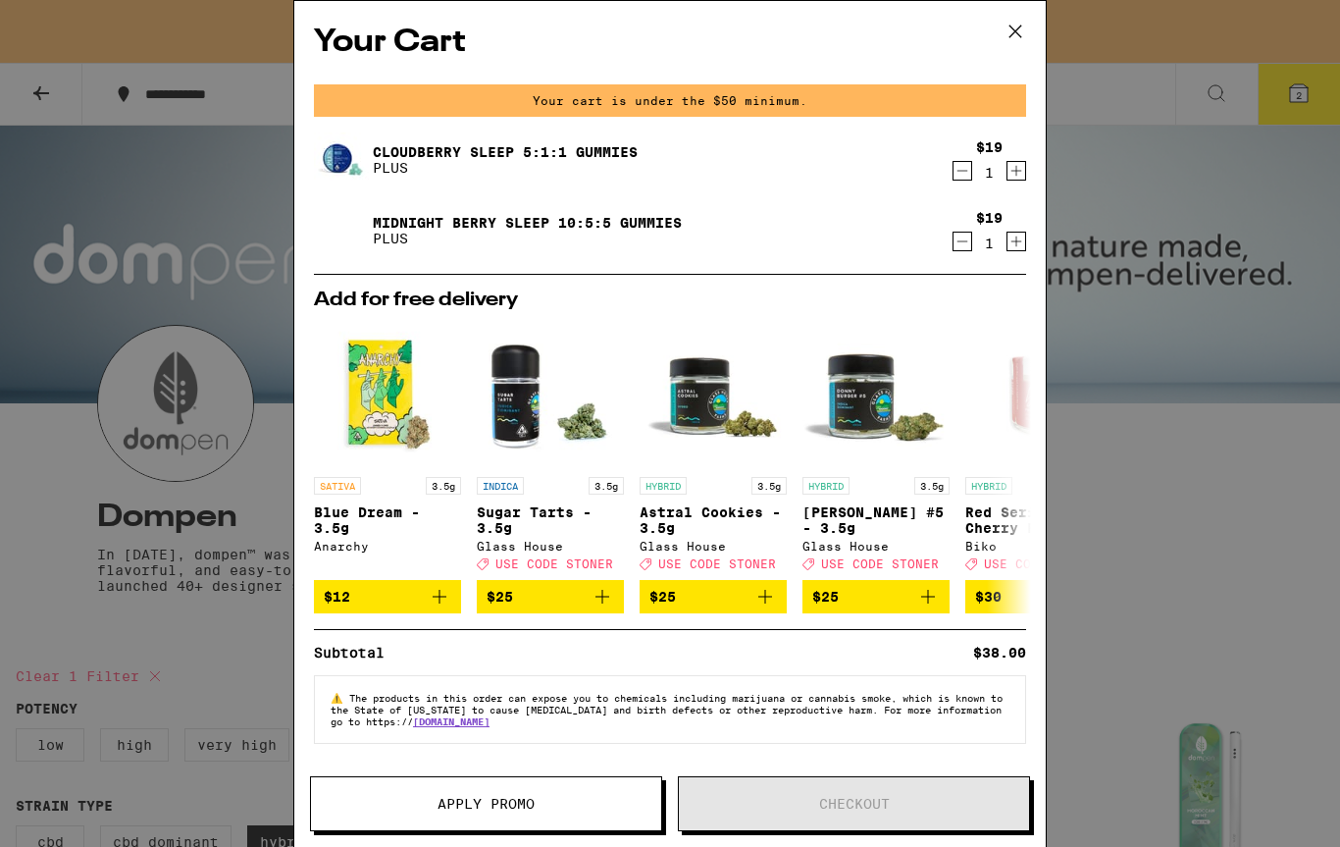
scroll to position [11, 0]
click at [1010, 42] on icon at bounding box center [1015, 31] width 29 height 29
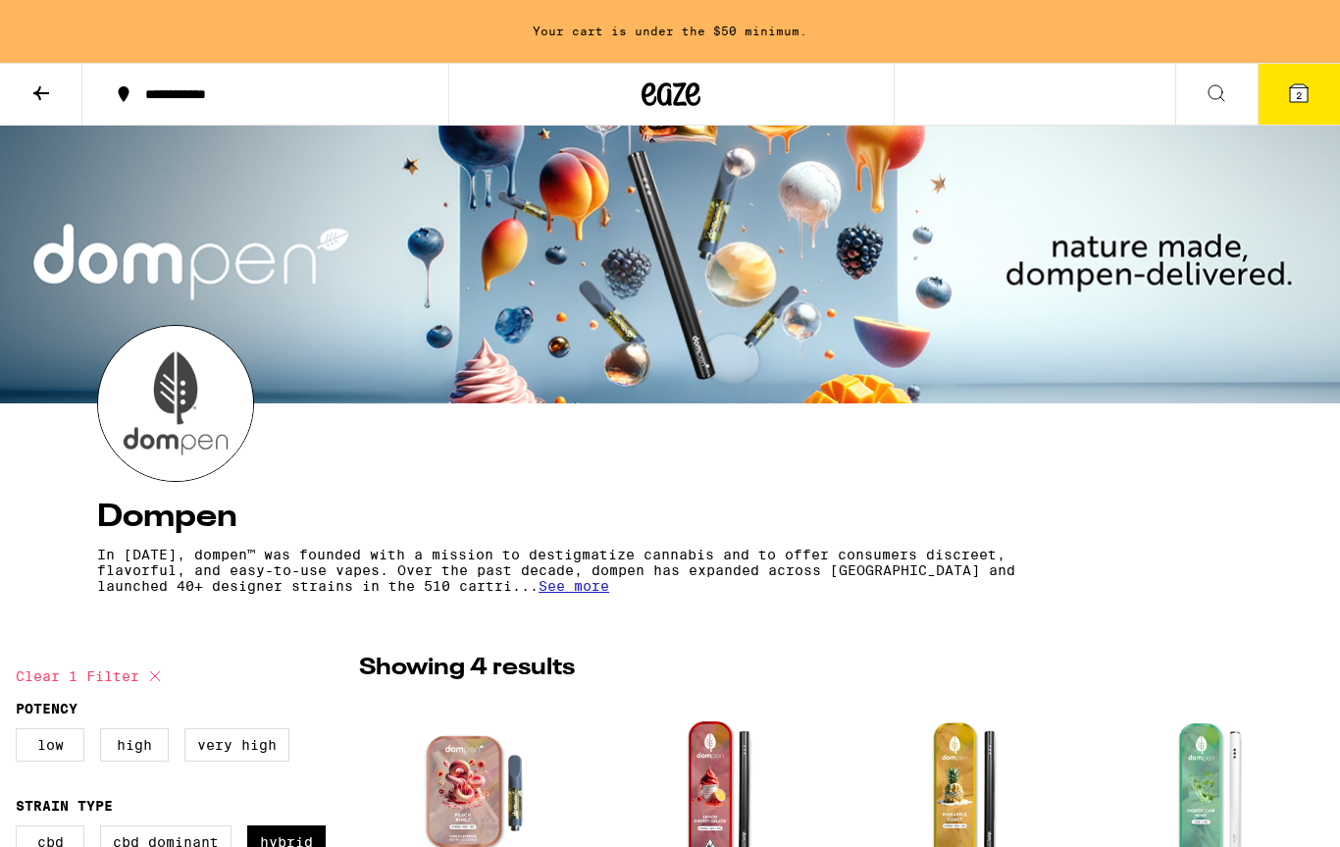
click at [1216, 91] on icon at bounding box center [1217, 93] width 24 height 24
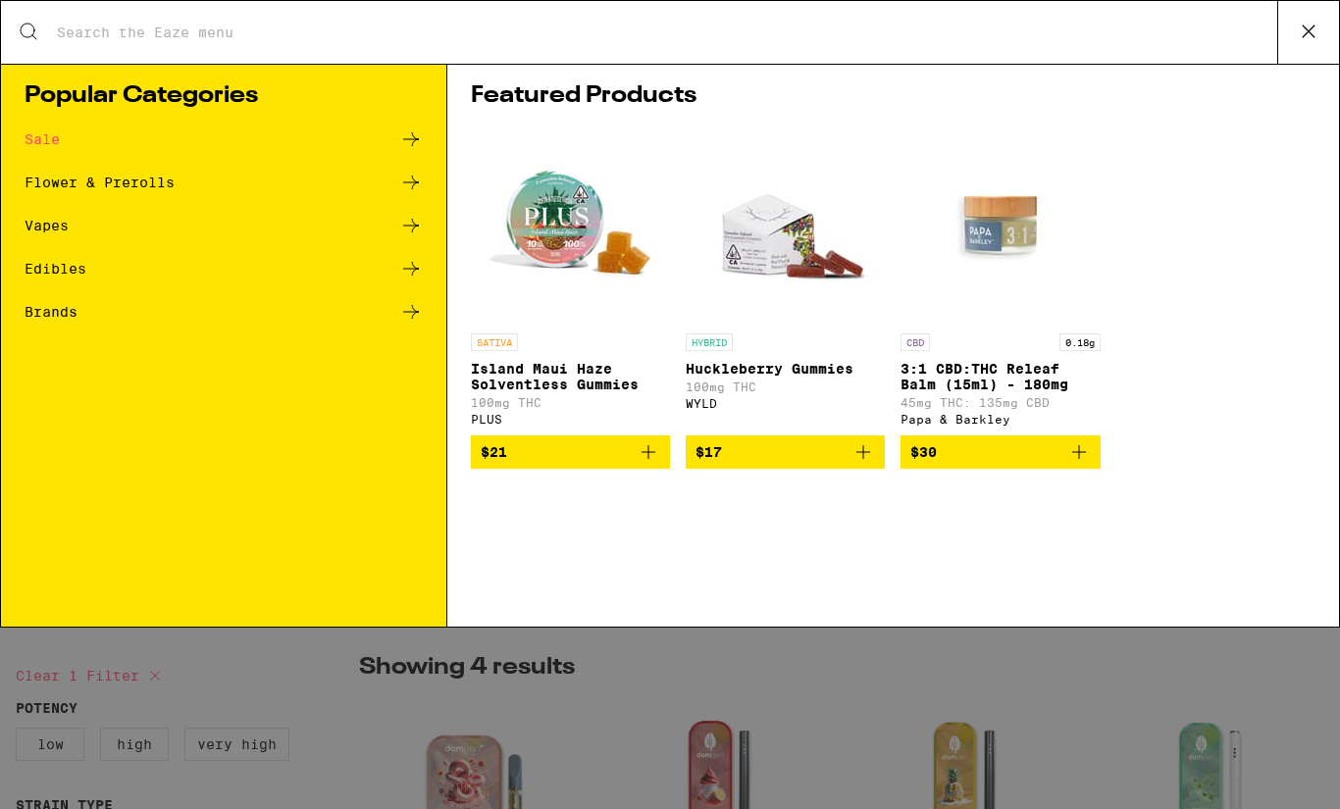
type input "D"
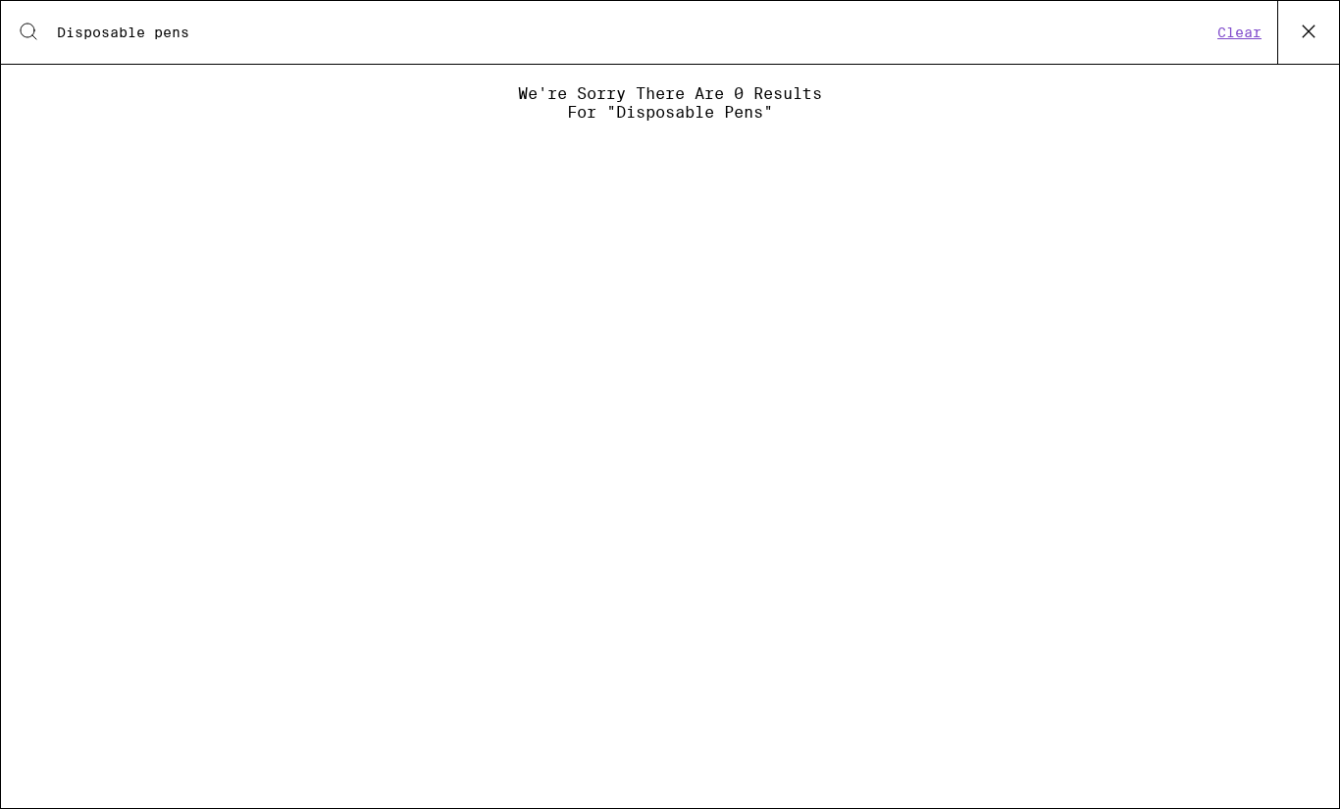
type input "Disposable pens"
click at [1260, 34] on button "Clear" at bounding box center [1240, 33] width 56 height 18
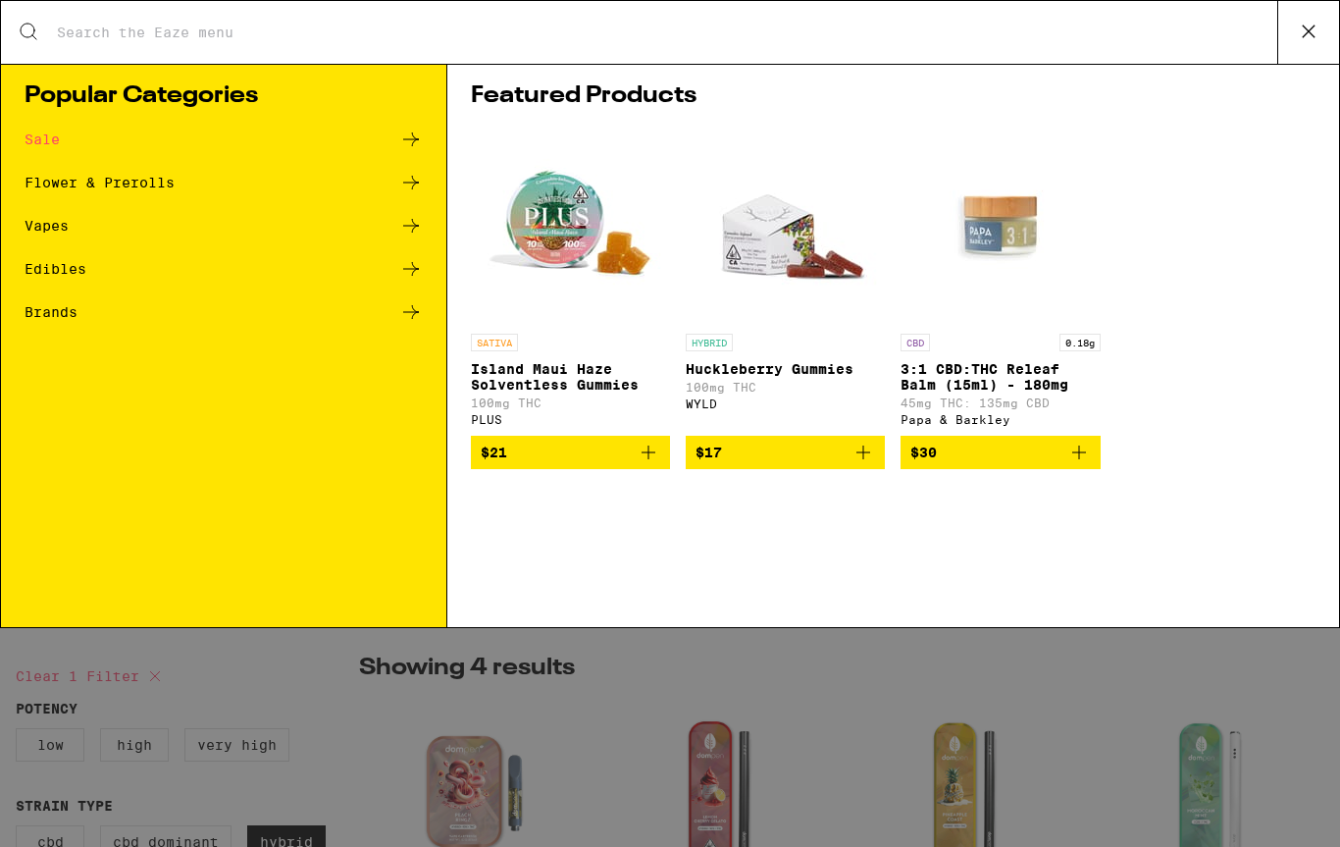
click at [39, 230] on div "Vapes" at bounding box center [47, 226] width 44 height 14
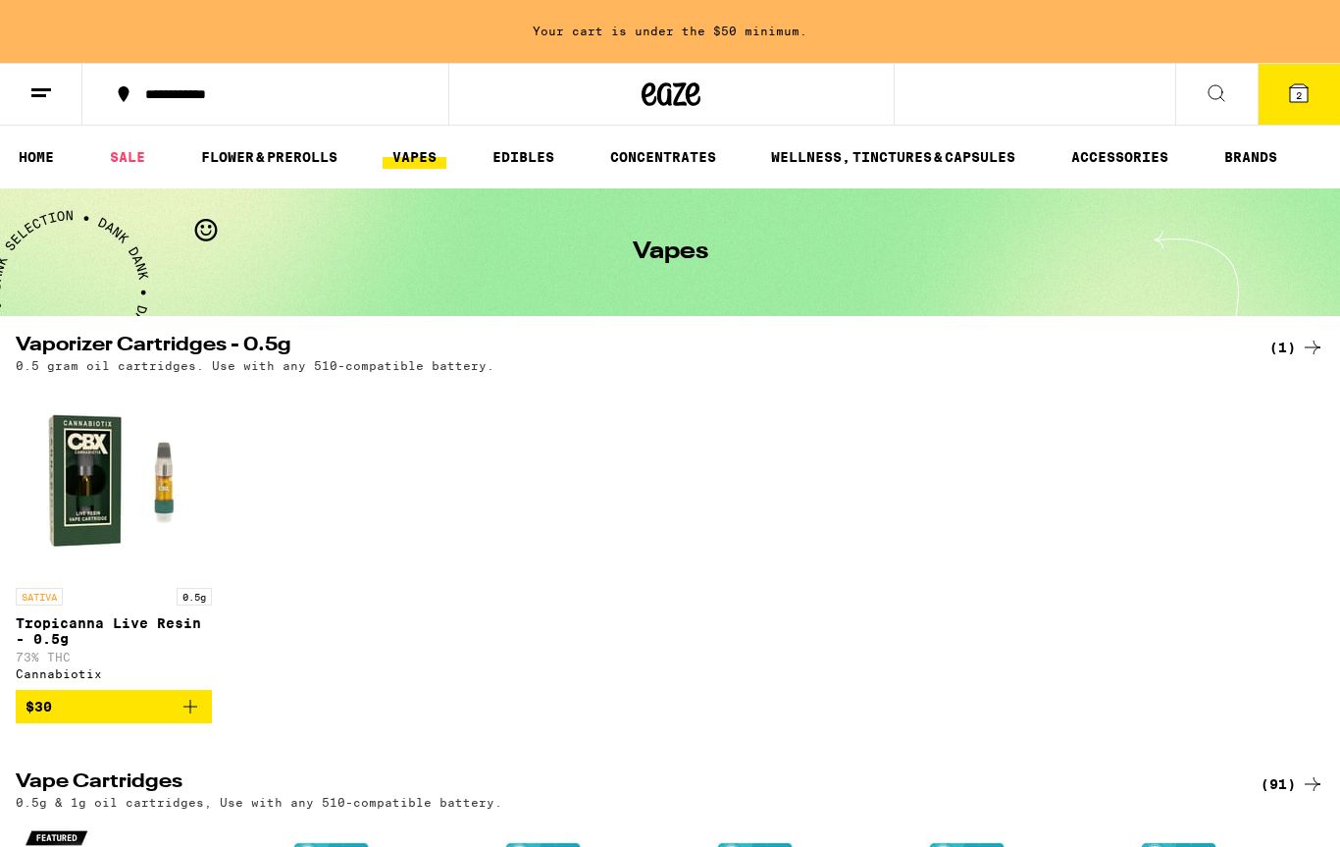
click at [1231, 91] on button at bounding box center [1216, 95] width 82 height 62
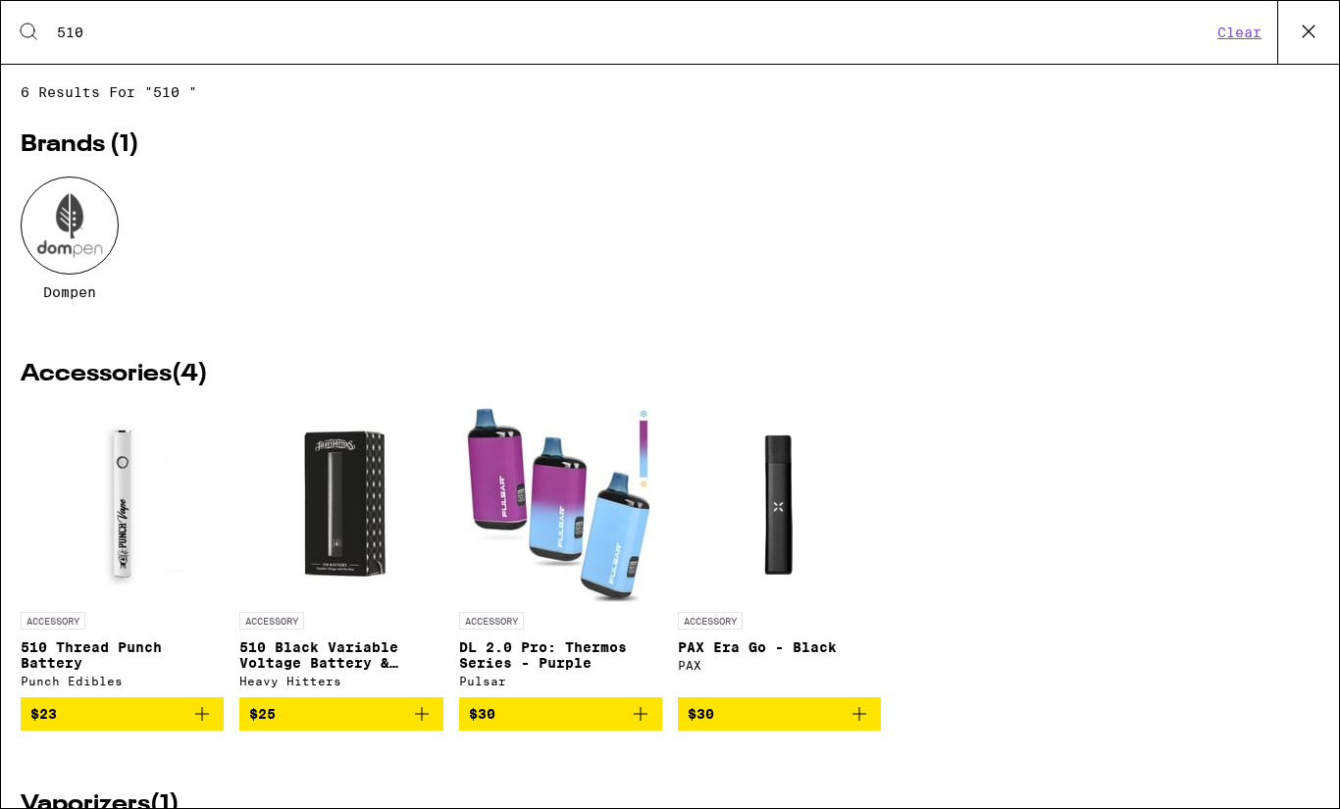
type input "510"
click at [43, 668] on p "510 Thread Punch Battery" at bounding box center [122, 655] width 203 height 31
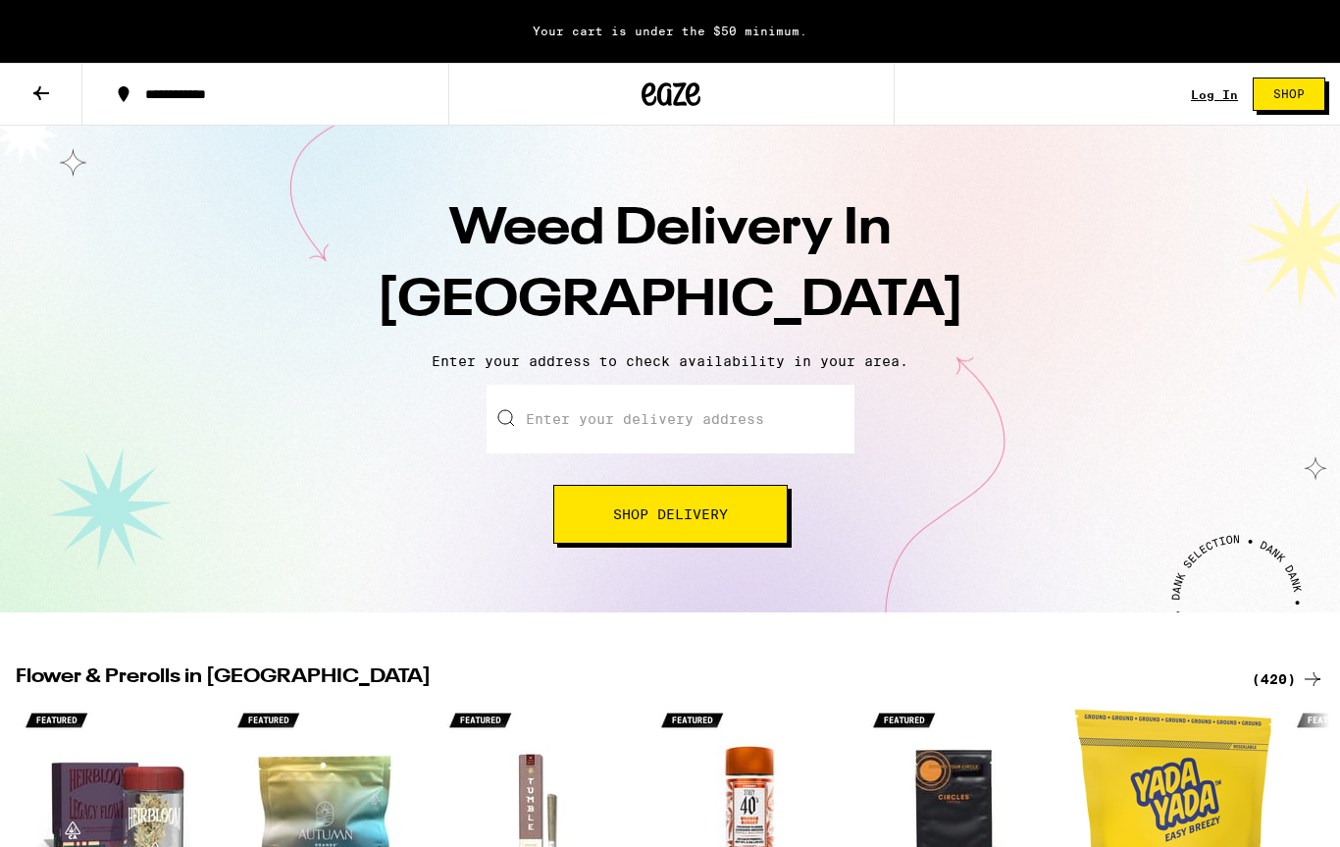
click at [810, 433] on input "Enter your delivery address" at bounding box center [671, 419] width 368 height 69
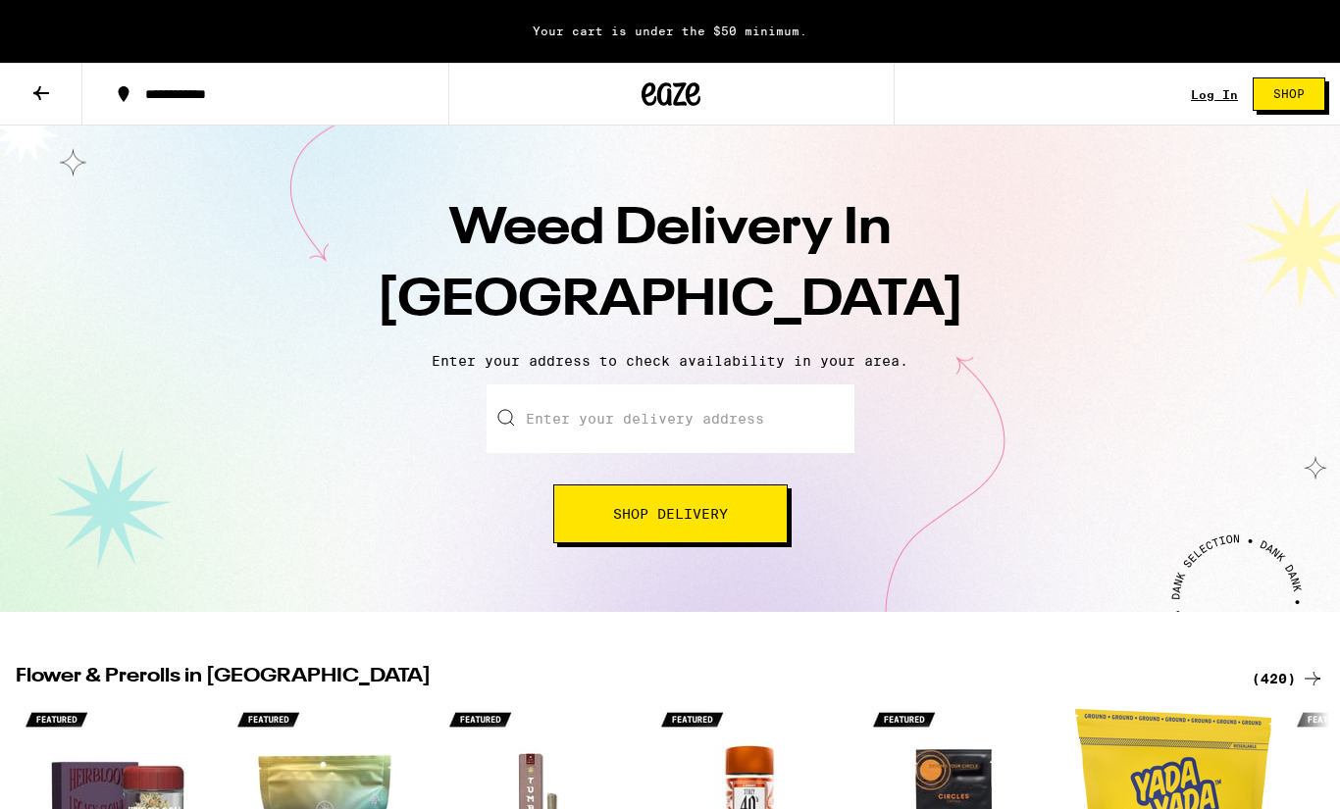
click at [33, 78] on button at bounding box center [41, 95] width 82 height 62
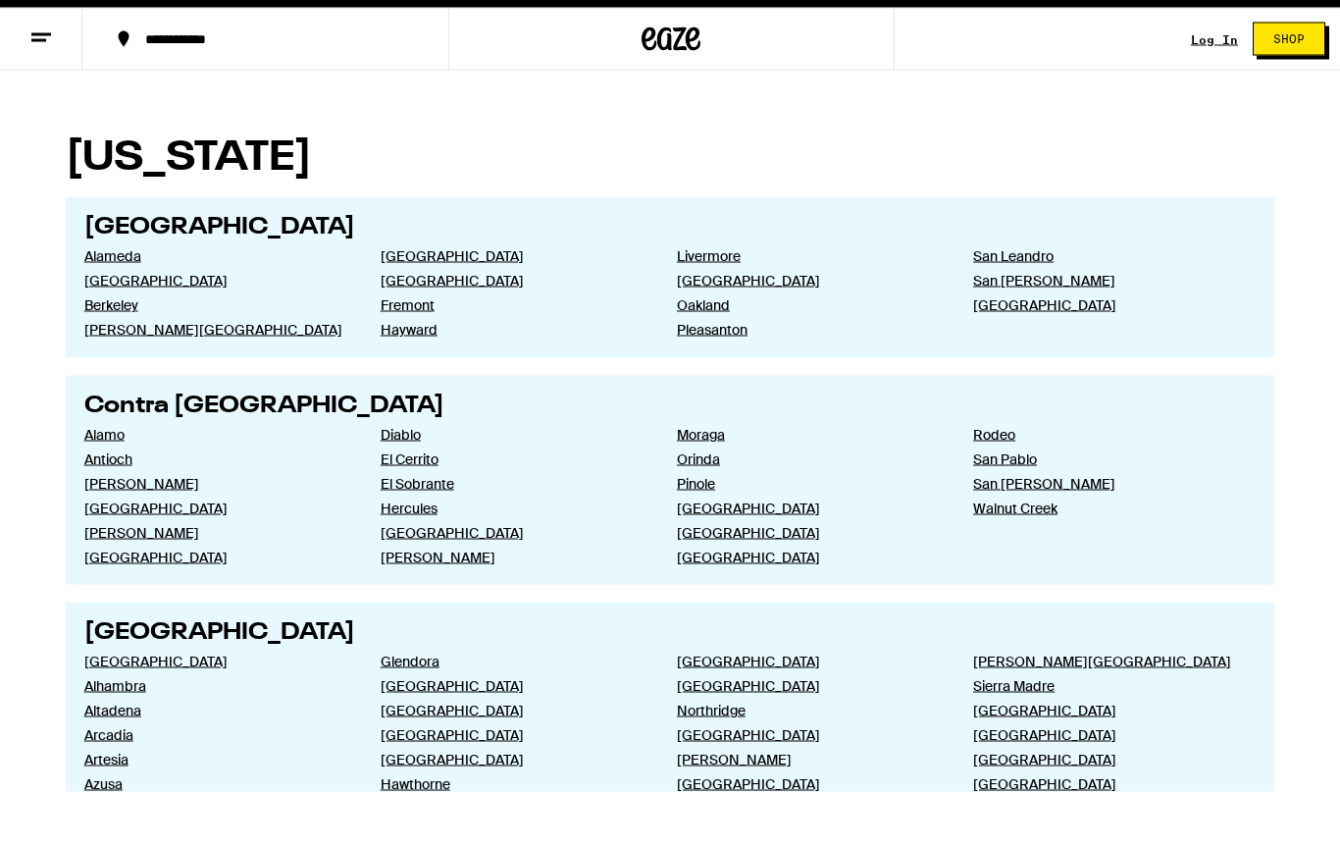
scroll to position [541, 0]
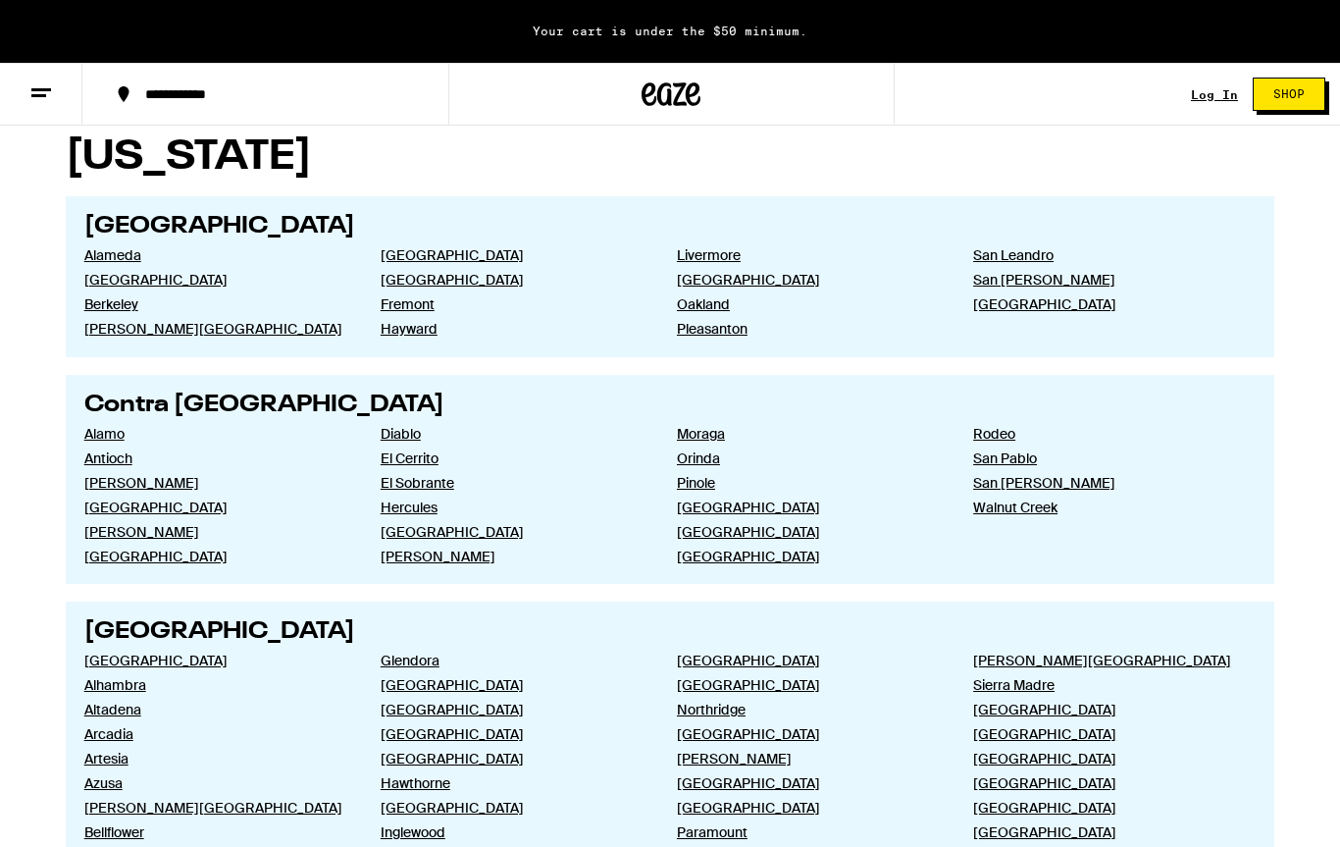
click at [563, 28] on div "Your cart is under the $50 minimum." at bounding box center [670, 31] width 1340 height 63
click at [626, 43] on div "Your cart is under the $50 minimum." at bounding box center [670, 31] width 1340 height 63
click at [584, 52] on div "Your cart is under the $50 minimum." at bounding box center [670, 31] width 1340 height 63
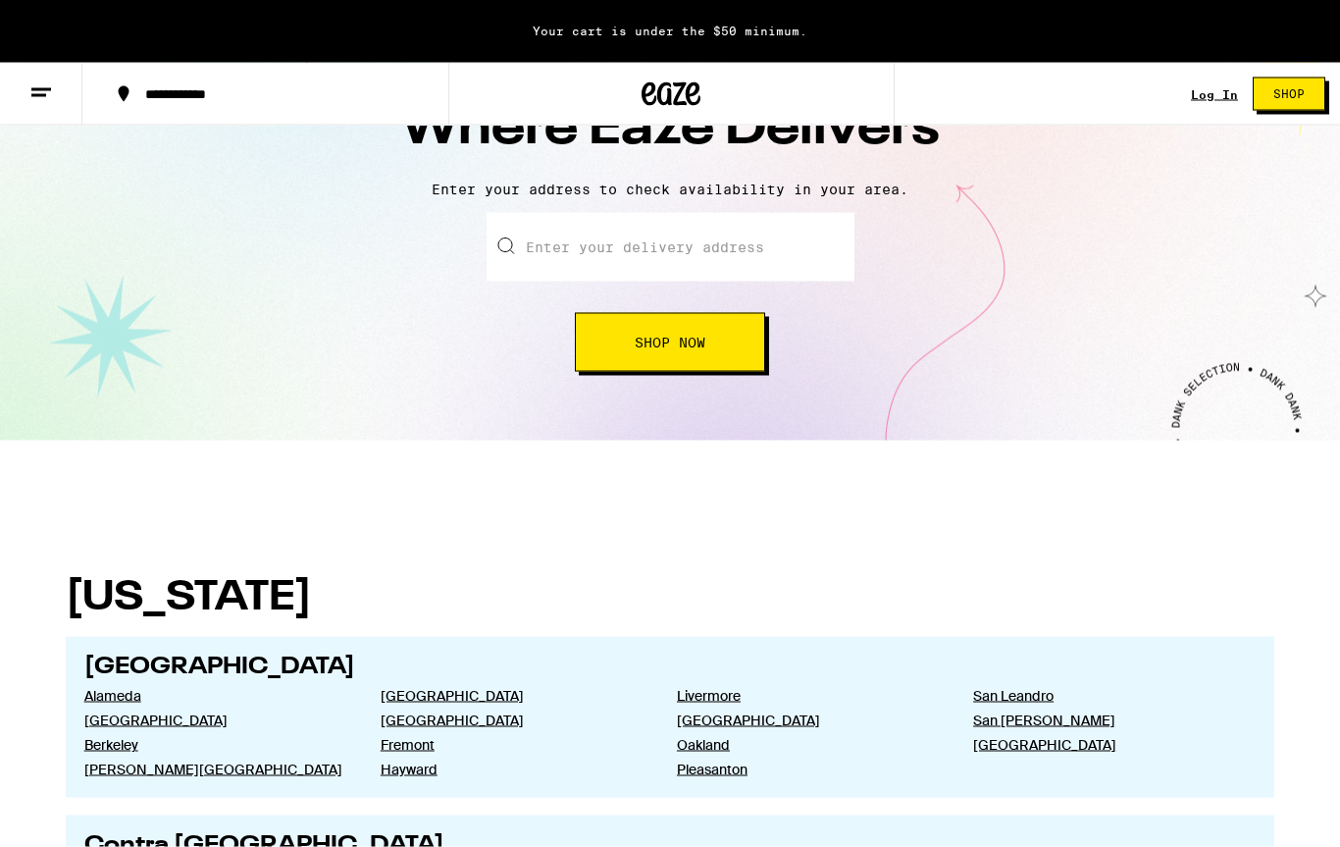
scroll to position [0, 0]
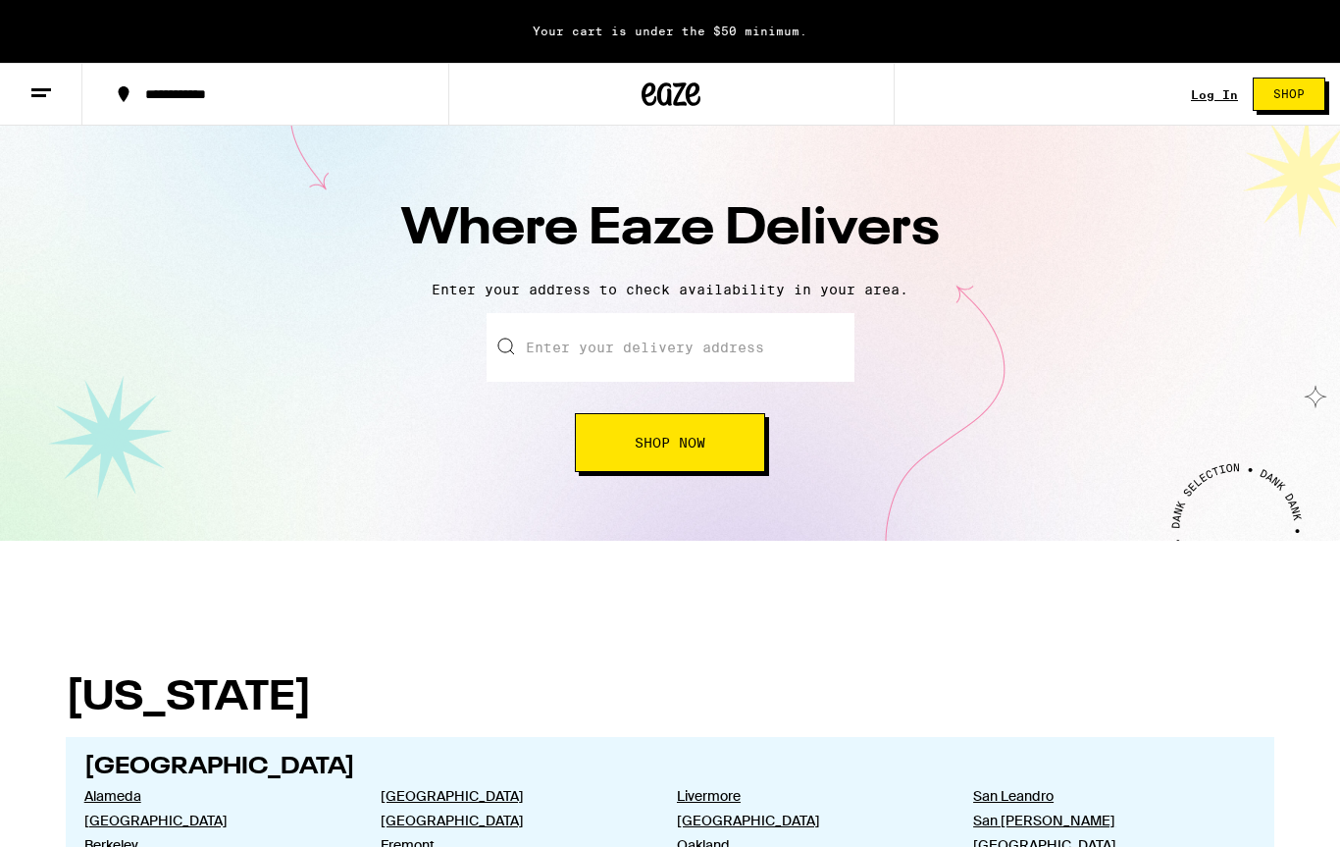
click at [745, 455] on button "Shop Now" at bounding box center [670, 442] width 190 height 59
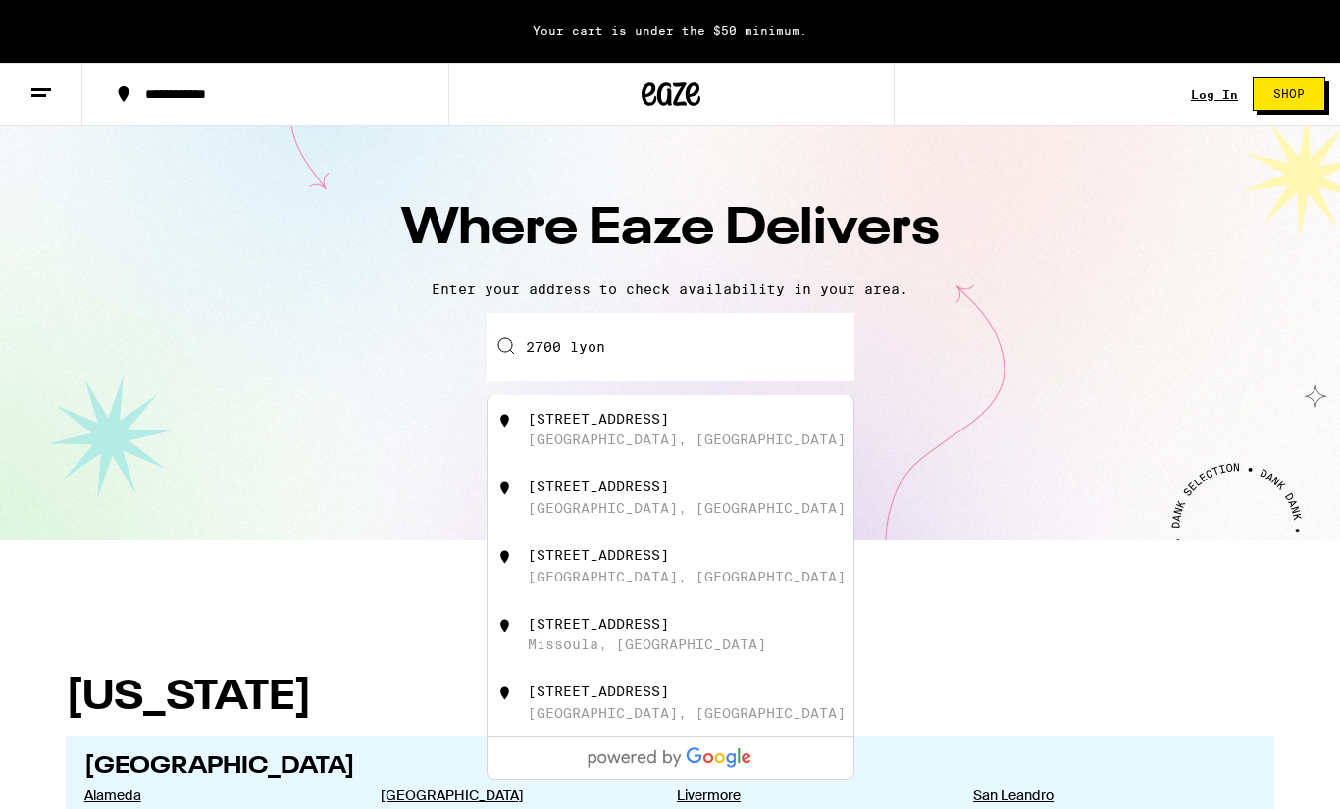
click at [684, 447] on div "[STREET_ADDRESS]" at bounding box center [703, 429] width 350 height 37
type input "[STREET_ADDRESS]"
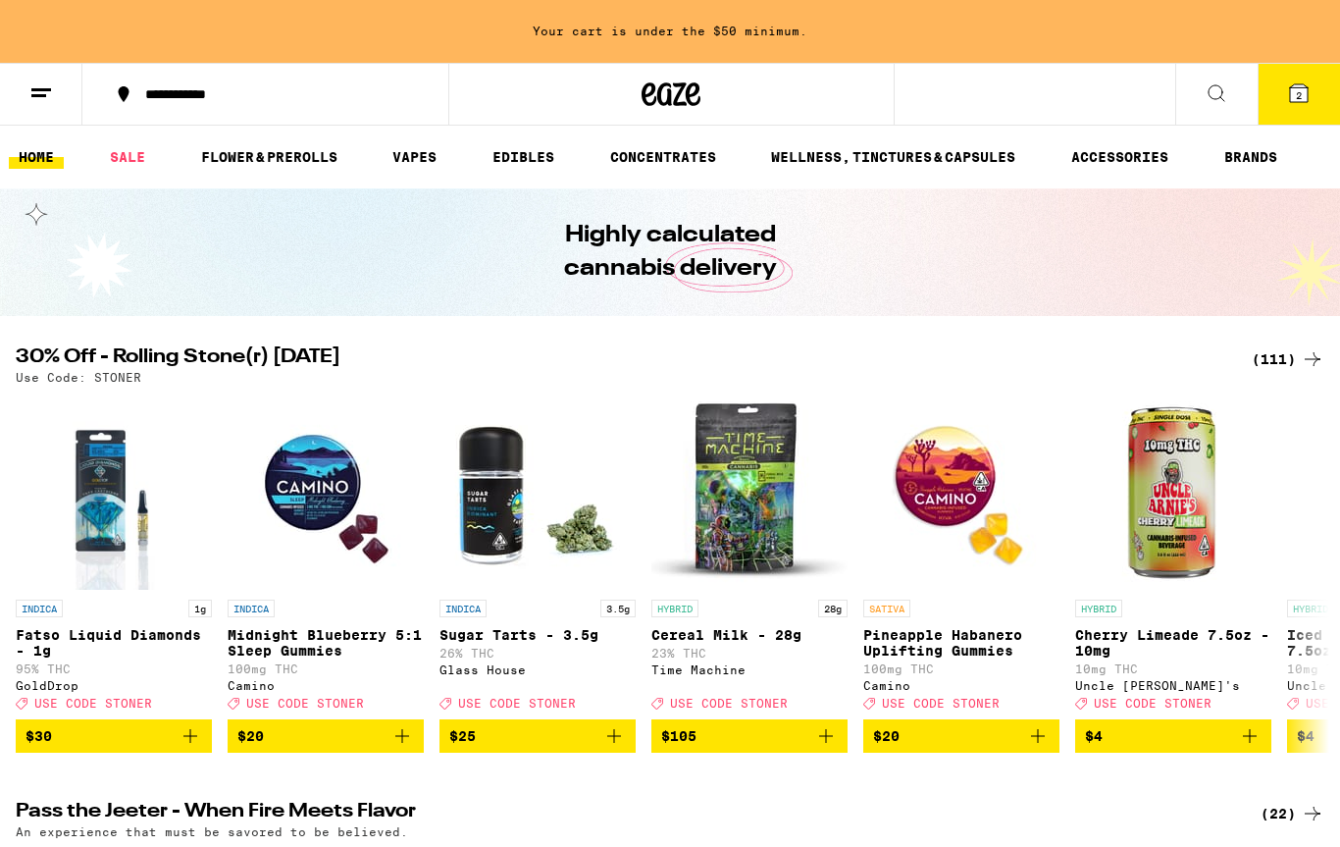
click at [1220, 103] on icon at bounding box center [1217, 93] width 24 height 24
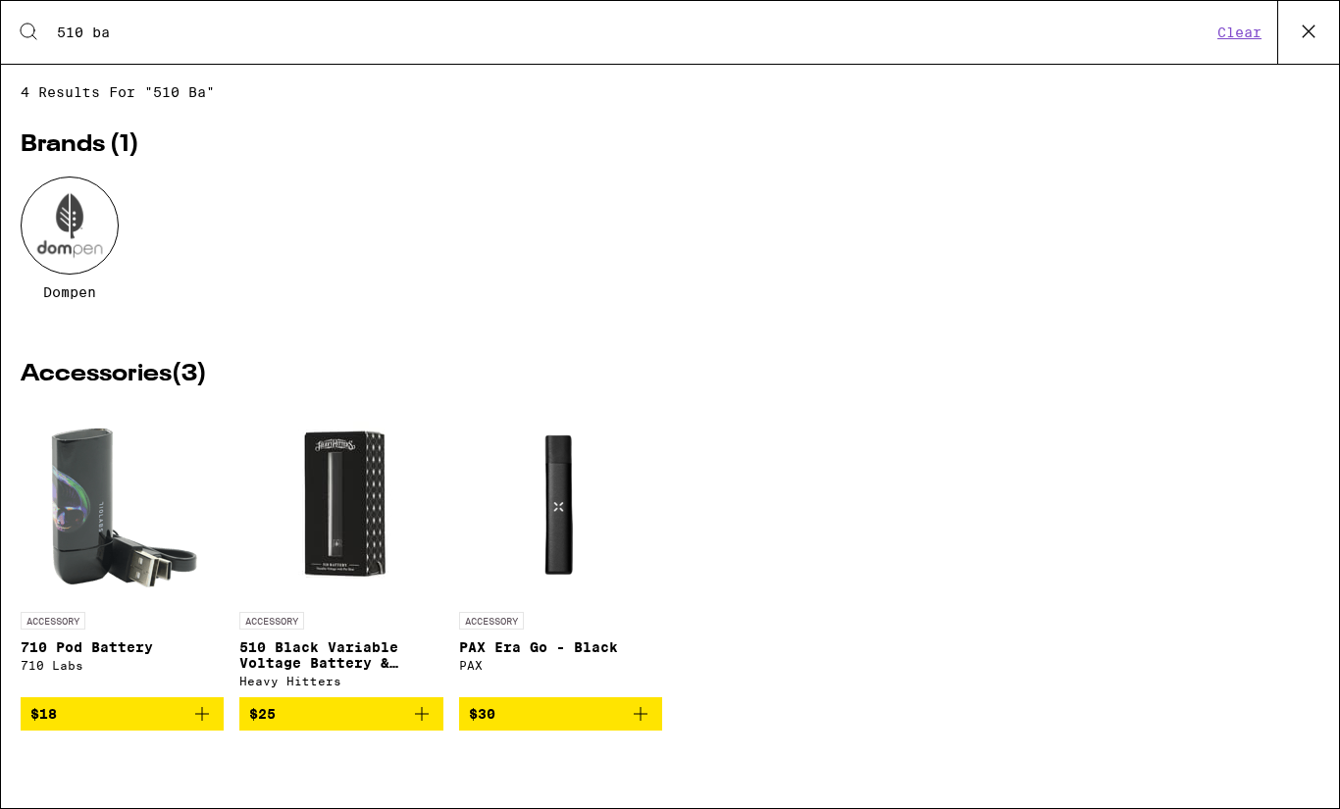
type input "510 ba"
click at [334, 515] on img "Open page for 510 Black Variable Voltage Battery & Charger from Heavy Hitters" at bounding box center [341, 504] width 196 height 196
